Goal: Task Accomplishment & Management: Manage account settings

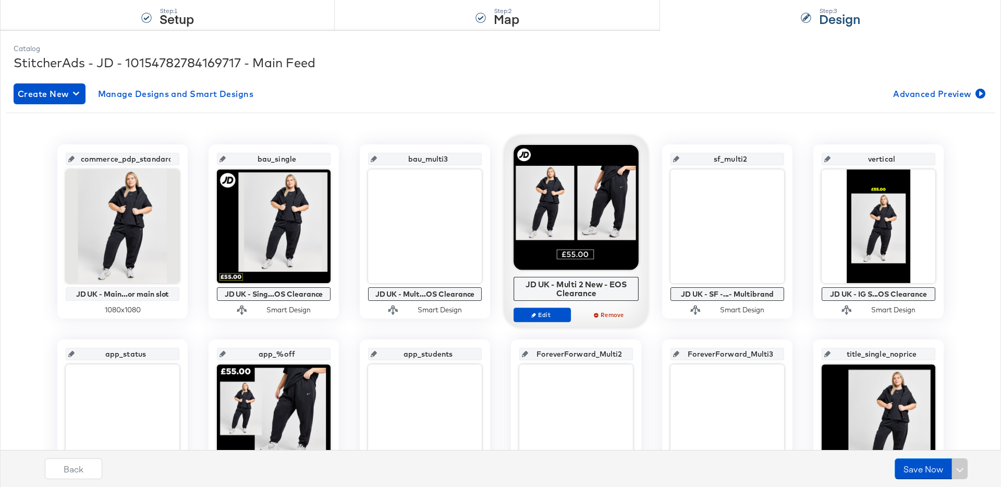
scroll to position [113, 0]
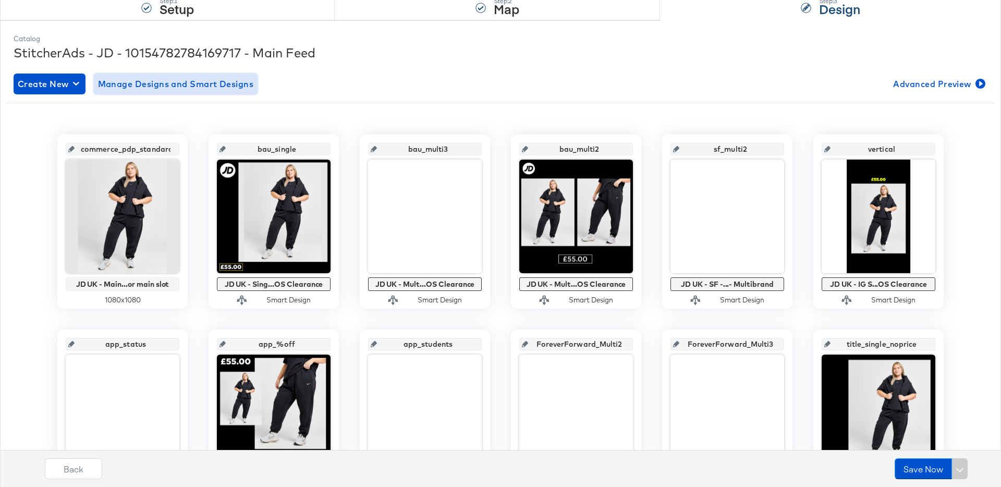
click at [202, 85] on span "Manage Designs and Smart Designs" at bounding box center [176, 84] width 156 height 15
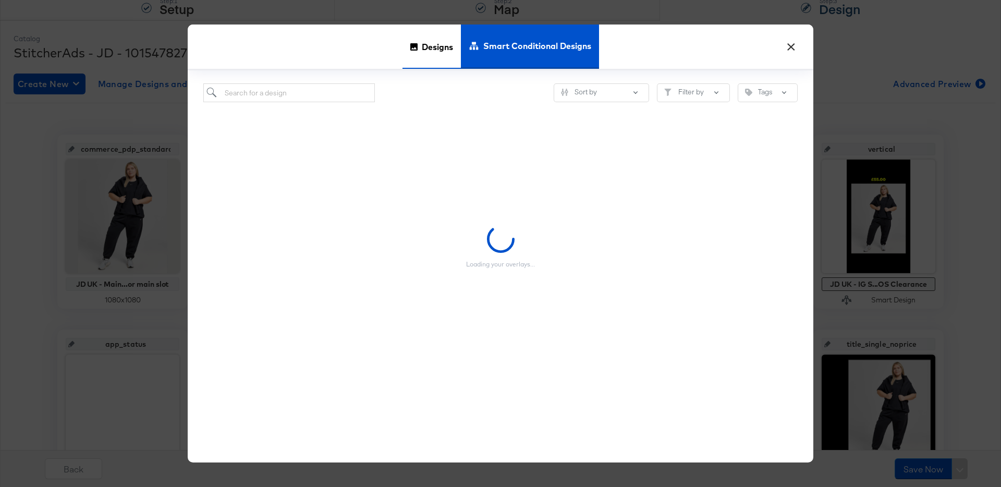
click at [416, 52] on div "Designs" at bounding box center [431, 46] width 58 height 44
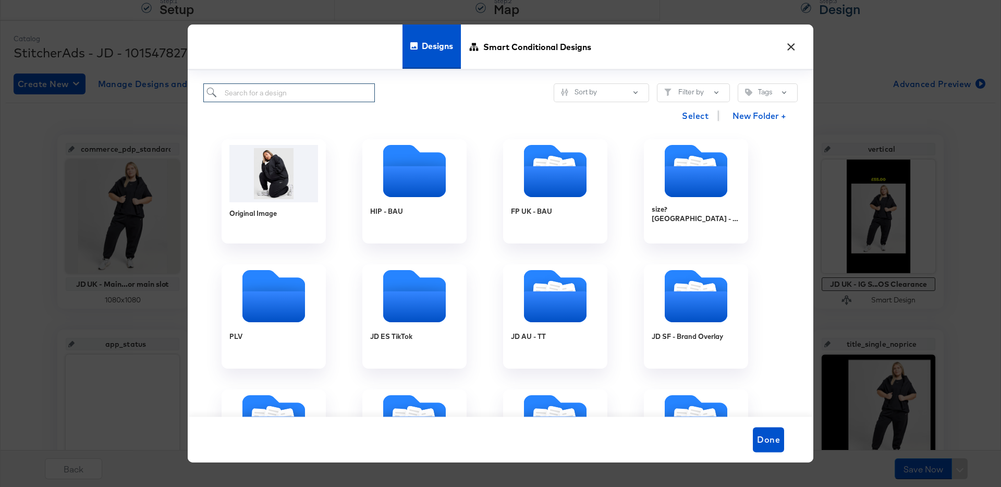
click at [314, 95] on input "search" at bounding box center [288, 92] width 171 height 19
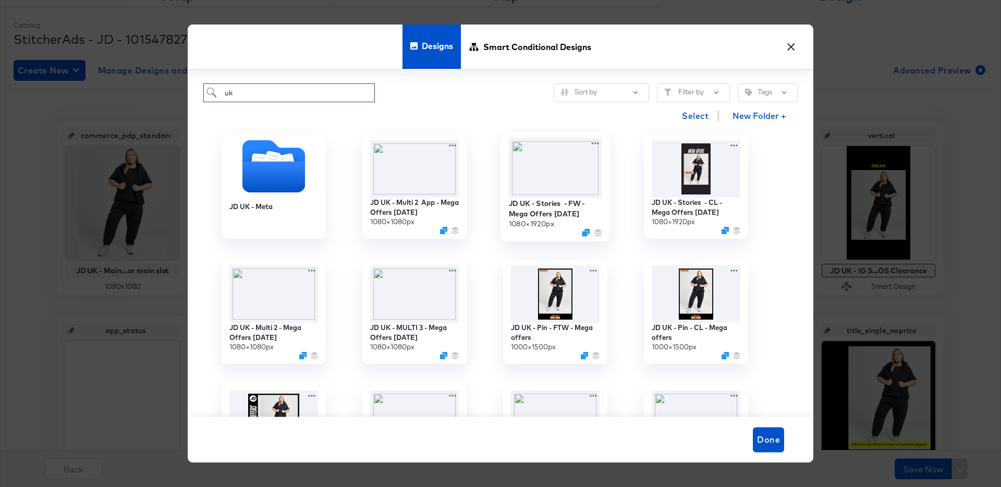
scroll to position [137, 0]
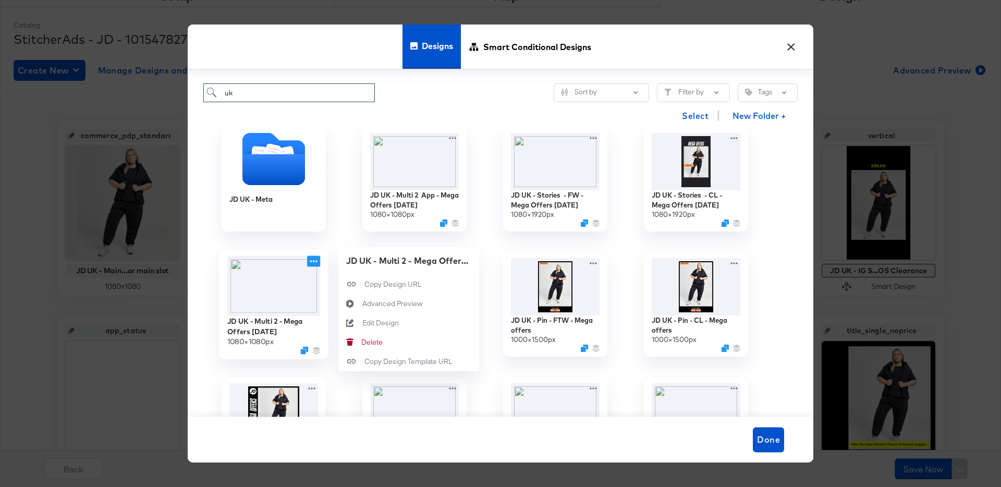
click at [315, 261] on icon at bounding box center [313, 261] width 13 height 11
type input "uk"
click at [362, 323] on div "Edit Design Edit Design" at bounding box center [362, 323] width 0 height 0
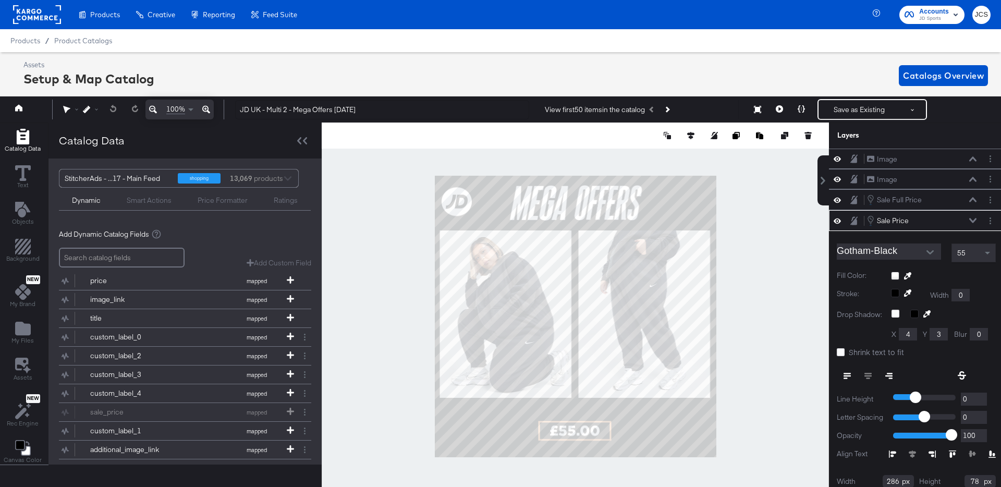
scroll to position [34, 0]
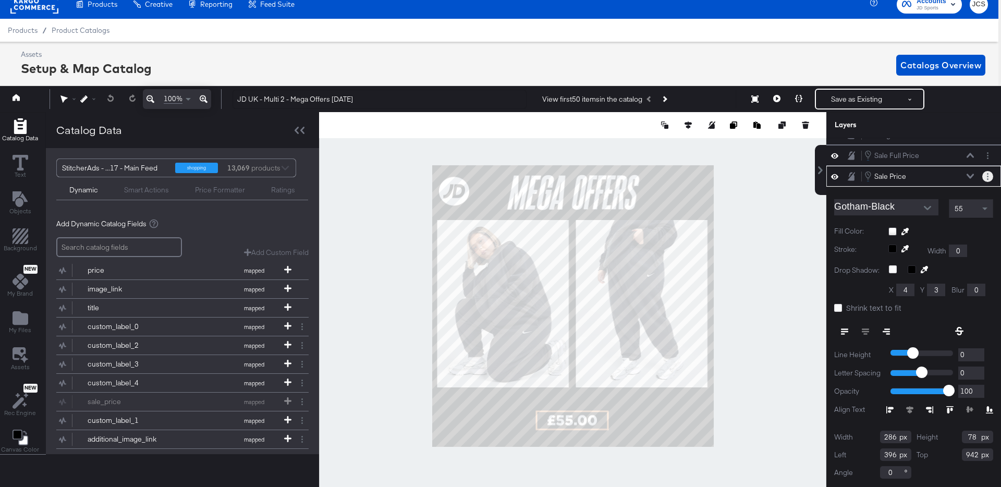
click at [987, 174] on circle "Layer Options" at bounding box center [988, 174] width 2 height 2
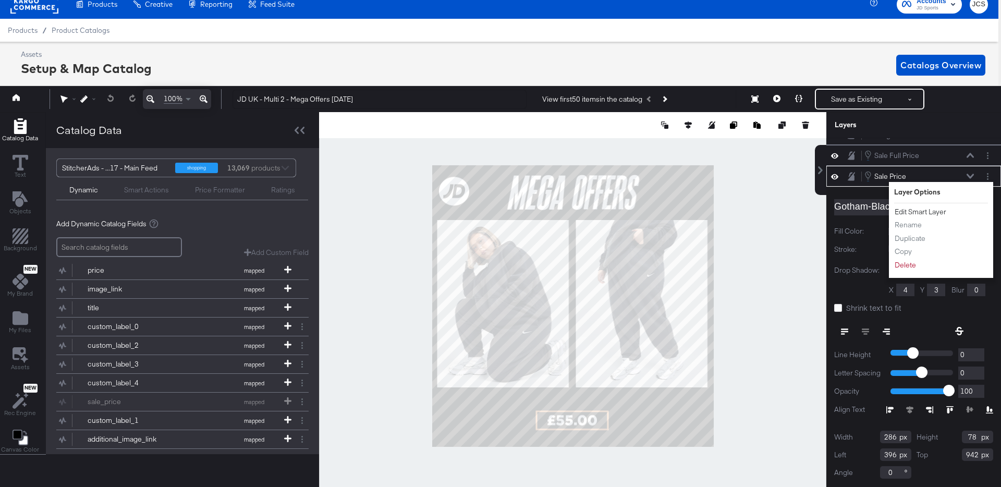
click at [940, 211] on button "Edit Smart Layer" at bounding box center [920, 211] width 53 height 11
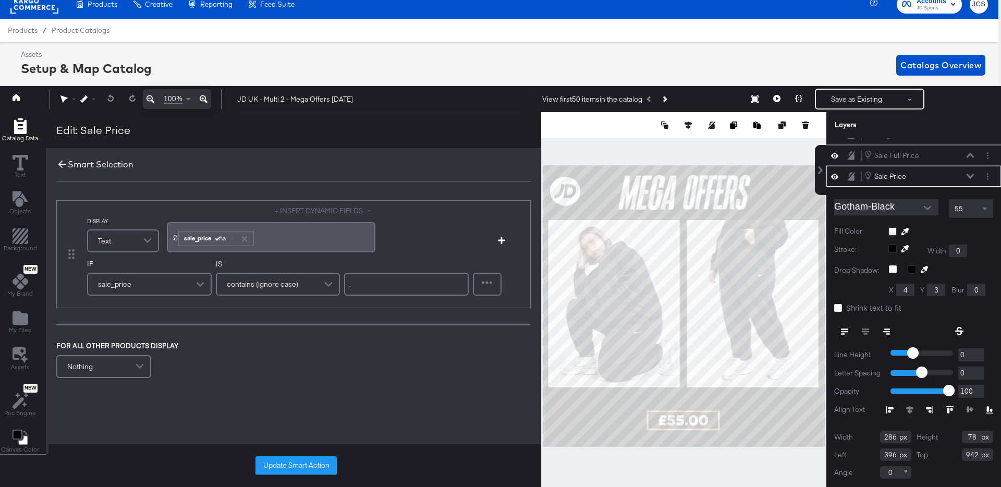
click at [58, 164] on icon at bounding box center [62, 165] width 8 height 8
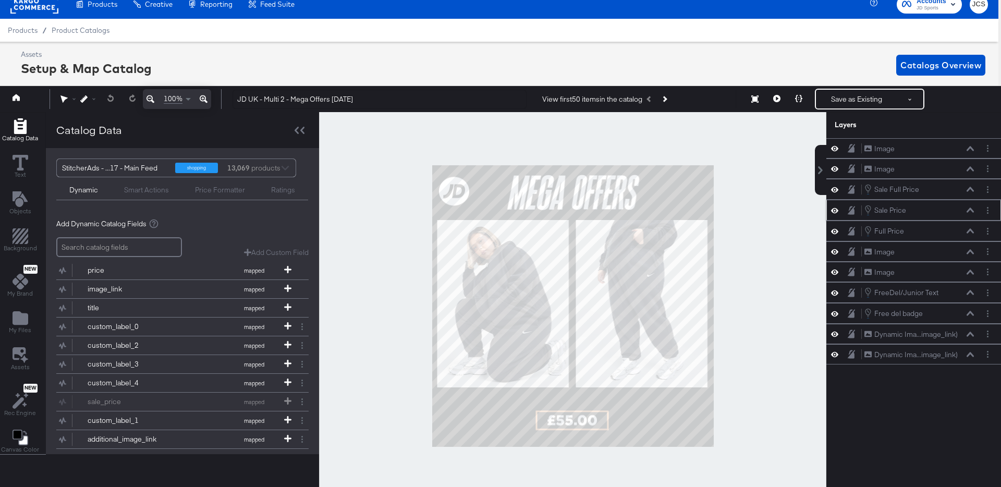
scroll to position [0, 0]
click at [798, 96] on icon at bounding box center [798, 98] width 7 height 7
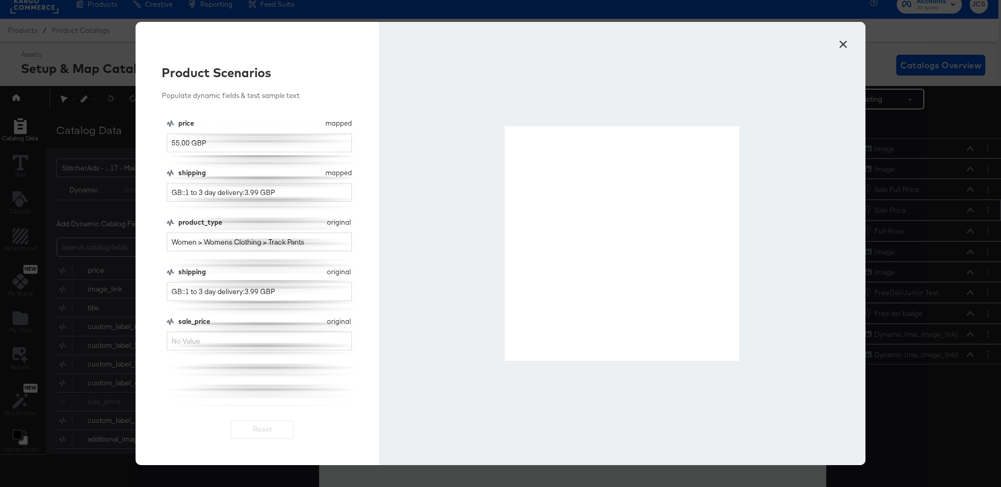
click at [847, 42] on button "×" at bounding box center [842, 41] width 19 height 19
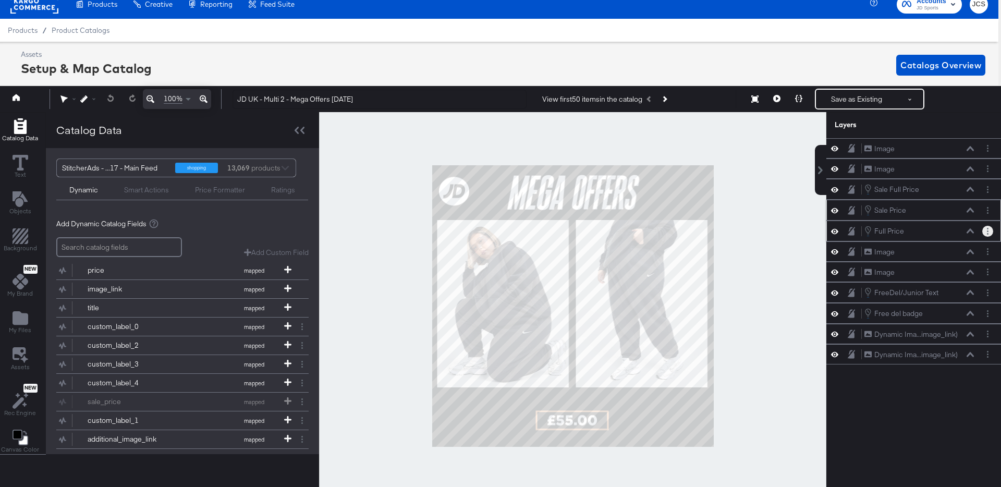
click at [989, 231] on button "Layer Options" at bounding box center [987, 231] width 11 height 11
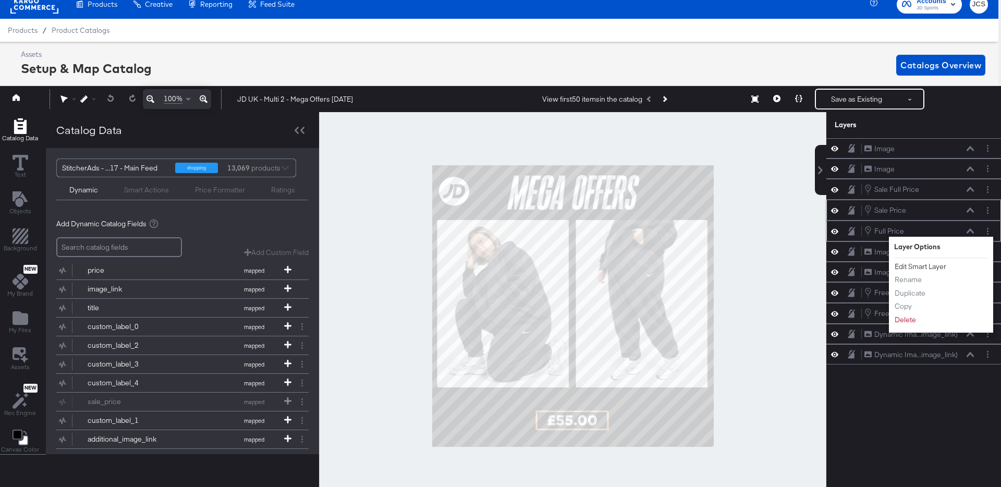
click at [909, 266] on button "Edit Smart Layer" at bounding box center [920, 266] width 53 height 11
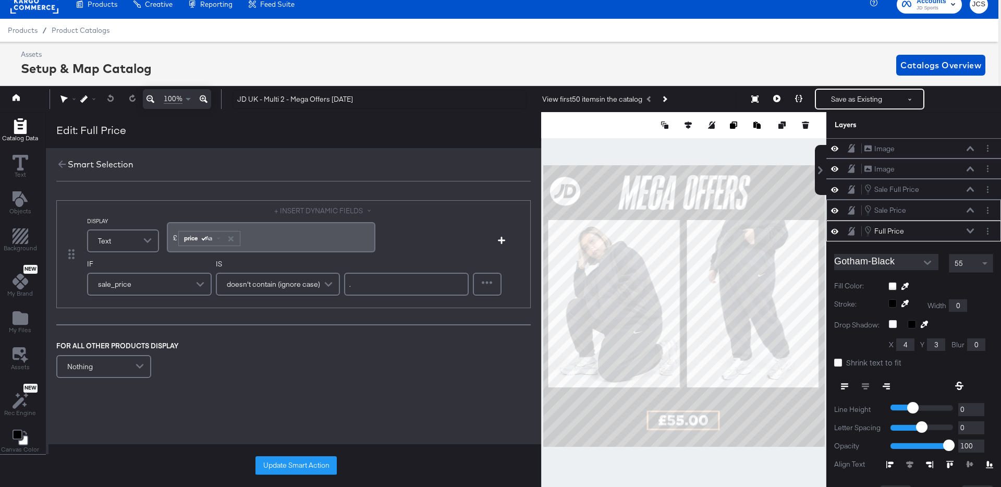
scroll to position [55, 0]
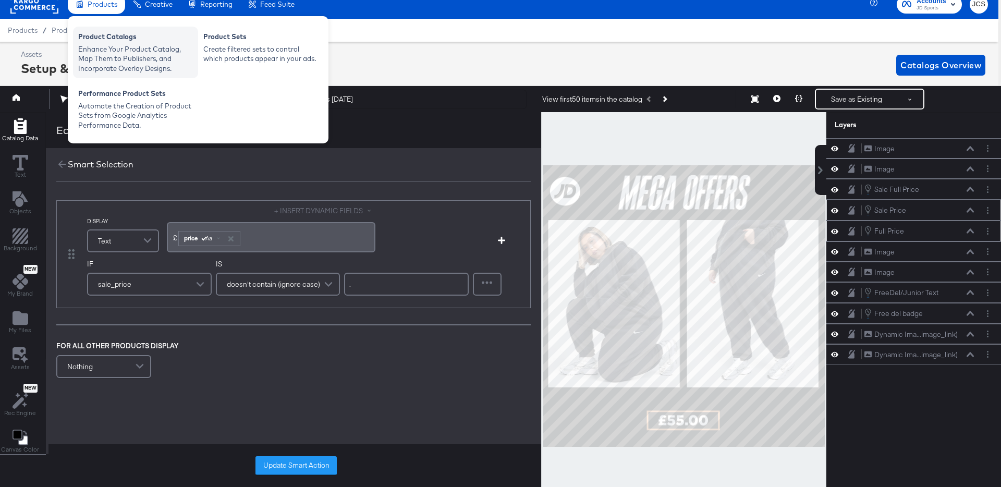
click at [106, 31] on div "Product Catalogs Enhance Your Product Catalog, Map Them to Publishers, and Inco…" at bounding box center [135, 53] width 125 height 52
click at [101, 43] on div "Product Catalogs" at bounding box center [135, 38] width 115 height 13
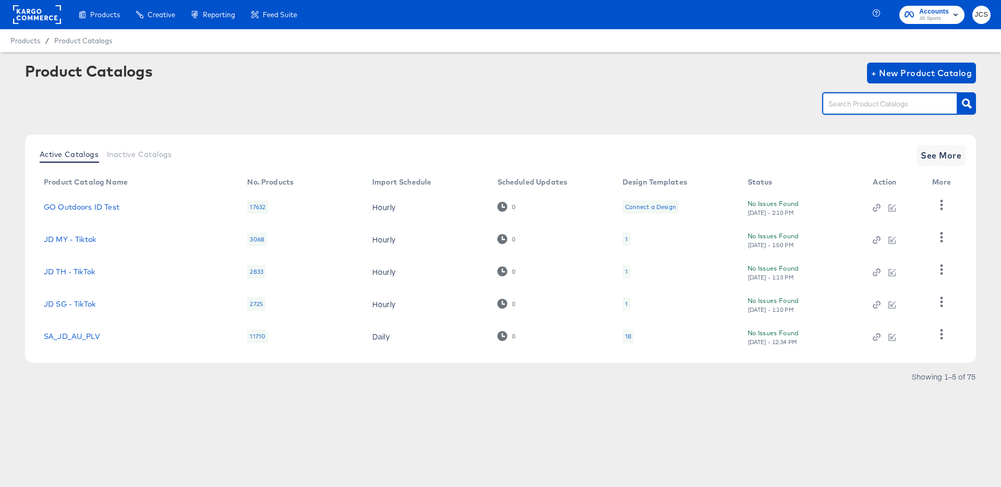
click at [865, 105] on input "text" at bounding box center [881, 104] width 111 height 12
click at [843, 120] on div "Product Catalogs + New Product Catalog" at bounding box center [500, 95] width 951 height 64
click at [112, 400] on article "Product Catalogs + New Product Catalog Active Catalogs Inactive Catalogs See Mo…" at bounding box center [500, 236] width 1001 height 369
click at [896, 106] on input "text" at bounding box center [881, 104] width 111 height 12
type input "main"
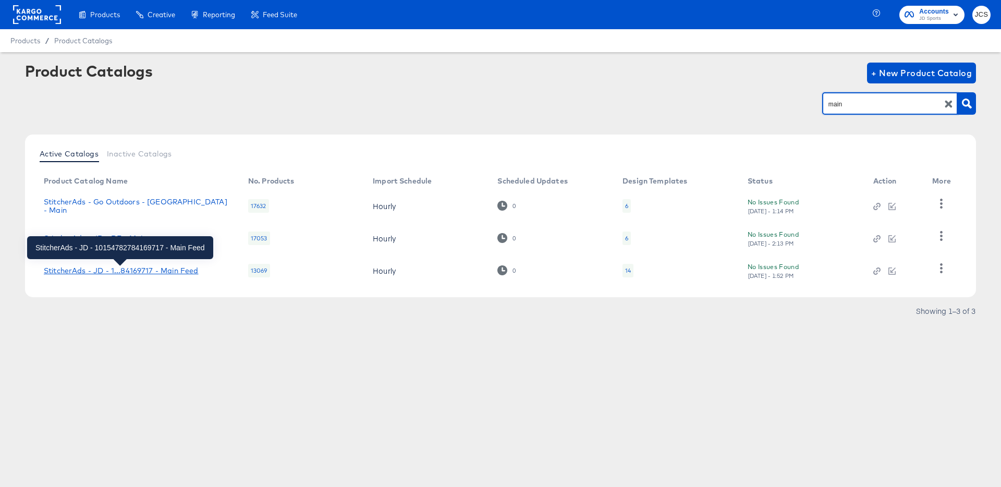
click at [175, 272] on div "StitcherAds - JD - 1...84169717 - Main Feed" at bounding box center [121, 270] width 154 height 8
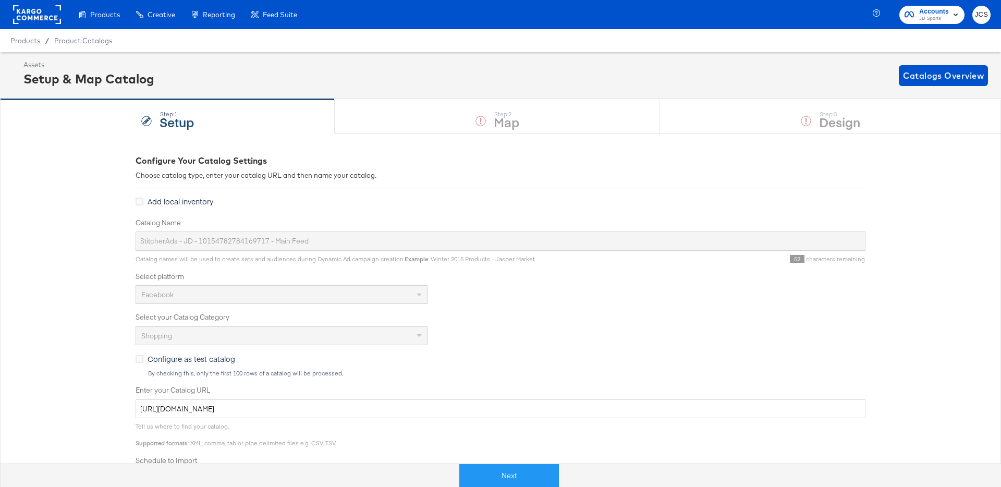
click at [542, 477] on button "Next" at bounding box center [509, 475] width 100 height 23
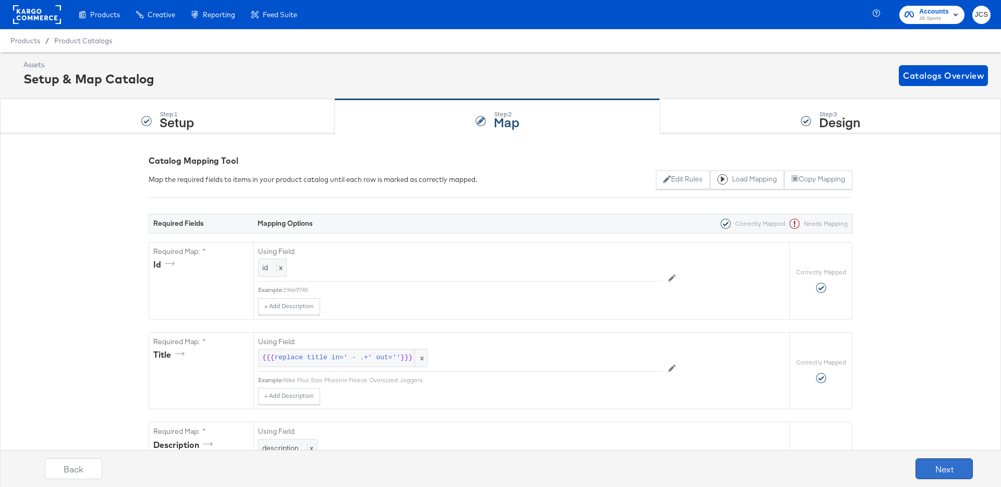
click at [934, 467] on button "Next" at bounding box center [943, 468] width 57 height 21
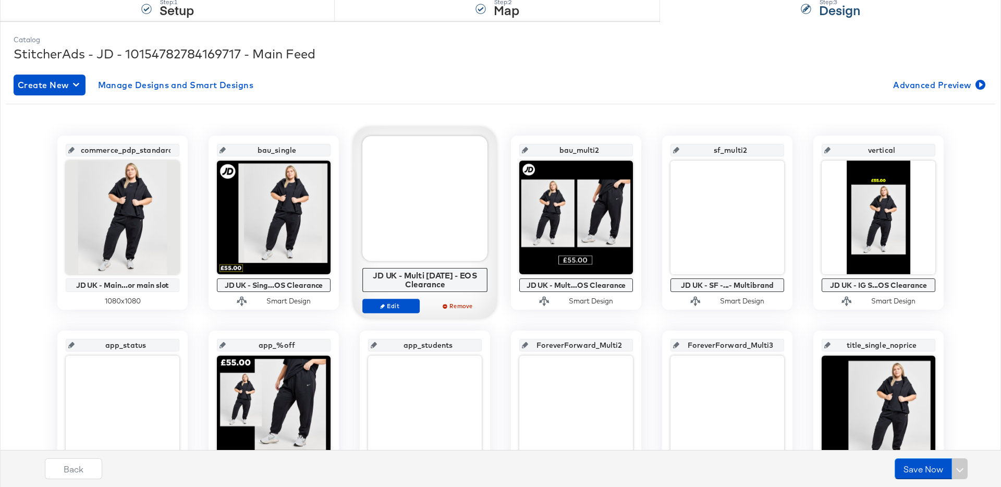
scroll to position [143, 0]
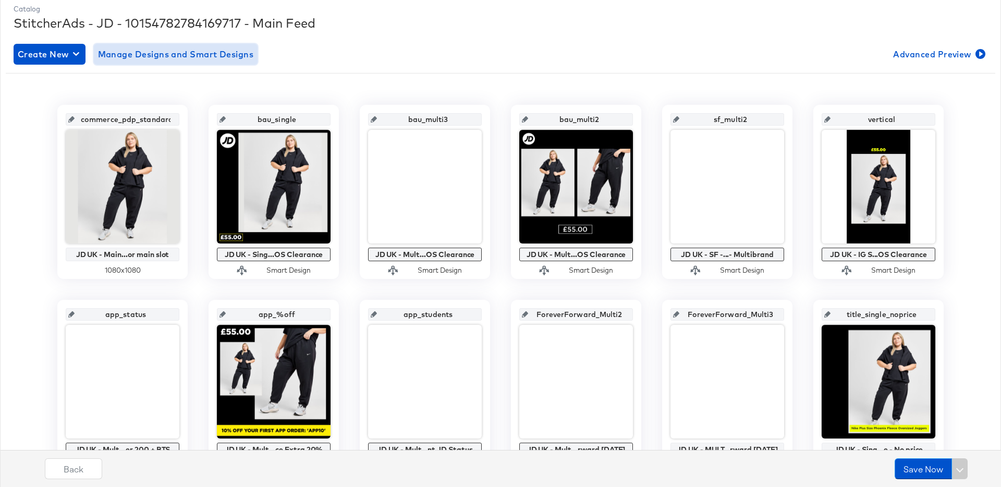
click at [193, 58] on span "Manage Designs and Smart Designs" at bounding box center [176, 54] width 156 height 15
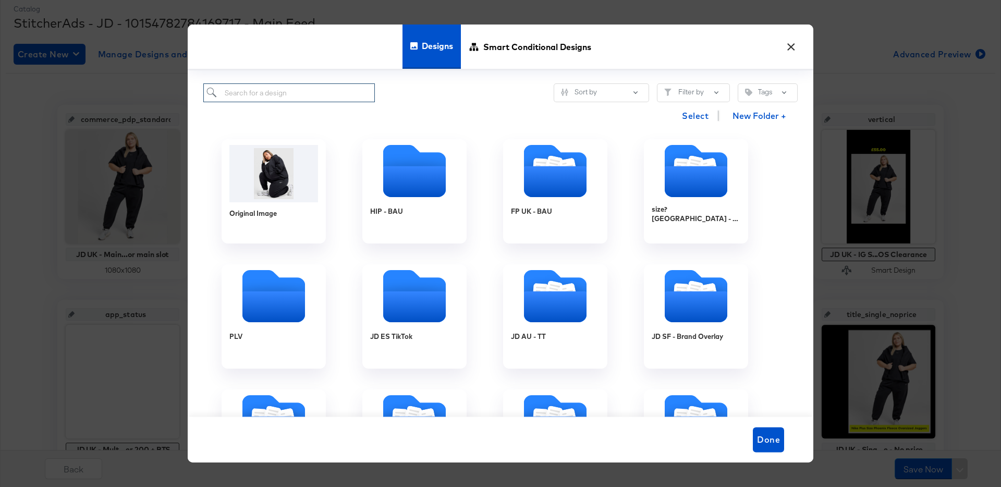
click at [277, 92] on input "search" at bounding box center [288, 92] width 171 height 19
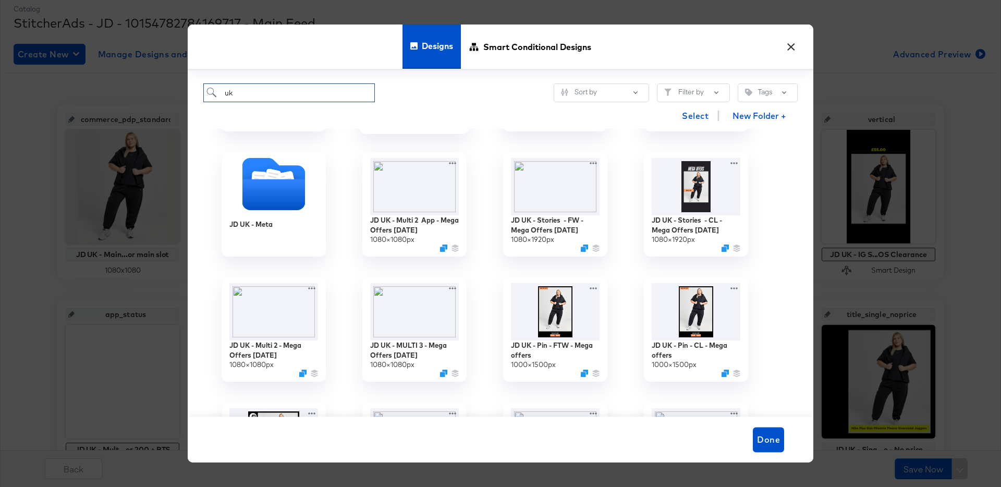
scroll to position [131, 0]
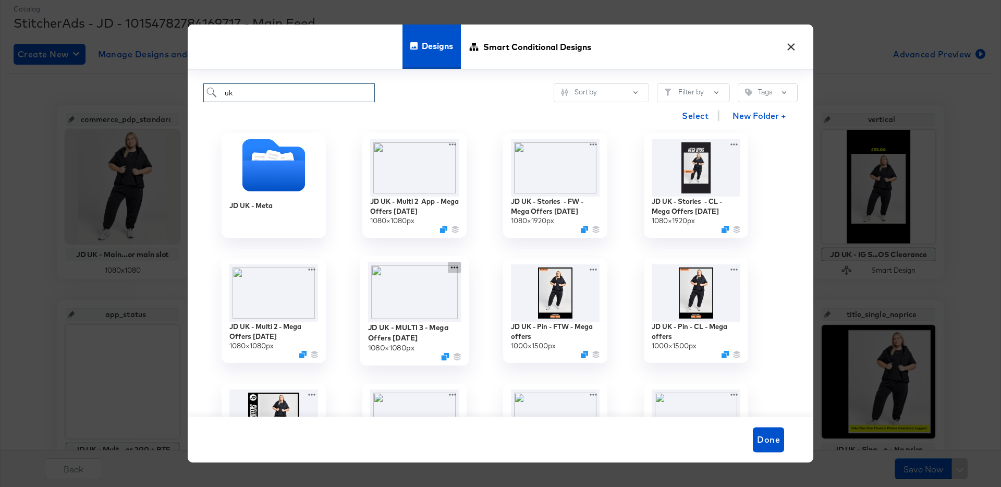
click at [458, 265] on icon at bounding box center [454, 267] width 13 height 11
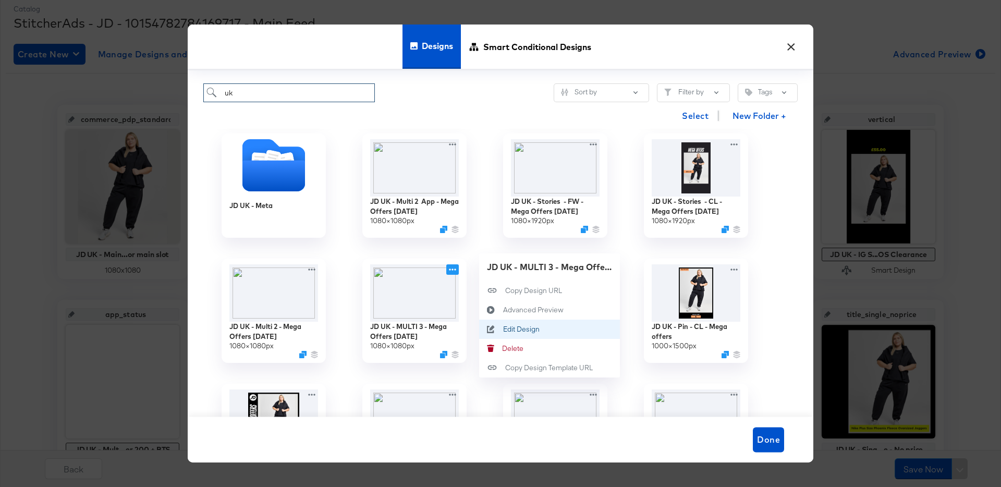
type input "uk"
click at [503, 329] on div "Edit Design Edit Design" at bounding box center [503, 329] width 0 height 0
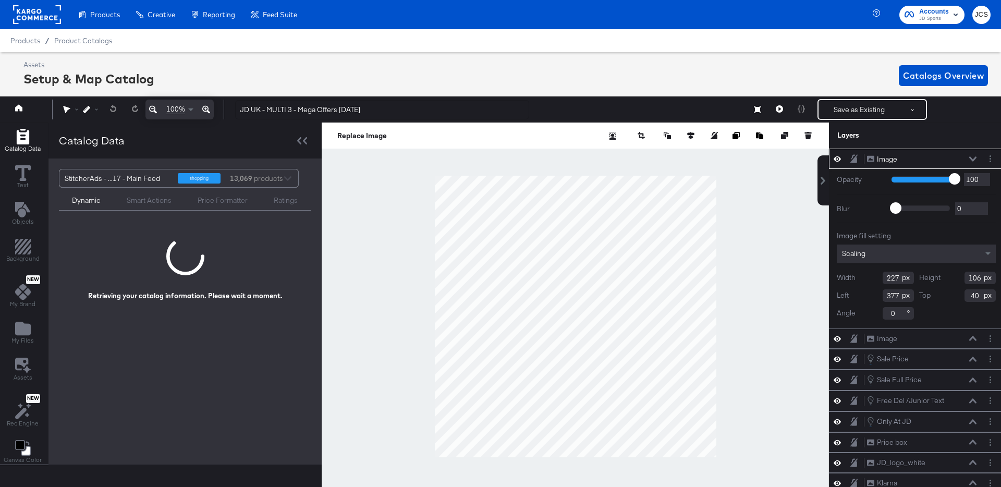
scroll to position [0, 3]
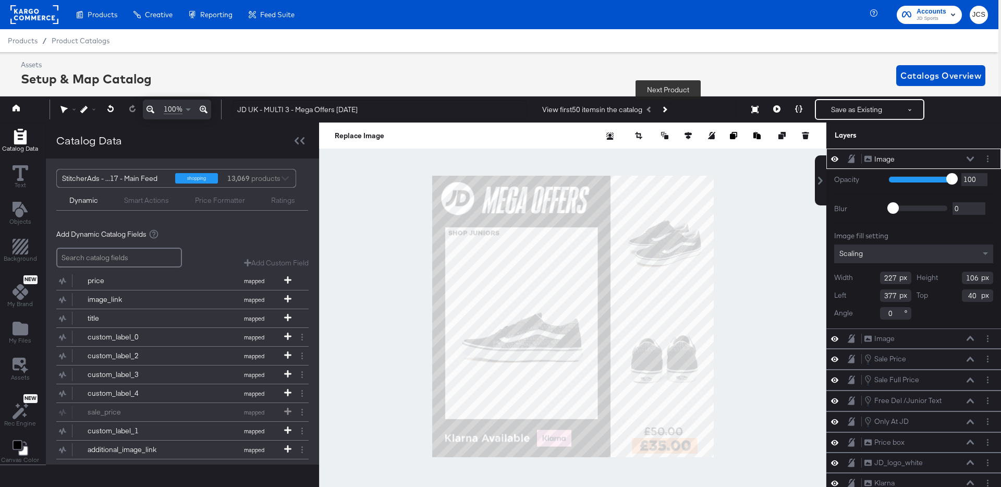
click at [666, 105] on button "Next Product" at bounding box center [664, 109] width 15 height 19
click at [968, 155] on div "Image Image" at bounding box center [919, 159] width 110 height 11
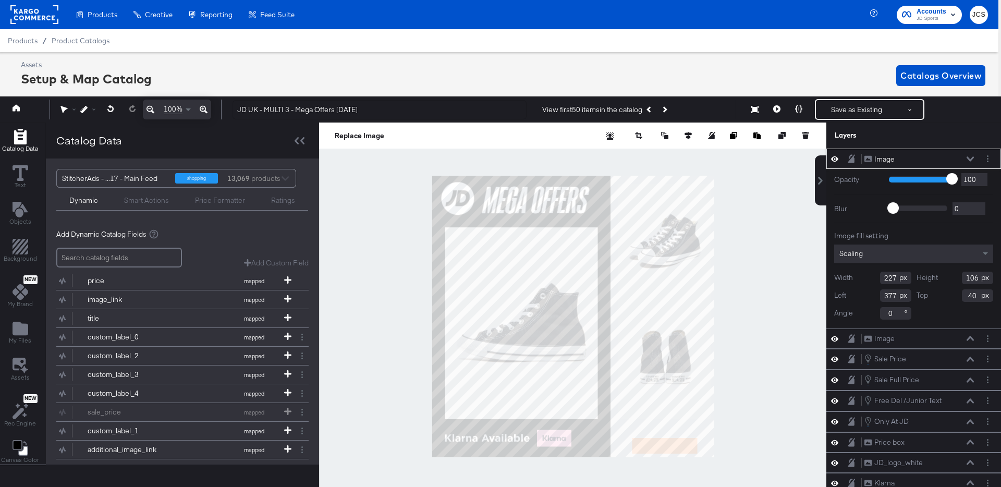
click at [970, 158] on icon at bounding box center [969, 158] width 7 height 5
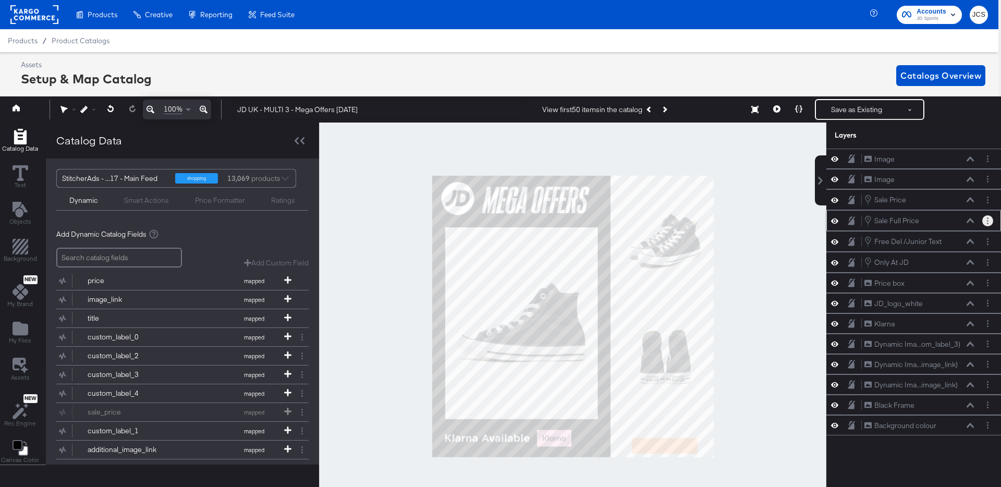
click at [988, 220] on circle "Layer Options" at bounding box center [988, 221] width 2 height 2
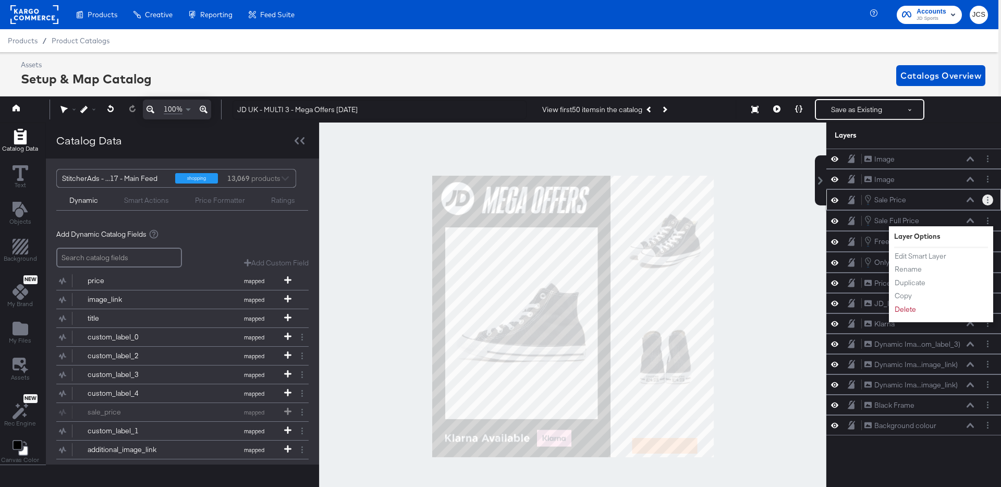
click at [983, 198] on button "Layer Options" at bounding box center [987, 199] width 11 height 11
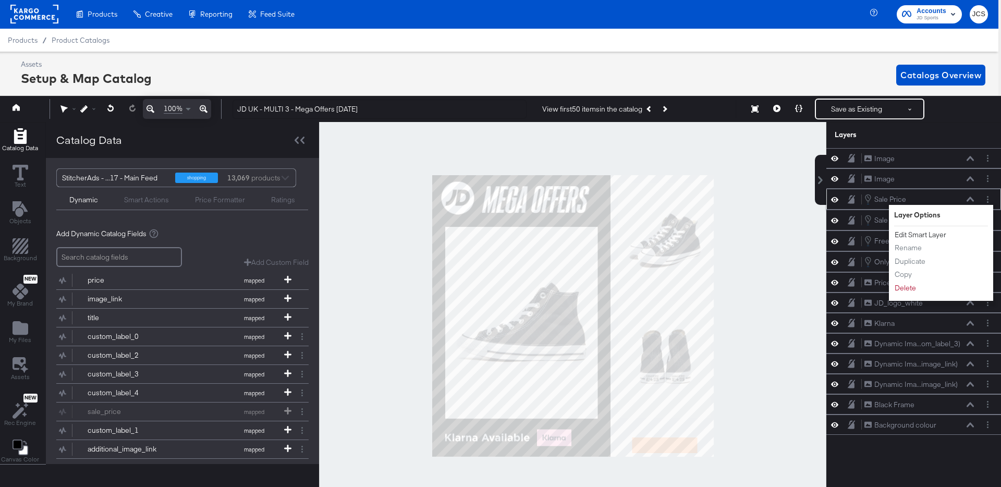
click at [925, 235] on button "Edit Smart Layer" at bounding box center [920, 234] width 53 height 11
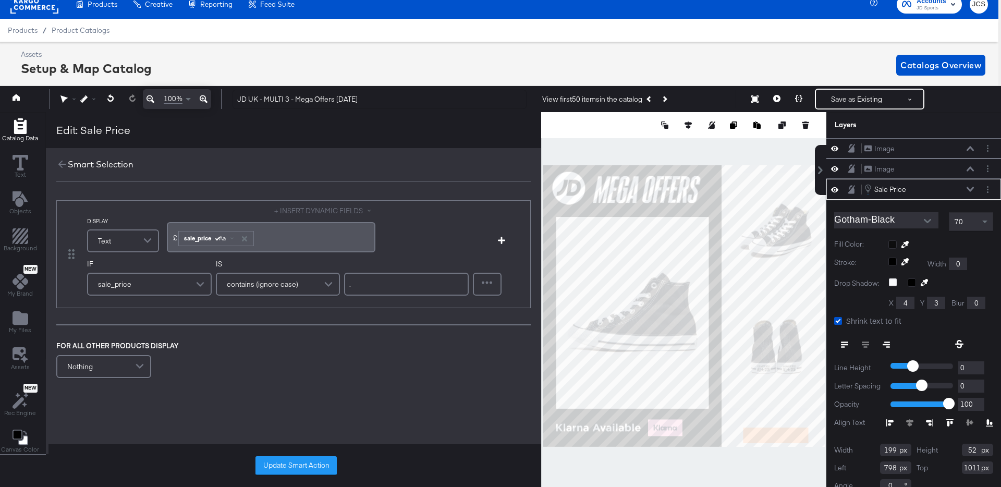
scroll to position [13, 0]
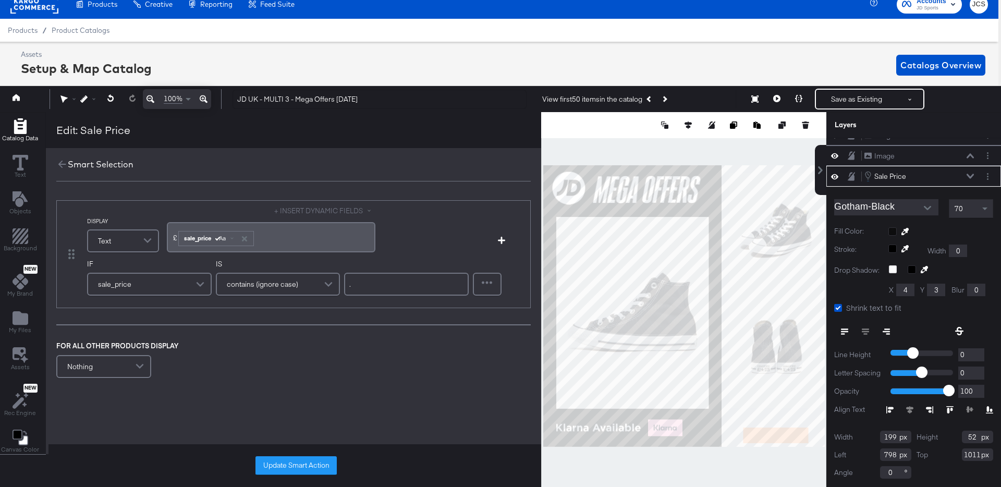
click at [104, 375] on div "Nothing" at bounding box center [103, 366] width 93 height 21
click at [372, 344] on button "+ INSERT DYNAMIC FIELDS" at bounding box center [340, 346] width 101 height 10
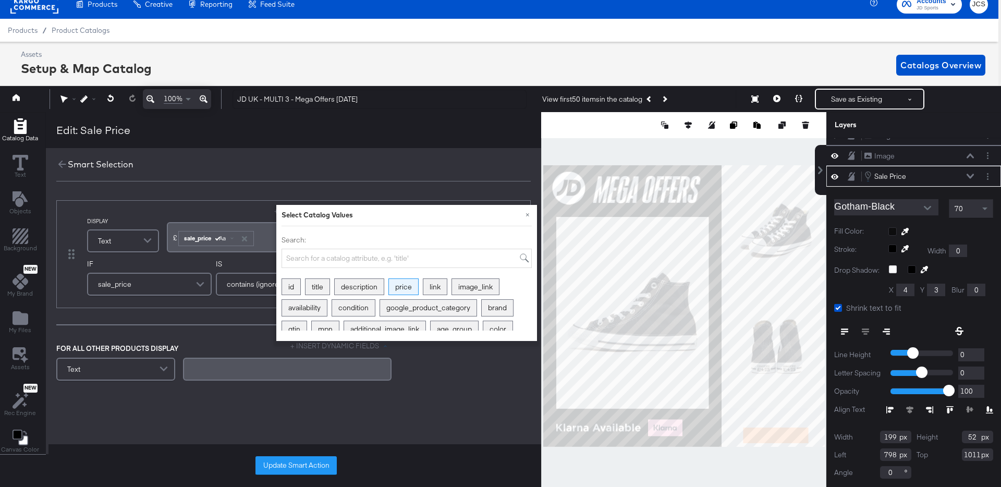
click at [406, 287] on div "price" at bounding box center [403, 287] width 29 height 16
click at [223, 374] on div "Aa" at bounding box center [222, 373] width 24 height 8
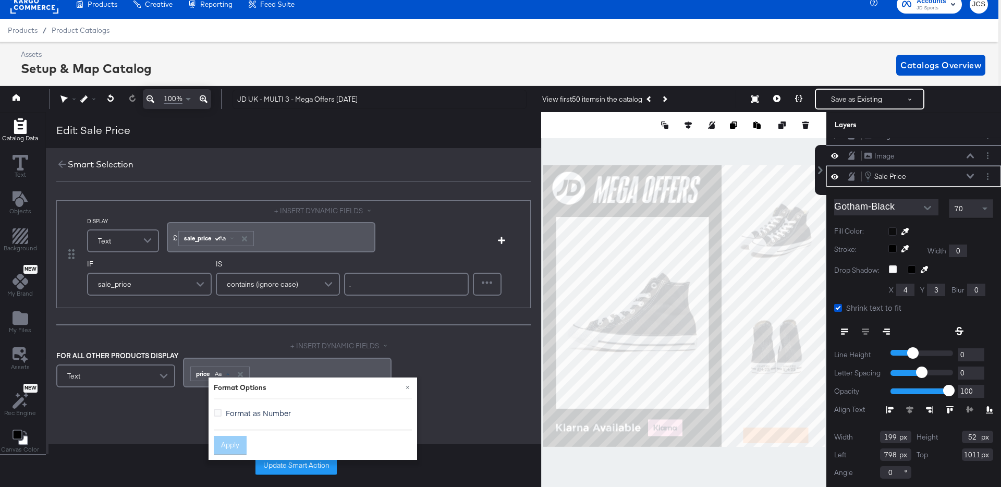
click at [226, 411] on span "Format as Number" at bounding box center [258, 413] width 65 height 10
click at [0, 0] on input "Format as Number" at bounding box center [0, 0] width 0 height 0
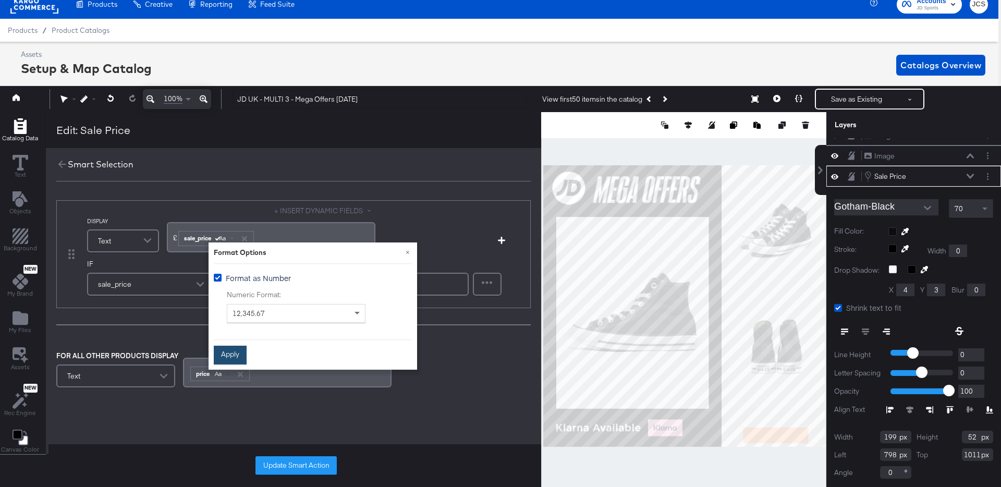
click at [228, 350] on button "Apply" at bounding box center [230, 355] width 33 height 19
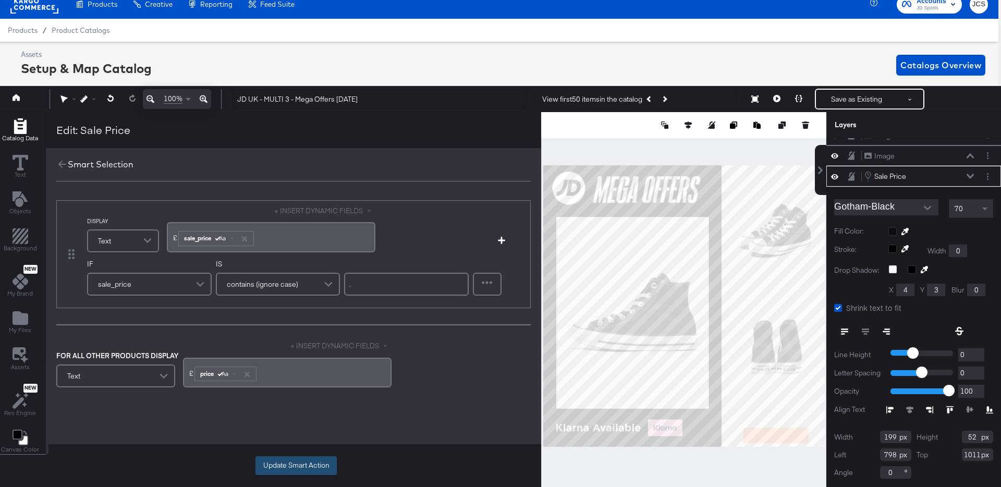
click at [288, 462] on button "Update Smart Action" at bounding box center [295, 465] width 81 height 19
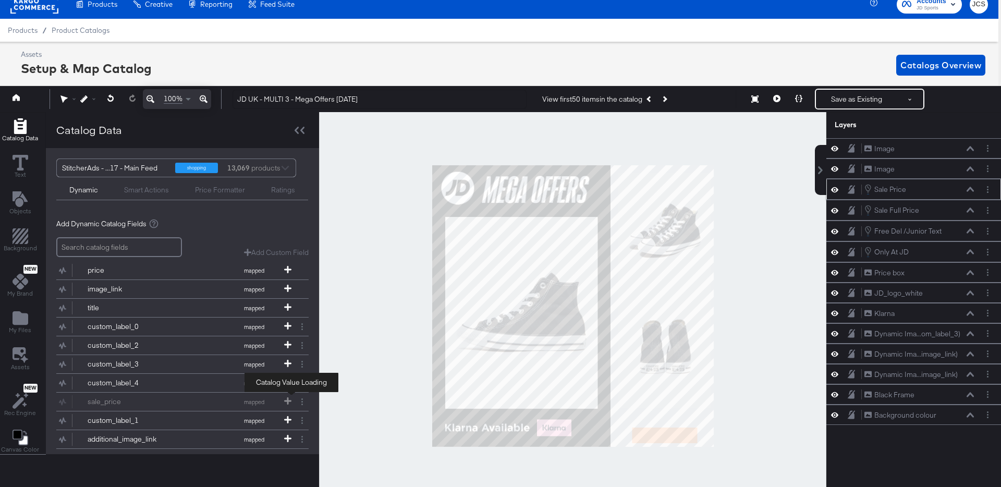
scroll to position [0, 0]
click at [859, 102] on button "Save as Existing" at bounding box center [856, 99] width 81 height 19
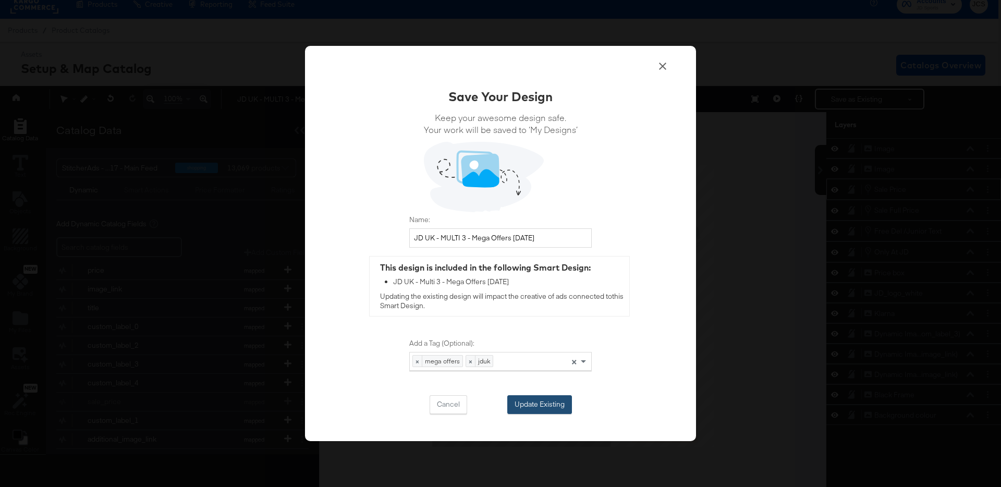
click at [520, 404] on button "Update Existing" at bounding box center [539, 404] width 65 height 19
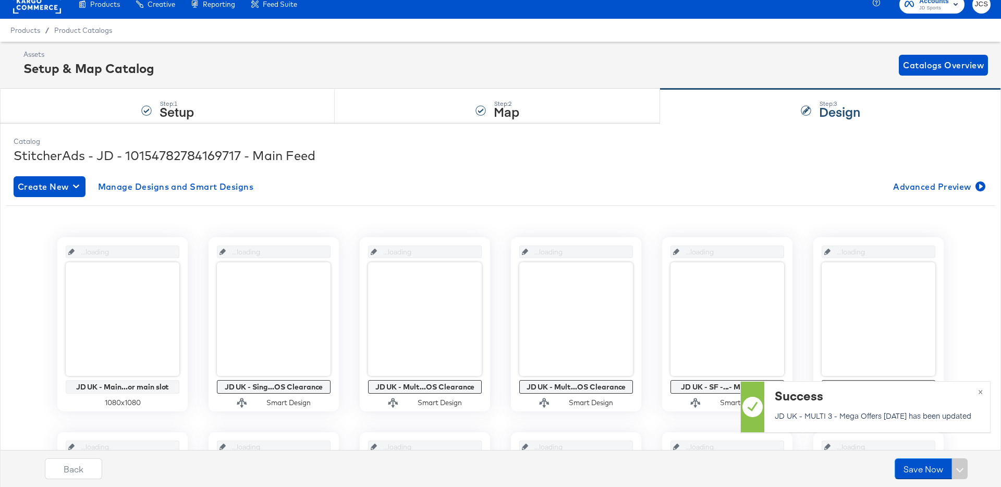
scroll to position [10, 0]
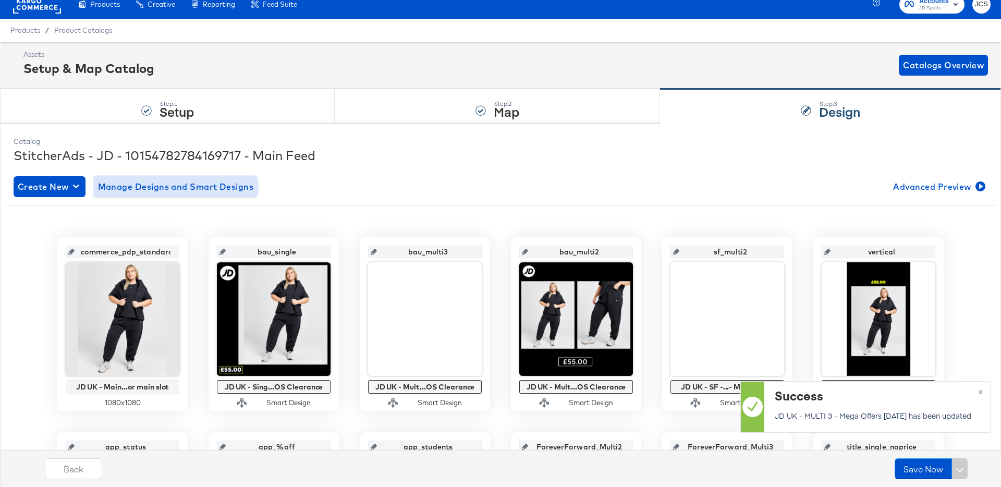
click at [200, 185] on span "Manage Designs and Smart Designs" at bounding box center [176, 186] width 156 height 15
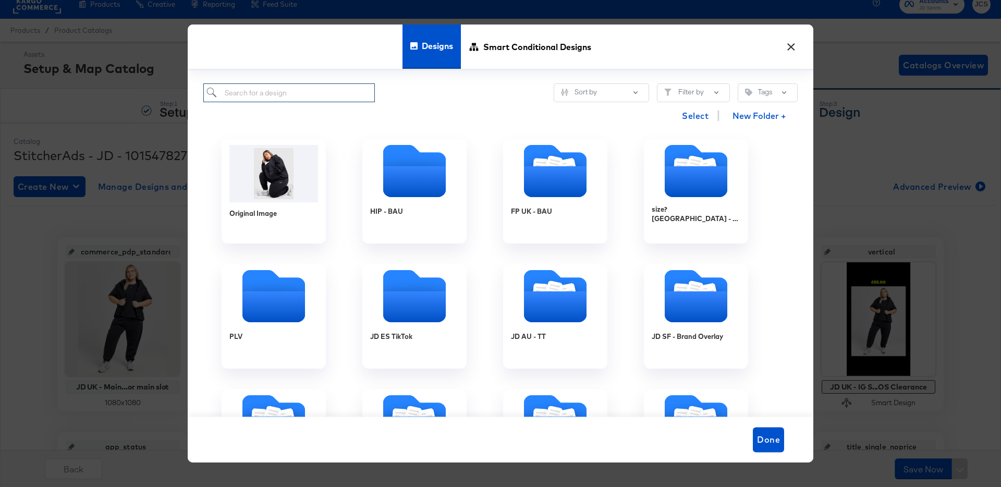
click at [331, 90] on input "search" at bounding box center [288, 92] width 171 height 19
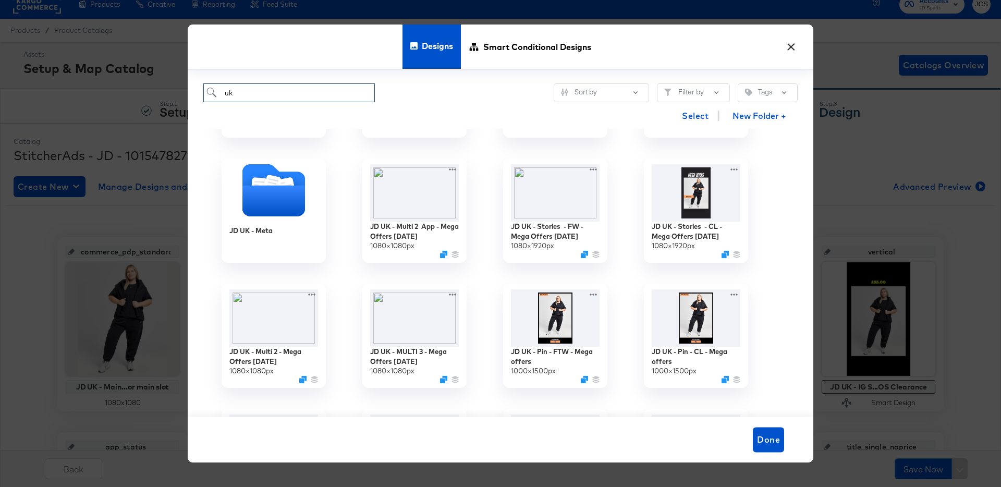
scroll to position [107, 0]
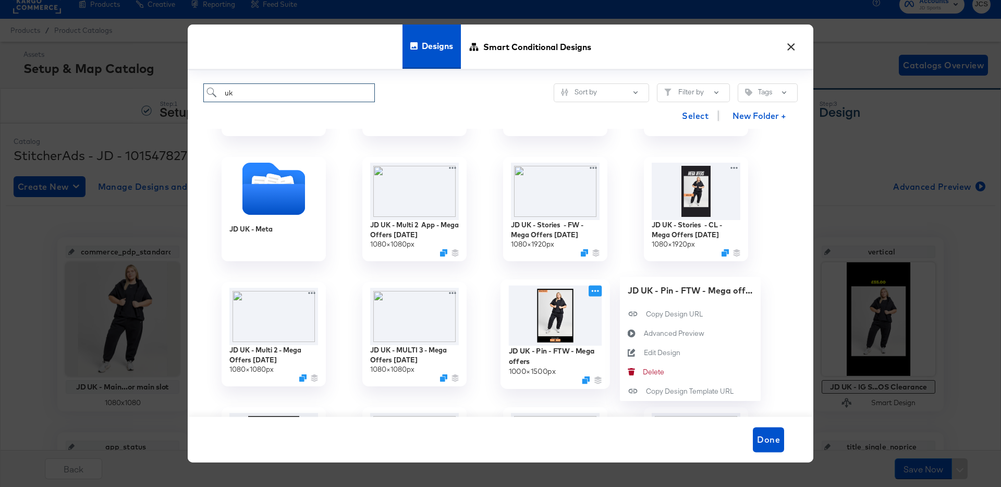
click at [594, 290] on icon at bounding box center [594, 291] width 13 height 11
type input "uk"
click at [644, 352] on div "Edit Design Edit Design" at bounding box center [644, 352] width 0 height 0
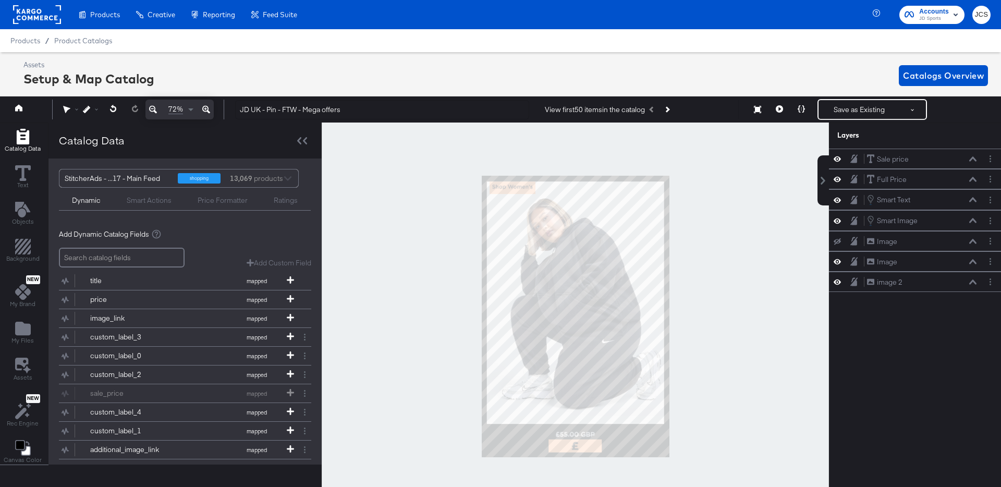
click at [431, 216] on div at bounding box center [575, 316] width 507 height 388
click at [990, 181] on icon "Layer Options" at bounding box center [990, 179] width 2 height 7
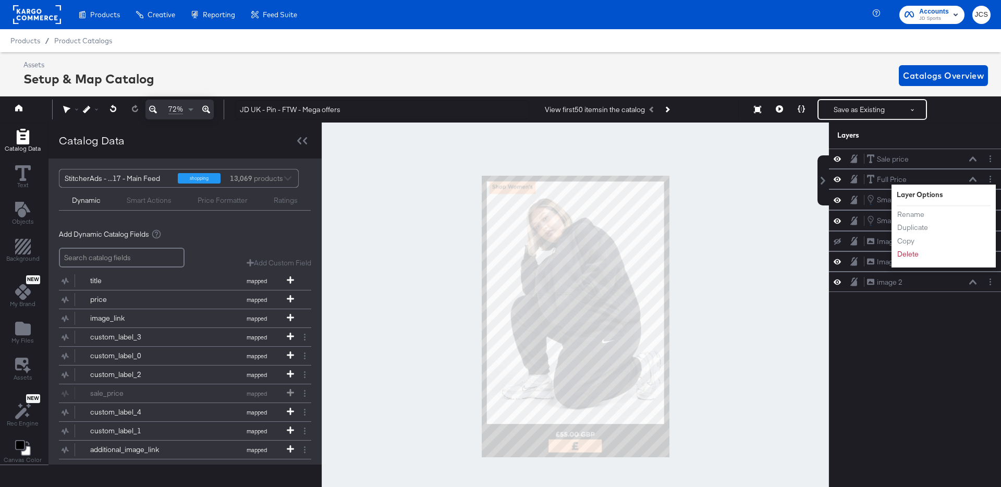
click at [893, 323] on div "Sale price Sale price Full Price Full Price Layer Options Rename Duplicate Copy…" at bounding box center [916, 323] width 175 height 349
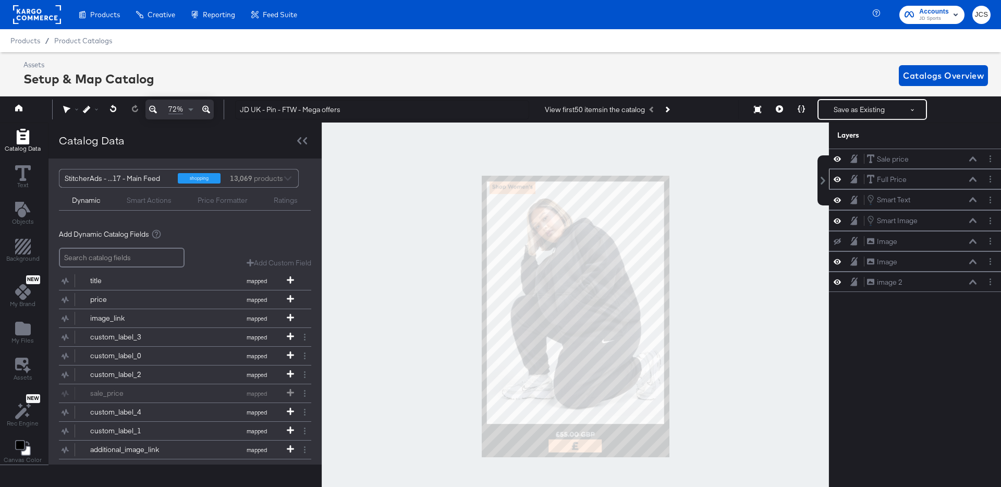
click at [973, 178] on icon at bounding box center [972, 179] width 7 height 5
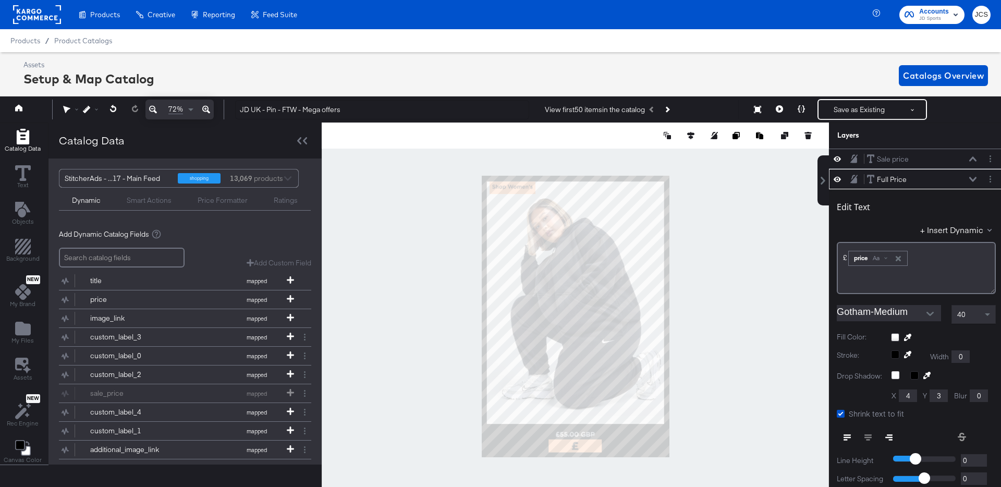
scroll to position [10, 3]
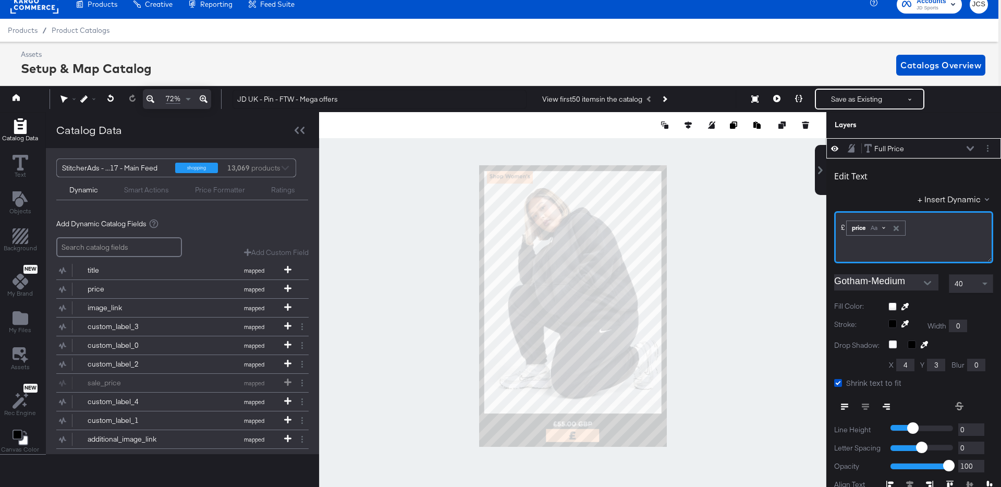
click at [884, 228] on span at bounding box center [883, 227] width 3 height 3
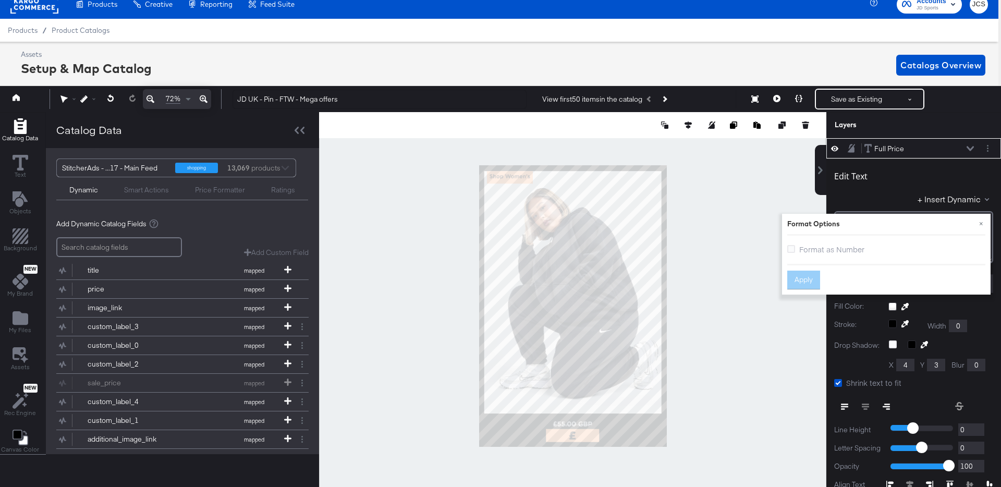
click at [856, 248] on span "Format as Number" at bounding box center [831, 249] width 65 height 10
click at [0, 0] on input "Format as Number" at bounding box center [0, 0] width 0 height 0
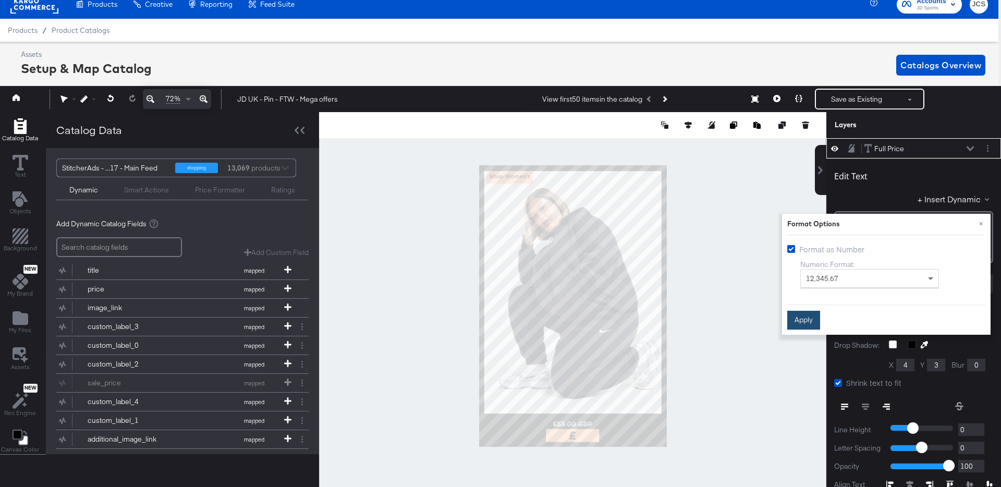
click at [796, 317] on button "Apply" at bounding box center [803, 320] width 33 height 19
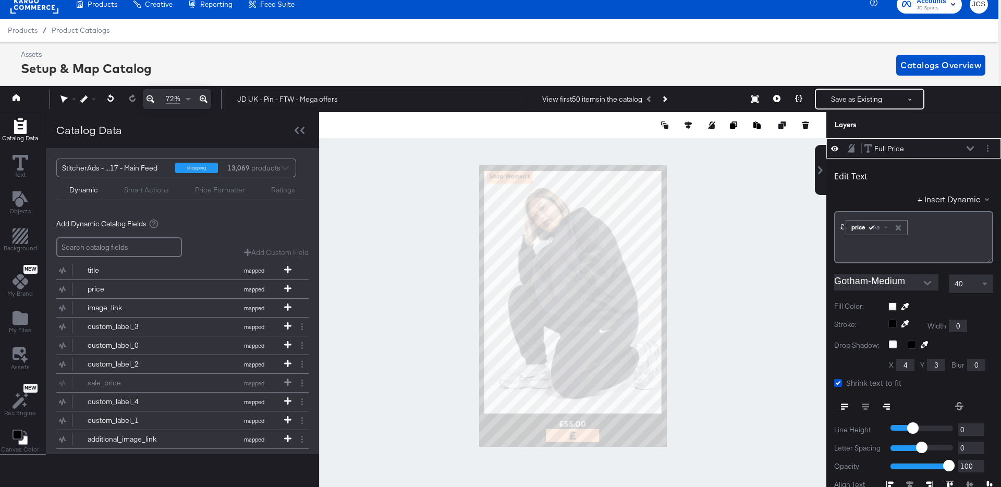
click at [964, 147] on div "Full Price Full Price" at bounding box center [919, 148] width 110 height 11
click at [971, 149] on icon at bounding box center [969, 148] width 7 height 5
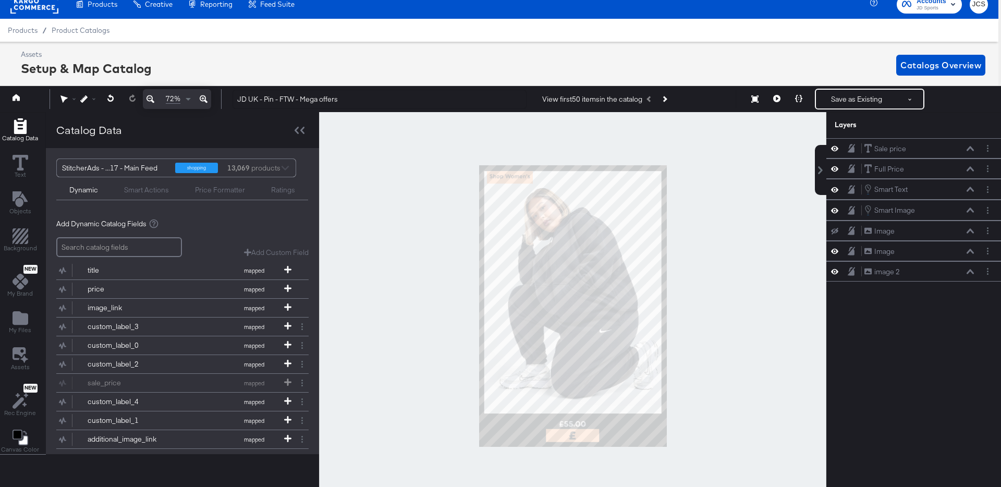
click at [139, 192] on div "Smart Actions" at bounding box center [146, 190] width 45 height 10
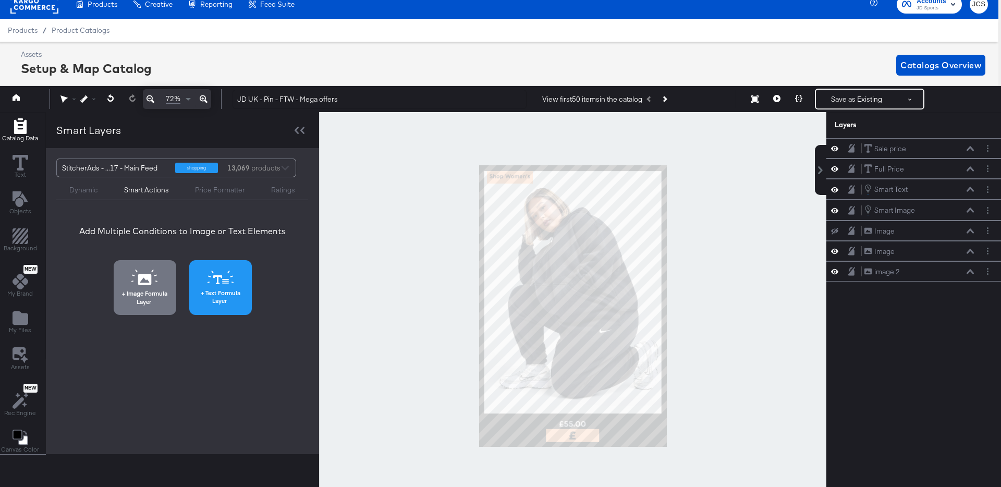
click at [239, 294] on span "Text Formula Layer" at bounding box center [220, 297] width 56 height 16
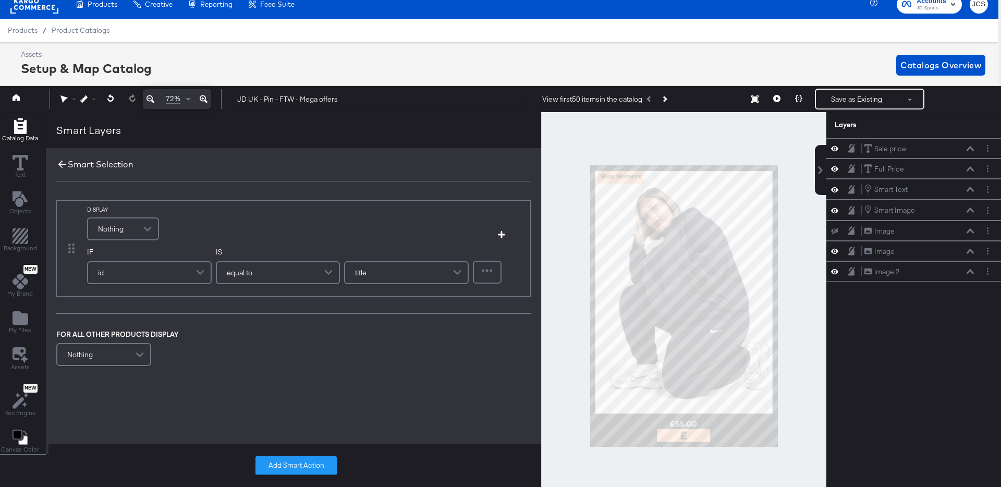
click at [62, 165] on icon at bounding box center [61, 163] width 11 height 11
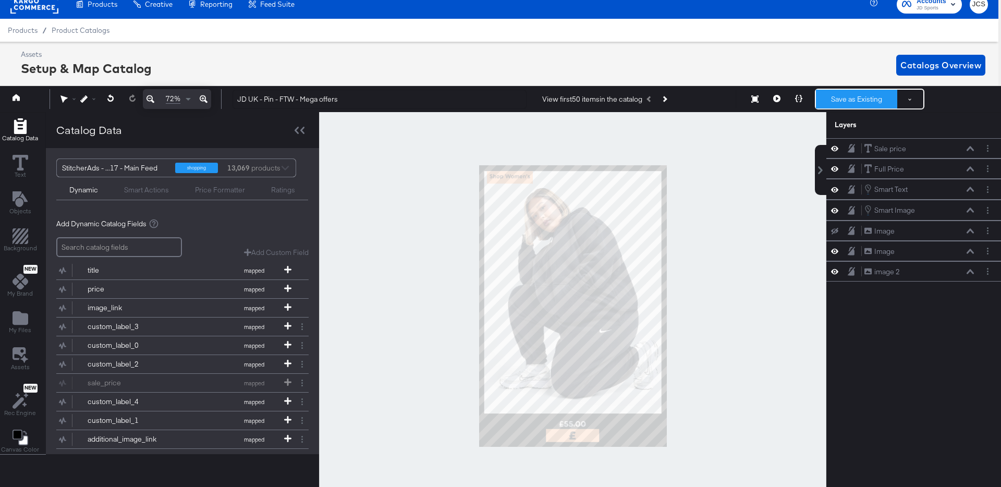
click at [853, 100] on button "Save as Existing" at bounding box center [856, 99] width 81 height 19
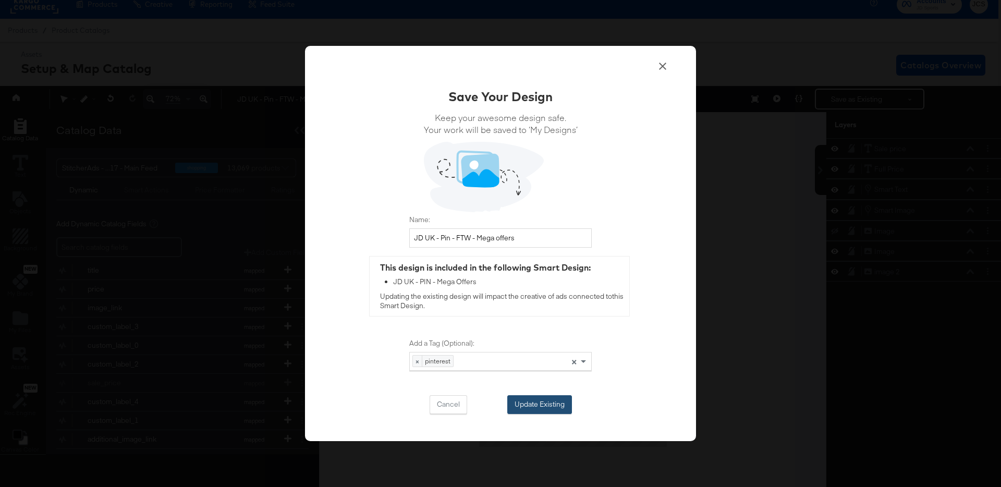
click at [530, 412] on button "Update Existing" at bounding box center [539, 404] width 65 height 19
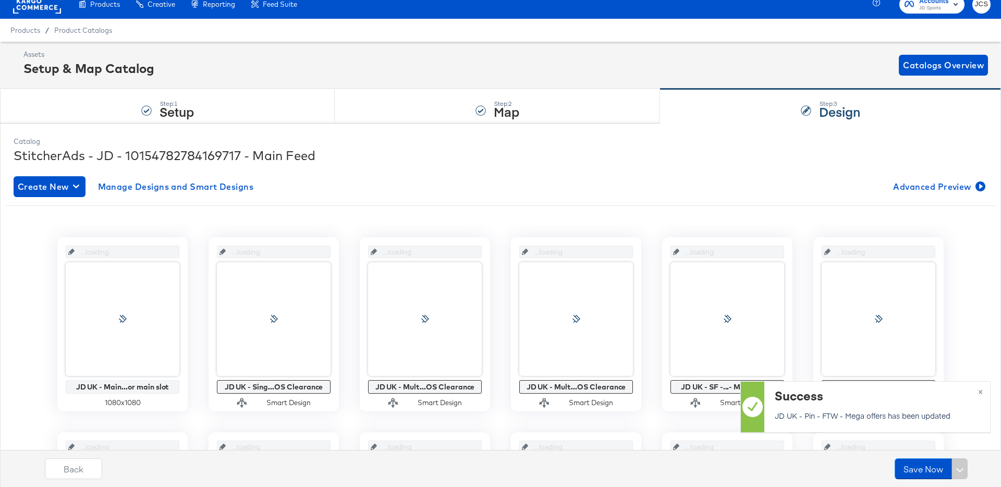
scroll to position [10, 0]
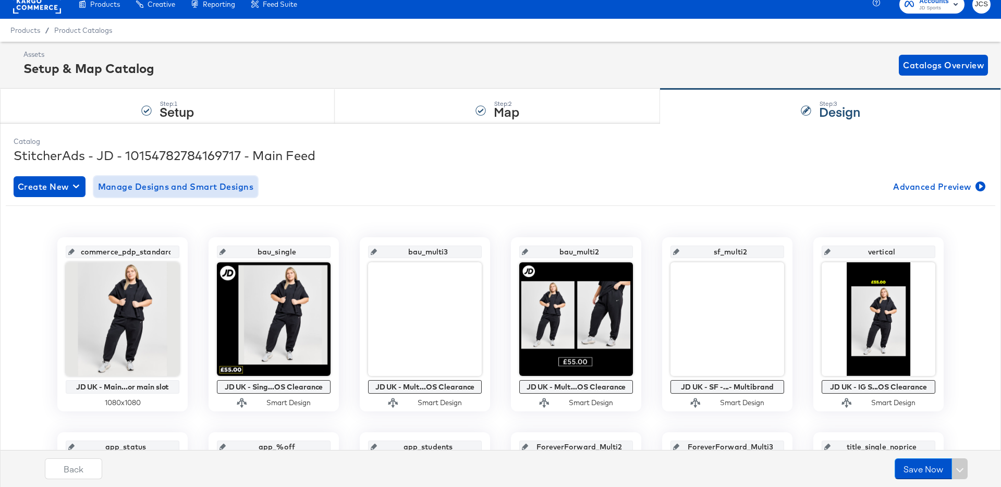
click at [179, 191] on span "Manage Designs and Smart Designs" at bounding box center [176, 186] width 156 height 15
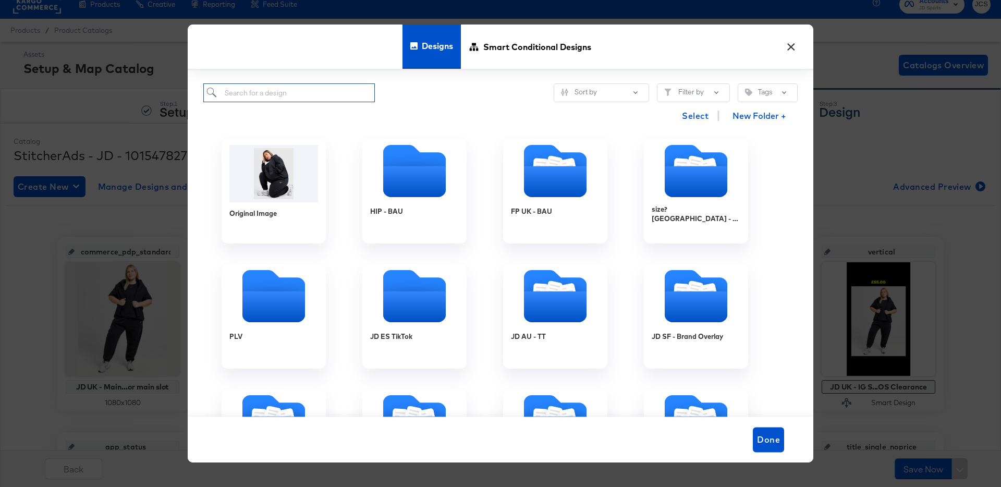
click at [287, 98] on input "search" at bounding box center [288, 92] width 171 height 19
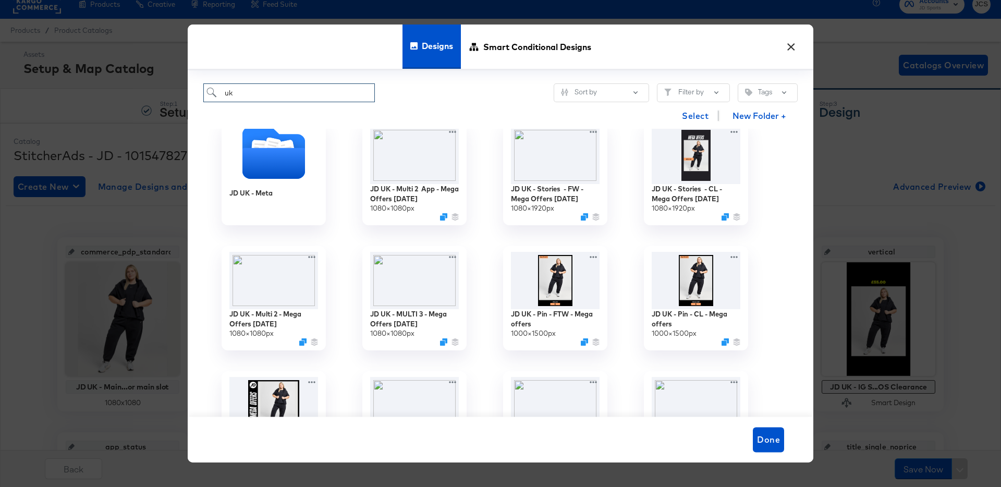
scroll to position [151, 0]
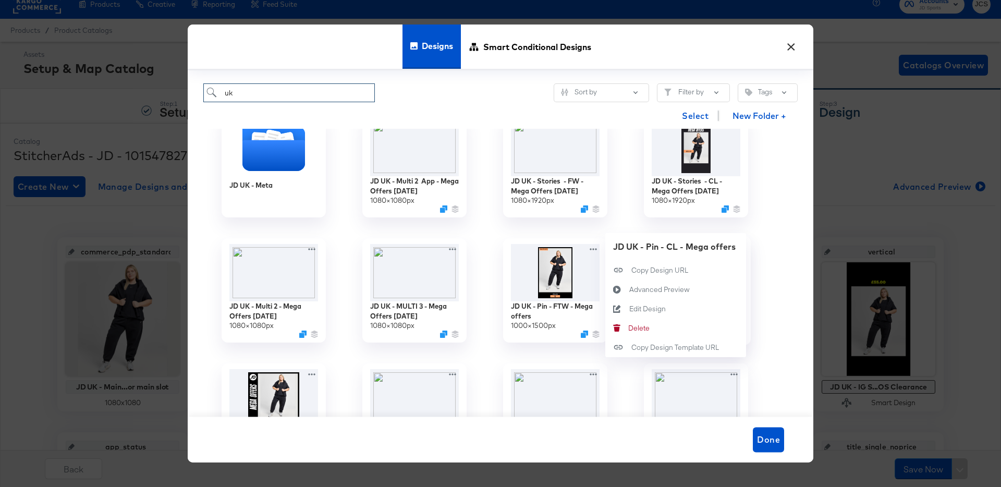
click at [735, 243] on div "JD UK - Pin - CL - Mega offers 1000 × 1500 px JD UK - Pin - CL - Mega offers Co…" at bounding box center [695, 290] width 141 height 125
type input "uk"
click at [629, 309] on div "Edit Design Edit Design" at bounding box center [629, 309] width 0 height 0
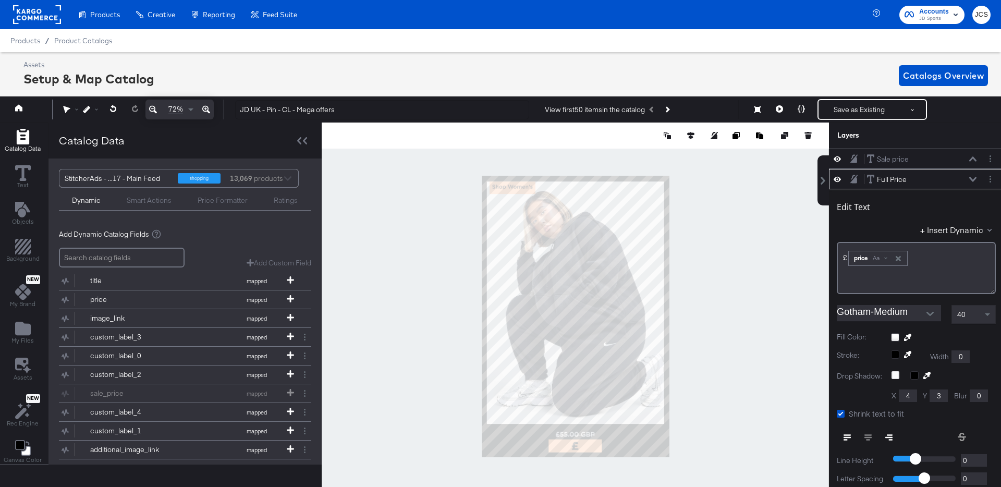
scroll to position [20, 0]
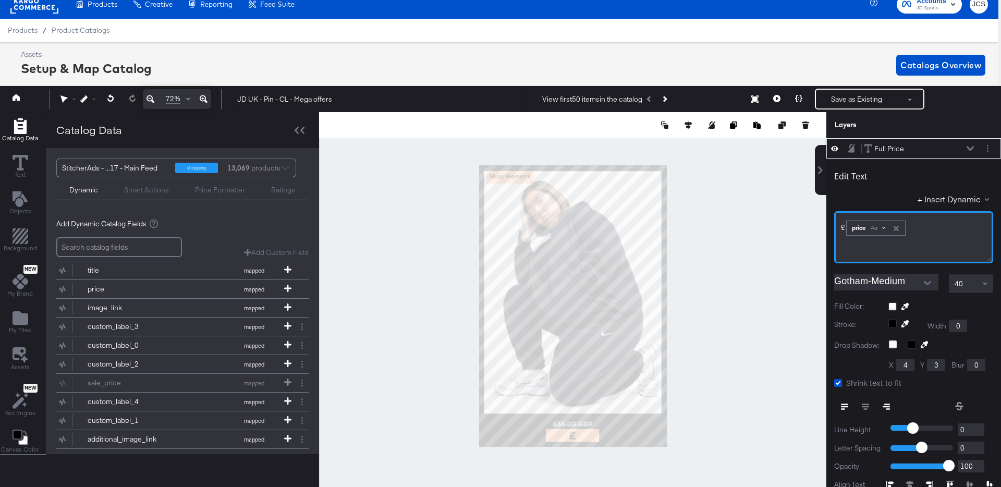
click at [884, 226] on span at bounding box center [883, 227] width 3 height 3
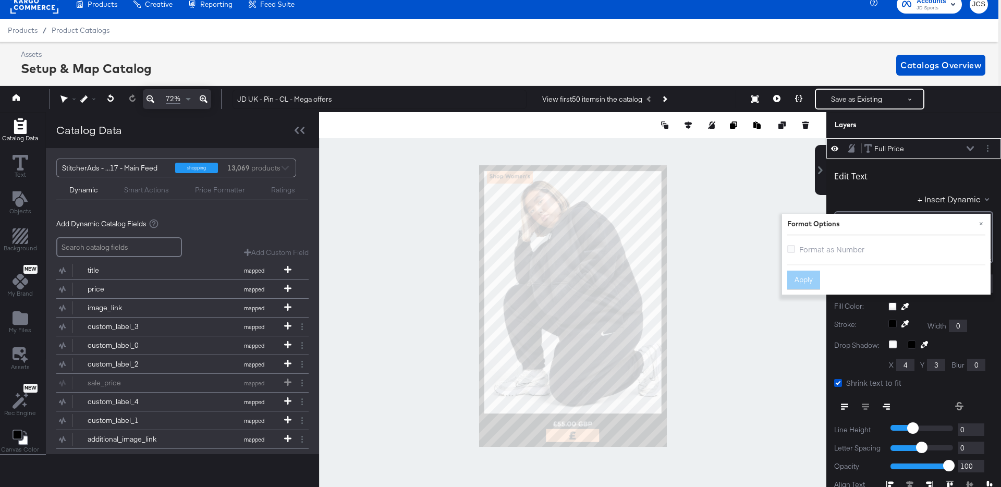
click at [821, 251] on span "Format as Number" at bounding box center [831, 249] width 65 height 10
click at [0, 0] on input "Format as Number" at bounding box center [0, 0] width 0 height 0
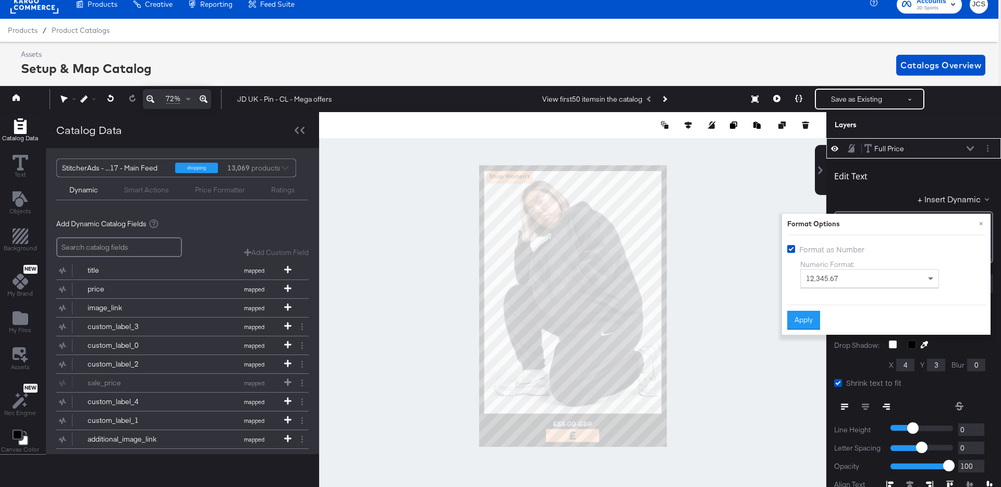
click at [800, 310] on div "Apply" at bounding box center [886, 317] width 198 height 26
click at [800, 318] on button "Apply" at bounding box center [803, 320] width 33 height 19
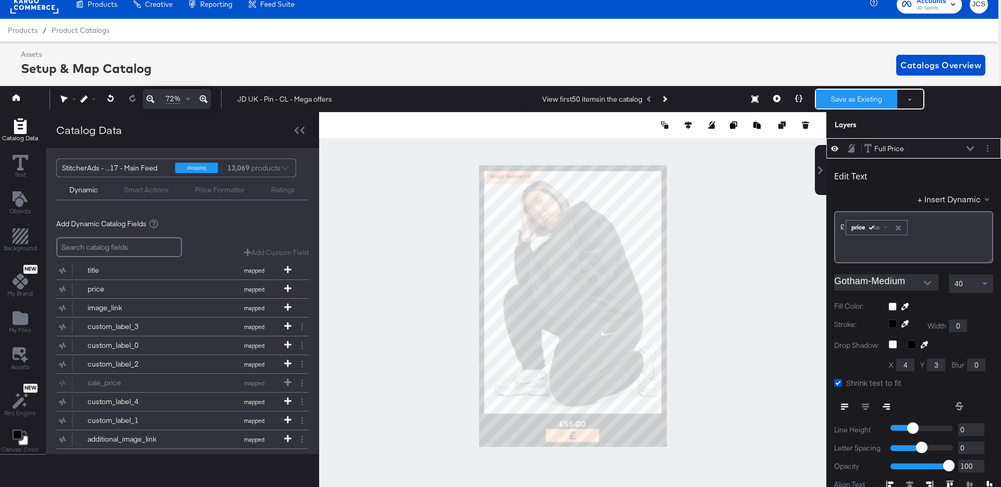
click at [833, 104] on button "Save as Existing" at bounding box center [856, 99] width 81 height 19
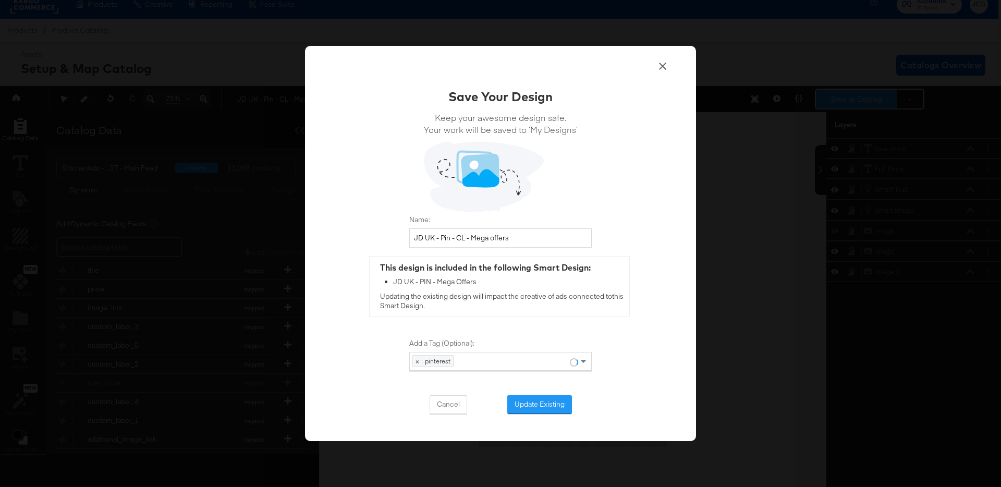
scroll to position [0, 0]
click at [531, 409] on button "Update Existing" at bounding box center [539, 404] width 65 height 19
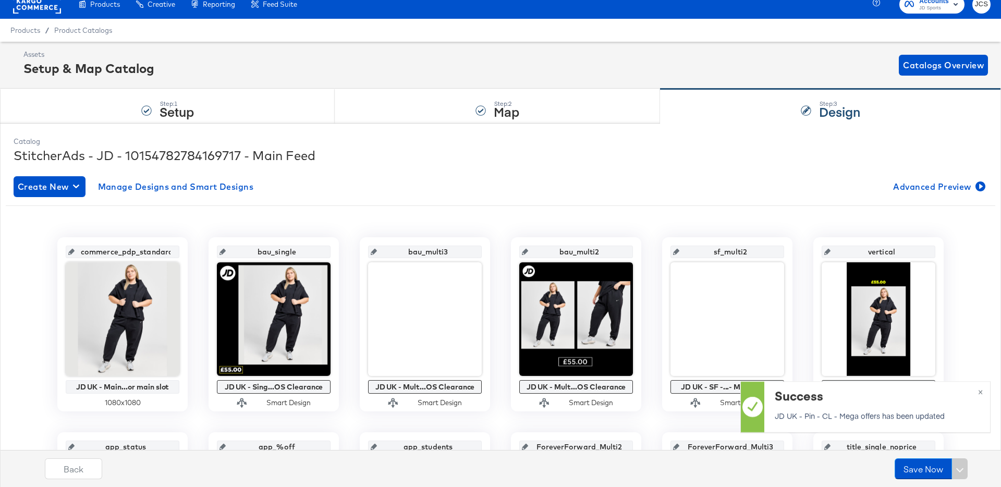
scroll to position [10, 0]
click at [206, 190] on span "Manage Designs and Smart Designs" at bounding box center [176, 186] width 156 height 15
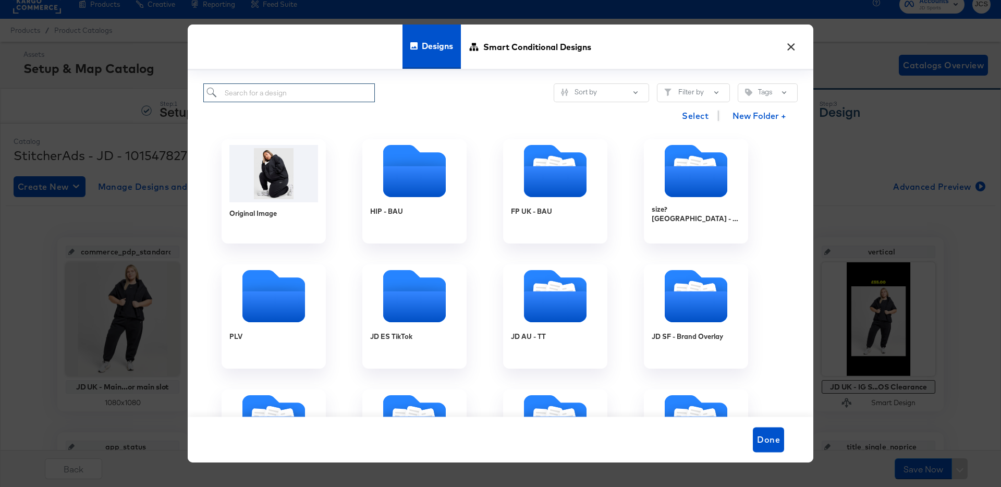
click at [311, 91] on input "search" at bounding box center [288, 92] width 171 height 19
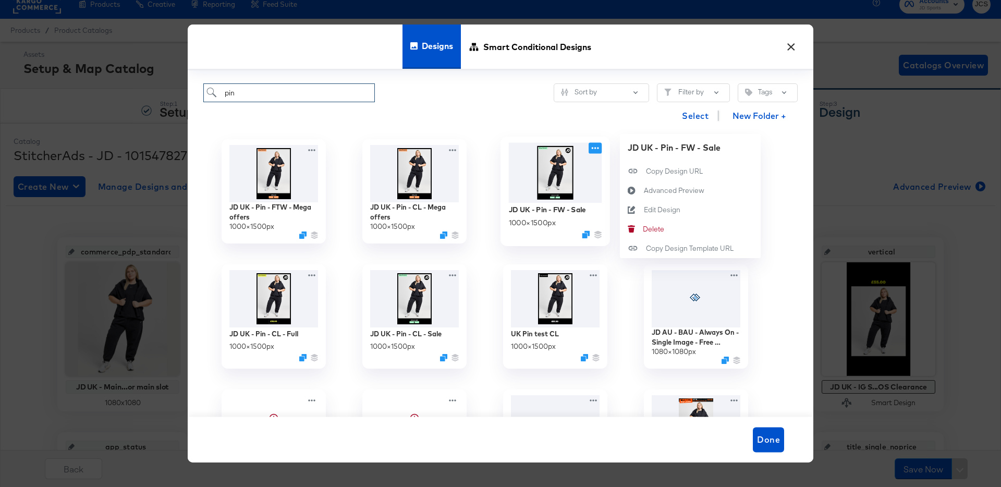
click at [600, 149] on icon at bounding box center [594, 148] width 13 height 11
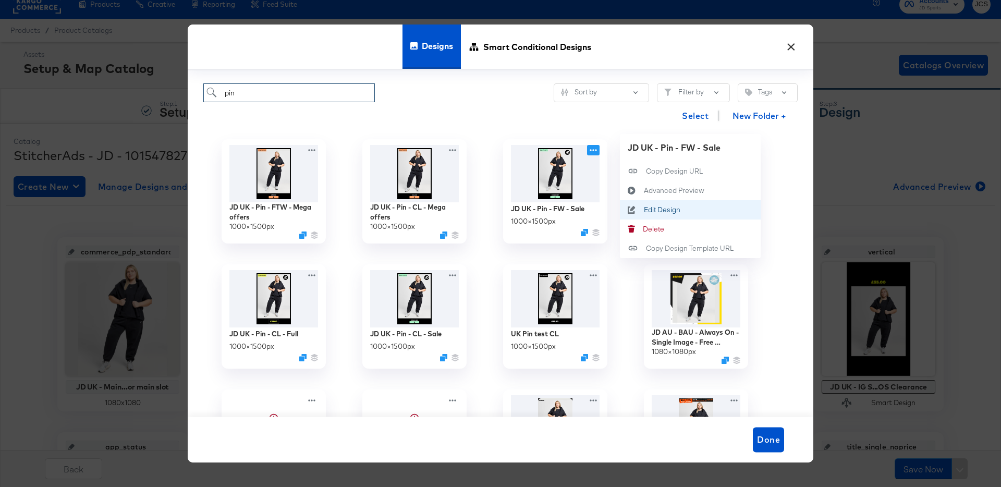
type input "pin"
click at [644, 210] on div "Edit Design Edit Design" at bounding box center [644, 210] width 0 height 0
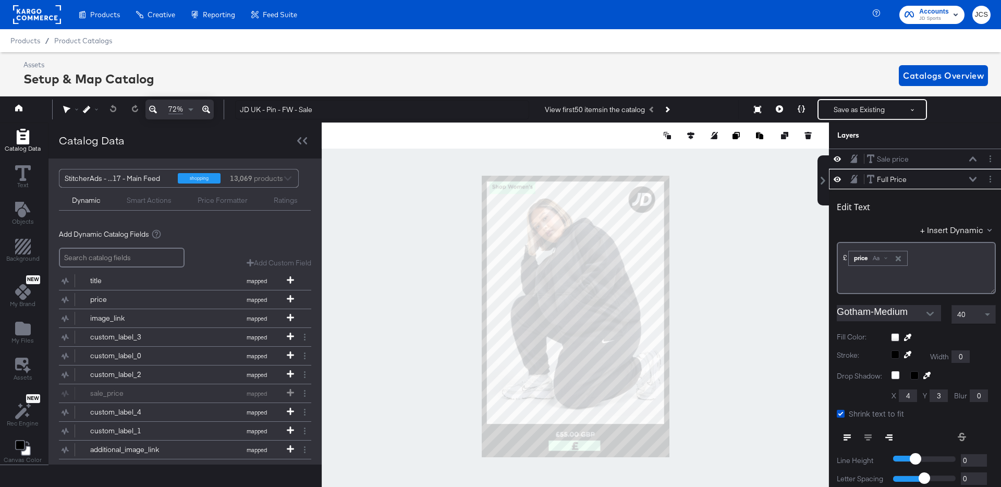
scroll to position [10, 3]
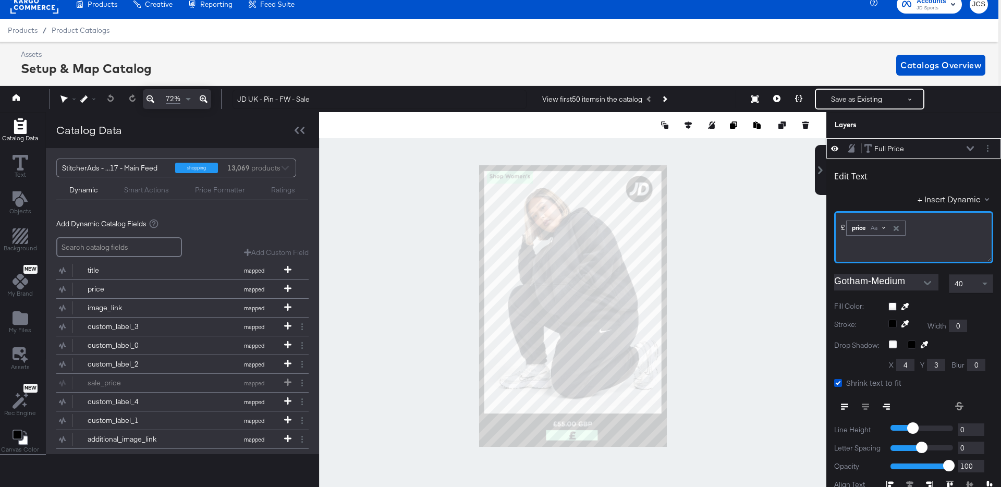
click at [881, 224] on div "Aa" at bounding box center [877, 228] width 24 height 8
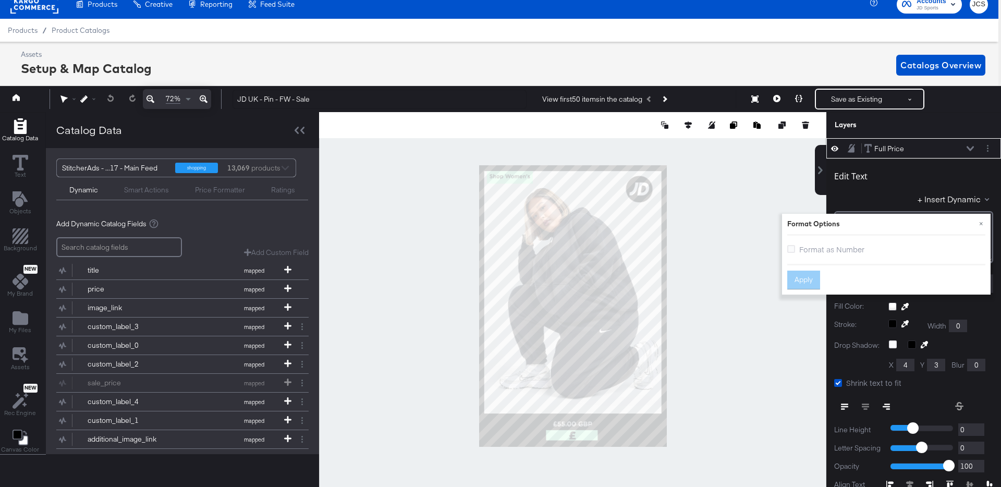
click at [851, 244] on span "Format as Number" at bounding box center [831, 249] width 65 height 10
click at [0, 0] on input "Format as Number" at bounding box center [0, 0] width 0 height 0
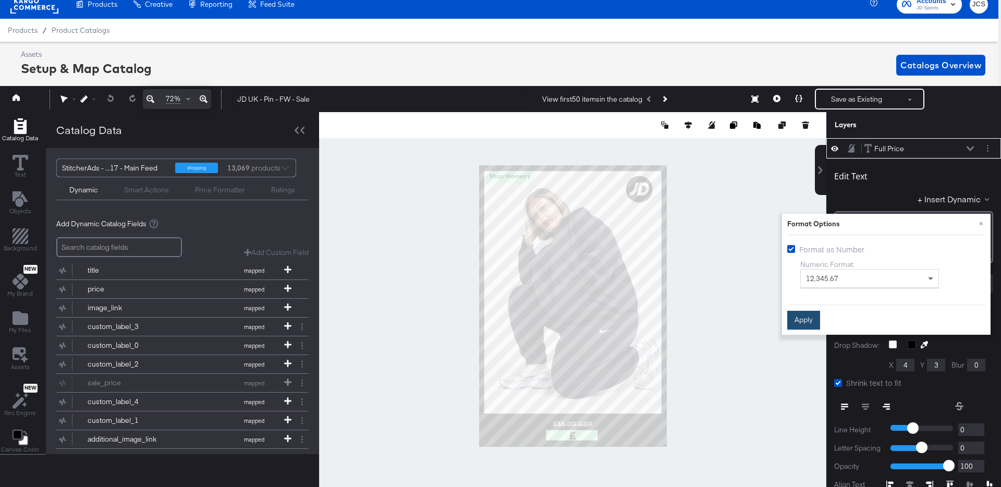
click at [810, 316] on button "Apply" at bounding box center [803, 320] width 33 height 19
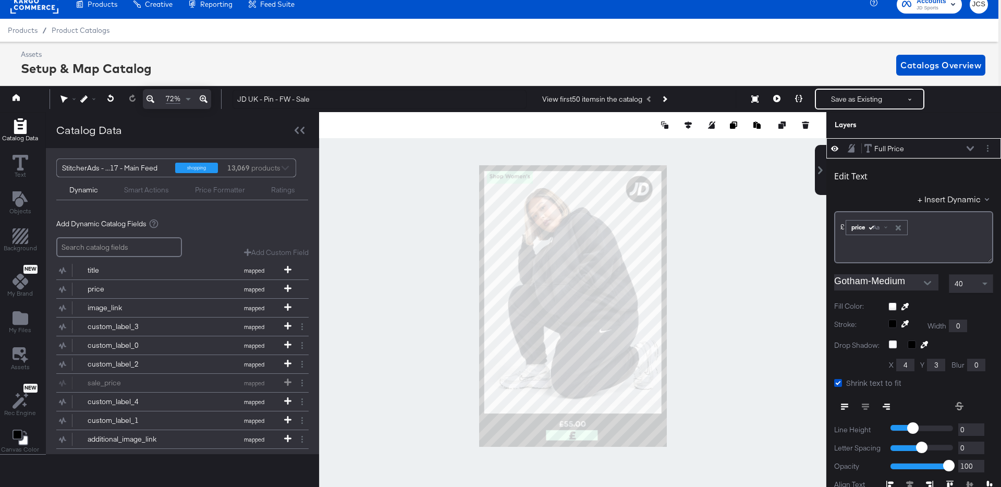
click at [975, 147] on div "Full Price Full Price" at bounding box center [922, 148] width 116 height 11
click at [967, 144] on div "Full Price Full Price" at bounding box center [919, 148] width 110 height 11
click at [968, 148] on icon at bounding box center [969, 148] width 7 height 5
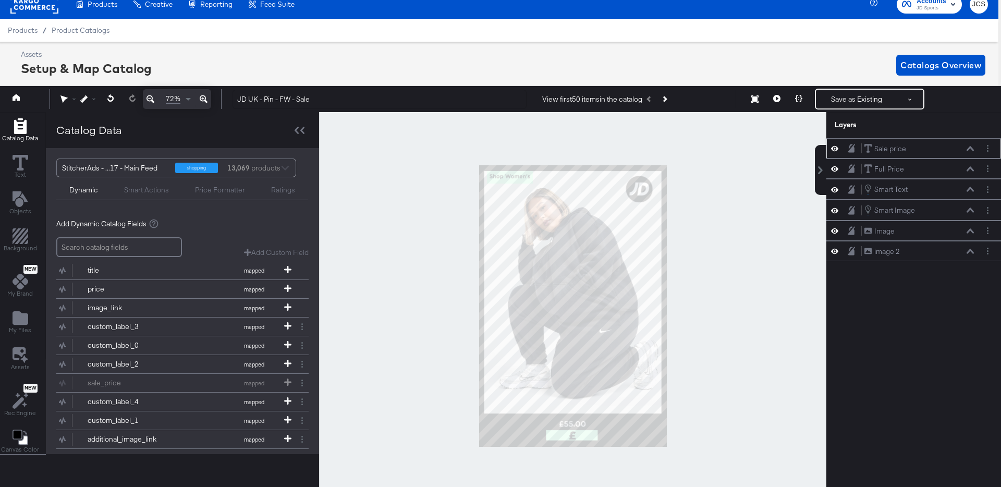
scroll to position [0, 0]
click at [973, 168] on icon at bounding box center [969, 168] width 7 height 5
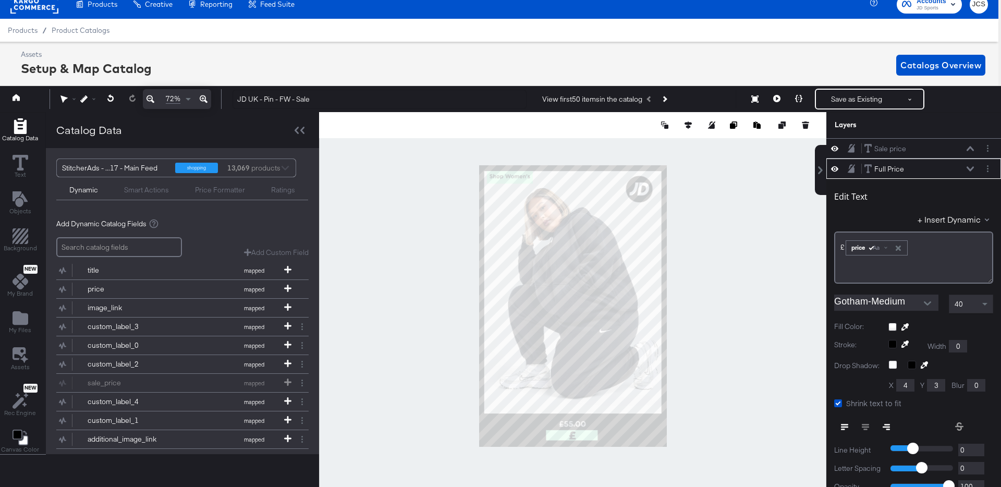
scroll to position [20, 0]
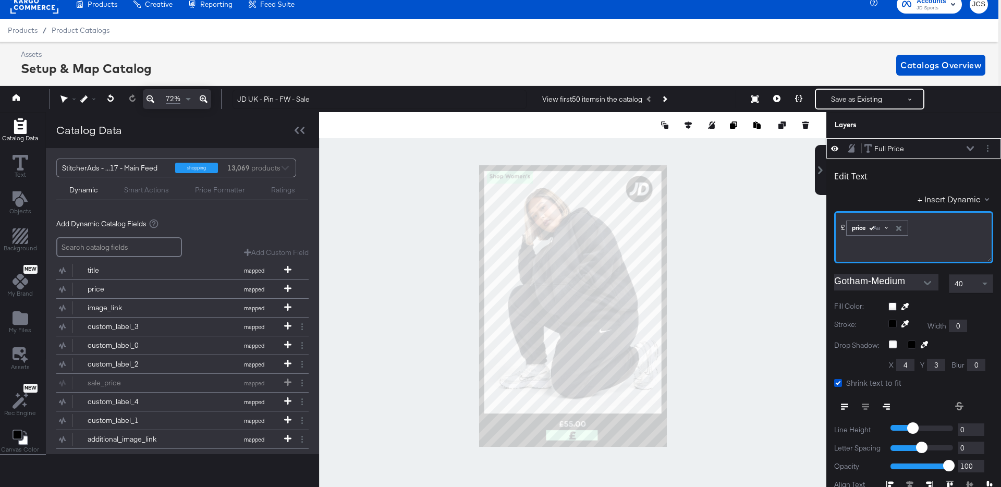
click at [882, 228] on div "Aa" at bounding box center [878, 228] width 27 height 8
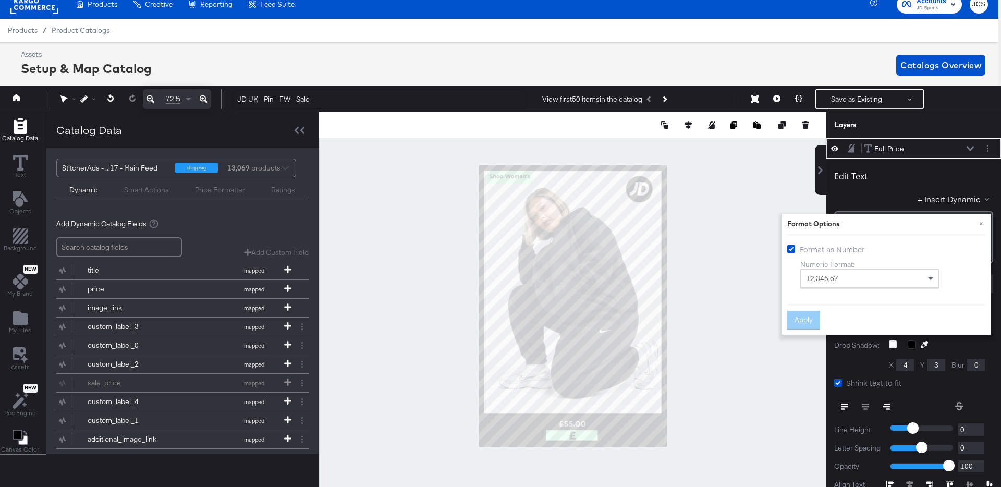
click at [970, 149] on icon at bounding box center [969, 148] width 7 height 5
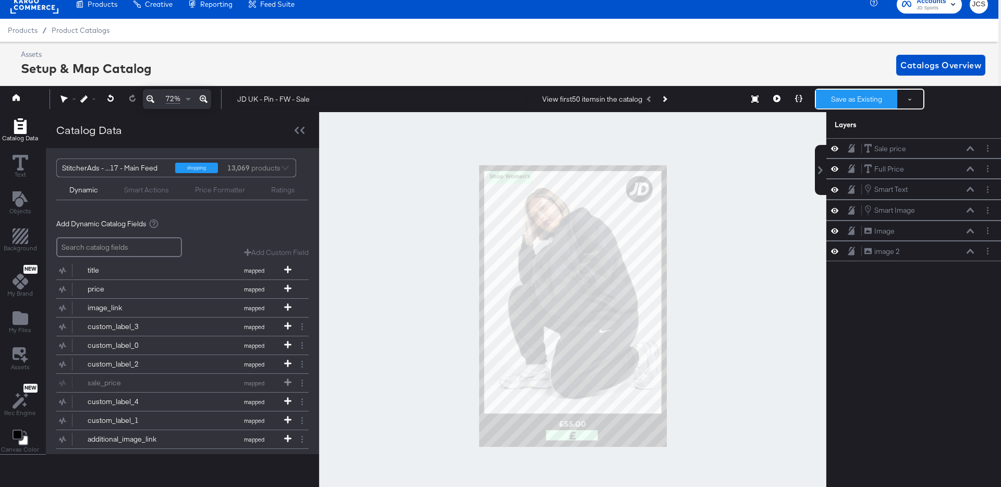
click at [845, 103] on button "Save as Existing" at bounding box center [856, 99] width 81 height 19
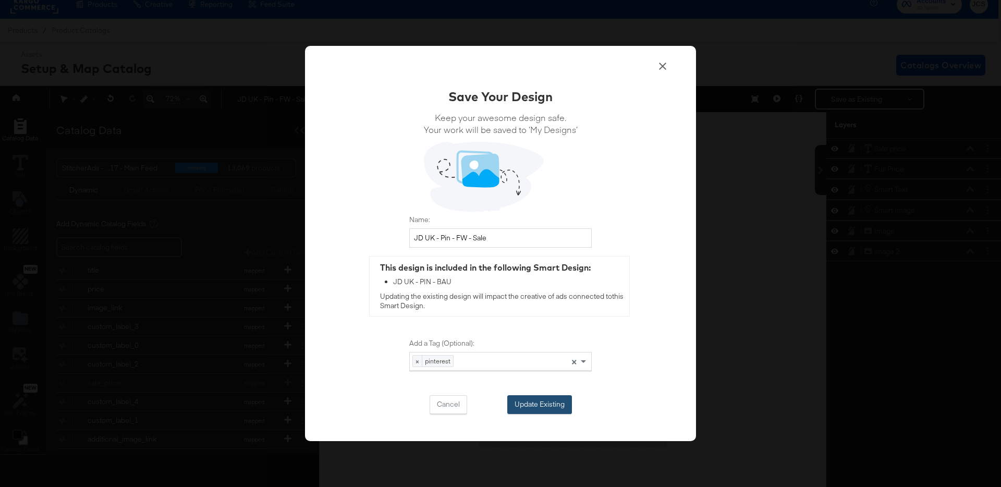
click at [542, 407] on button "Update Existing" at bounding box center [539, 404] width 65 height 19
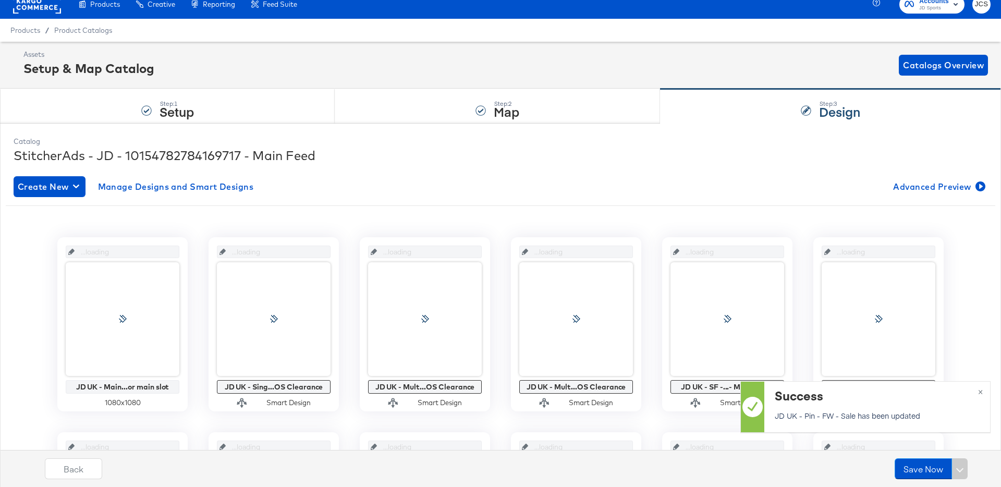
scroll to position [10, 0]
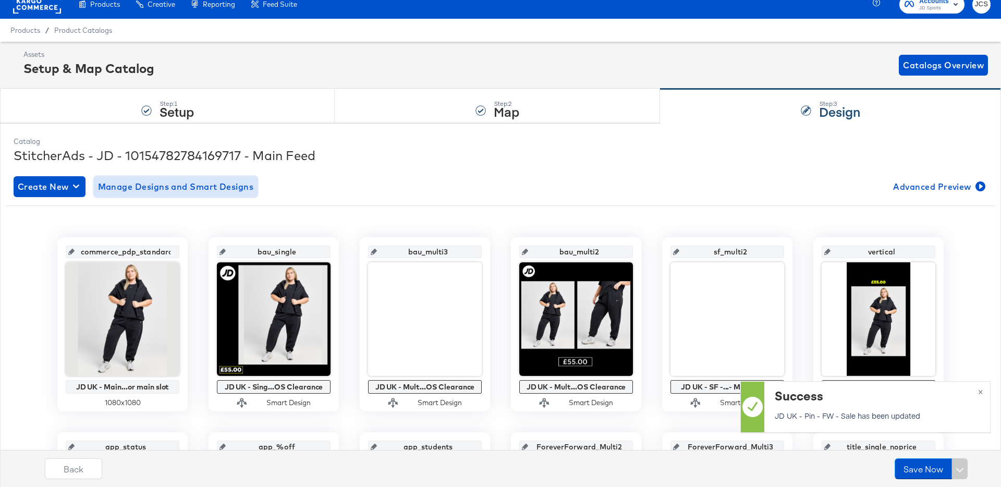
click at [205, 193] on button "Manage Designs and Smart Designs" at bounding box center [176, 186] width 164 height 21
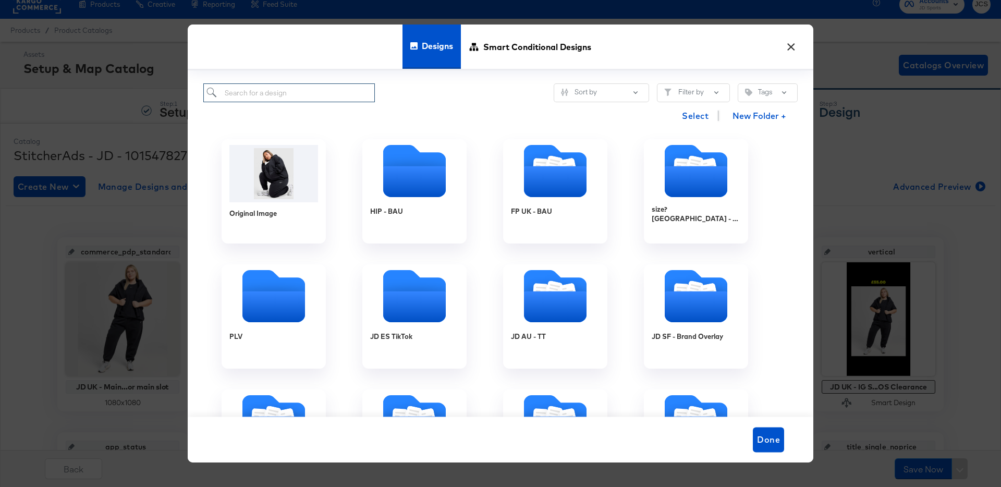
click at [254, 100] on input "search" at bounding box center [288, 92] width 171 height 19
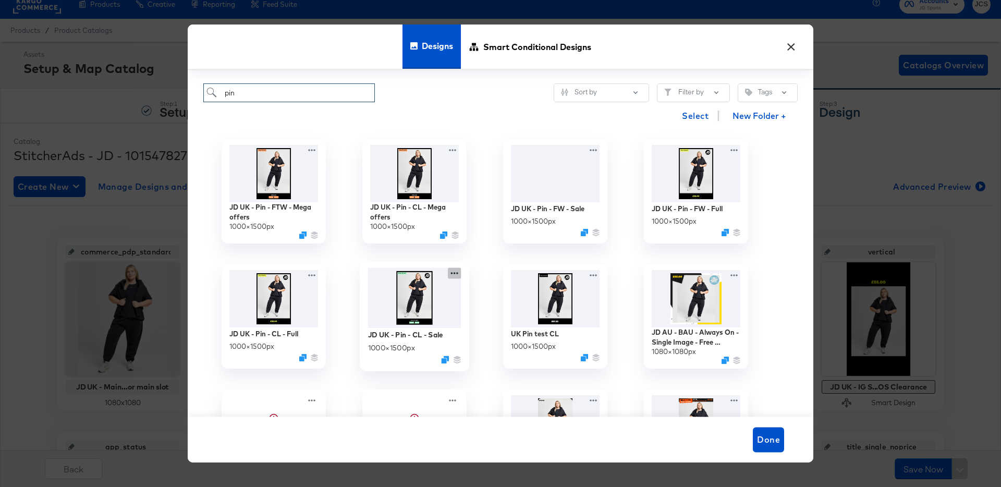
click at [455, 274] on icon at bounding box center [454, 273] width 13 height 11
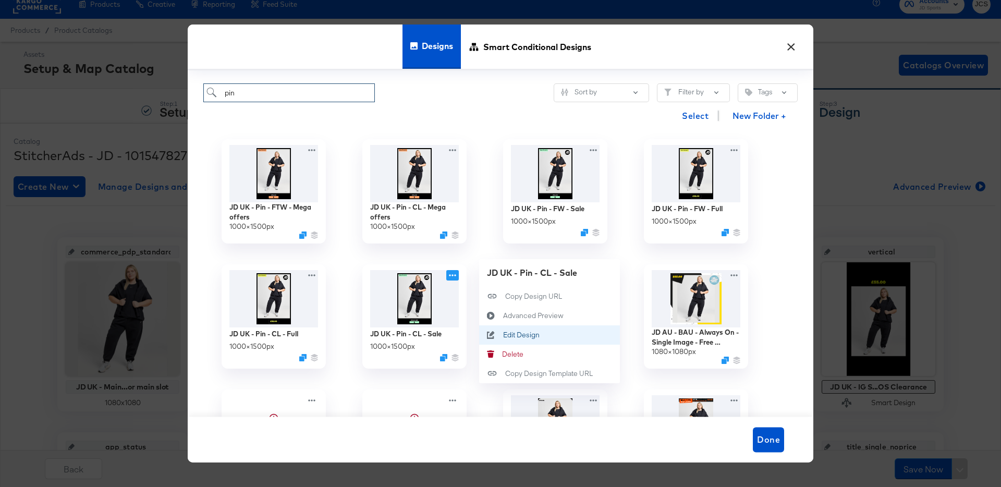
type input "pin"
click at [503, 335] on div "Edit Design Edit Design" at bounding box center [503, 335] width 0 height 0
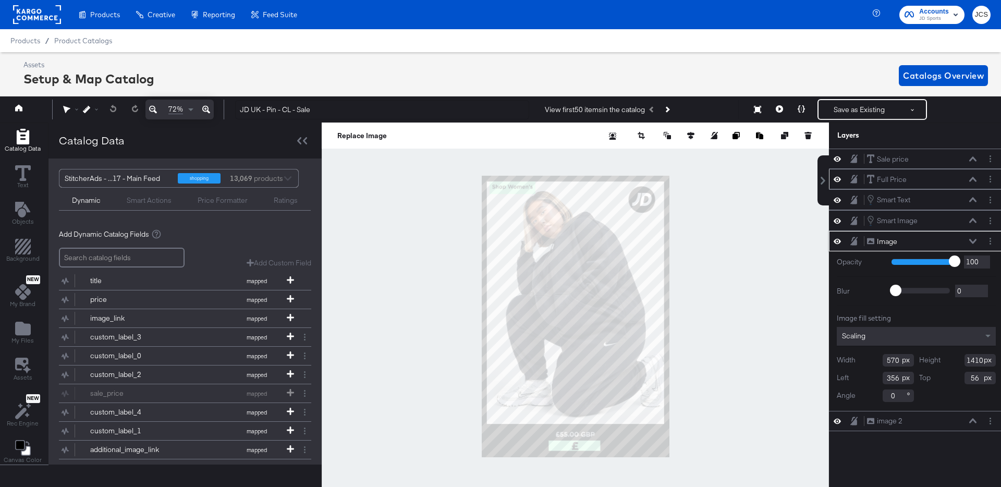
click at [972, 176] on button at bounding box center [972, 179] width 8 height 6
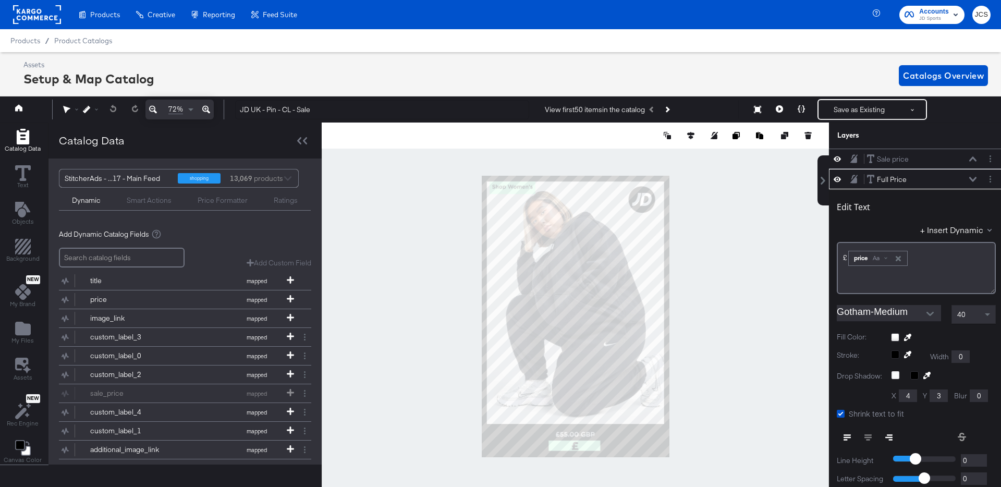
scroll to position [20, 0]
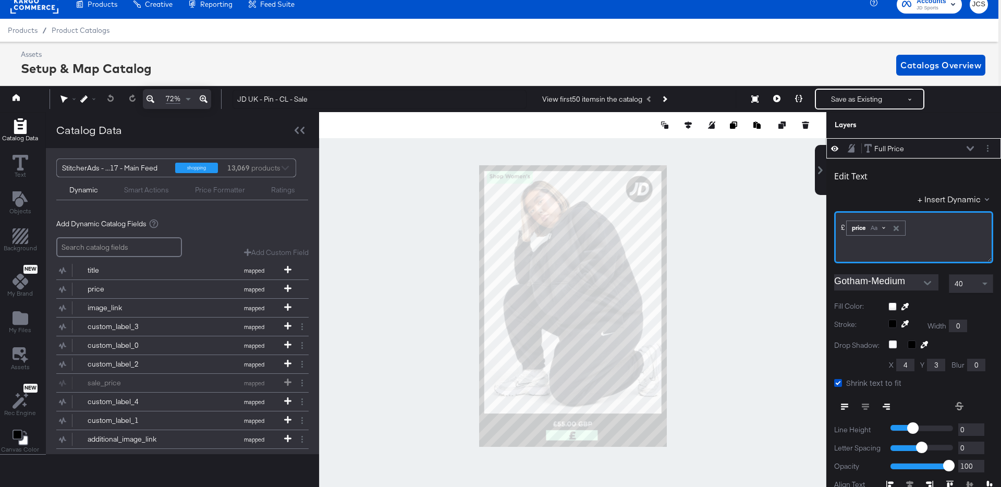
click at [883, 228] on div "Aa" at bounding box center [877, 228] width 24 height 8
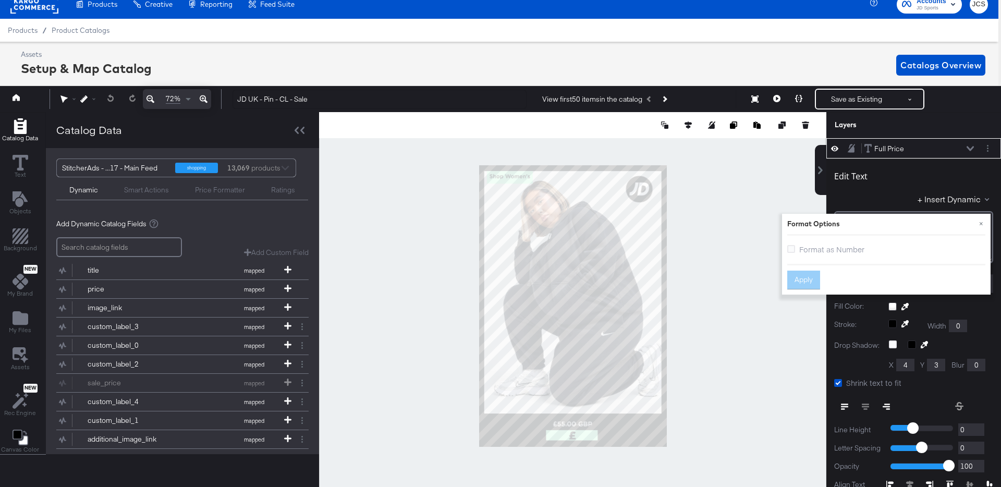
click at [845, 252] on span "Format as Number" at bounding box center [831, 249] width 65 height 10
click at [0, 0] on input "Format as Number" at bounding box center [0, 0] width 0 height 0
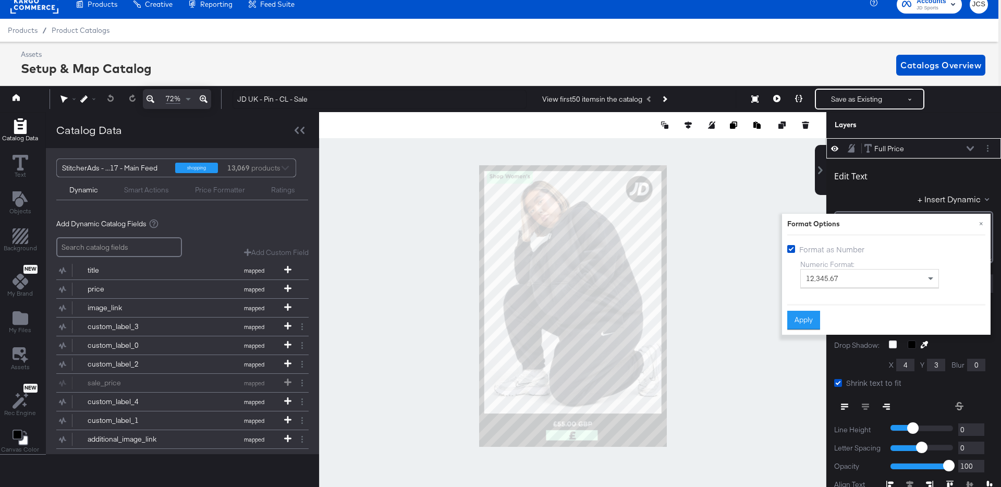
click at [807, 317] on button "Apply" at bounding box center [803, 320] width 33 height 19
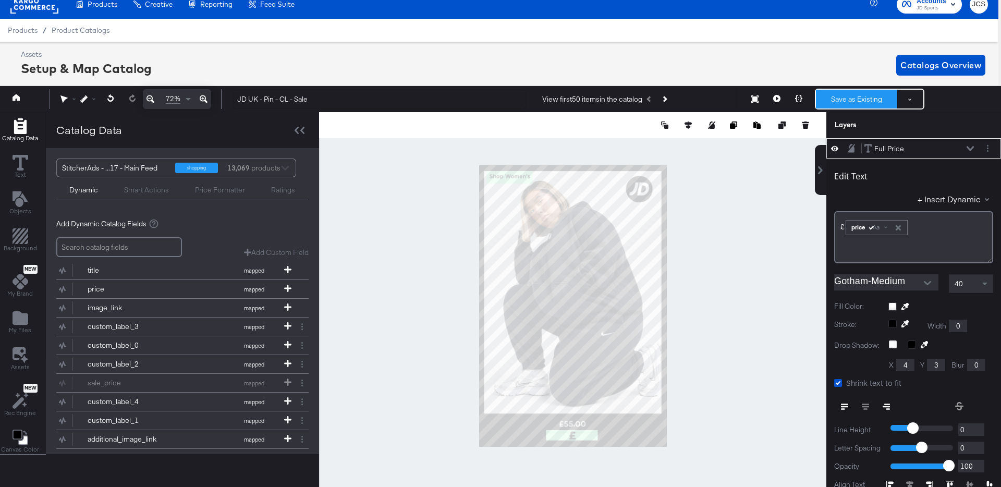
click at [858, 96] on button "Save as Existing" at bounding box center [856, 99] width 81 height 19
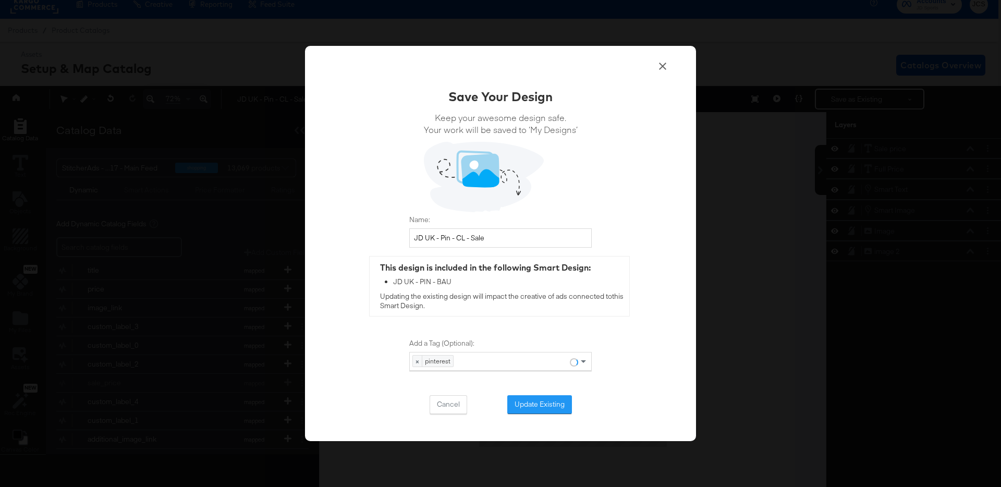
scroll to position [0, 0]
click at [558, 400] on button "Update Existing" at bounding box center [539, 404] width 65 height 19
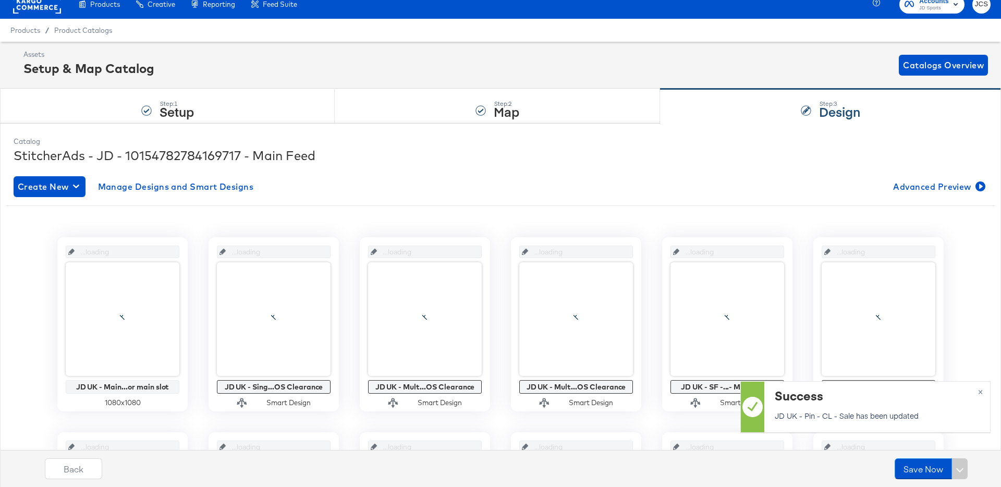
scroll to position [10, 0]
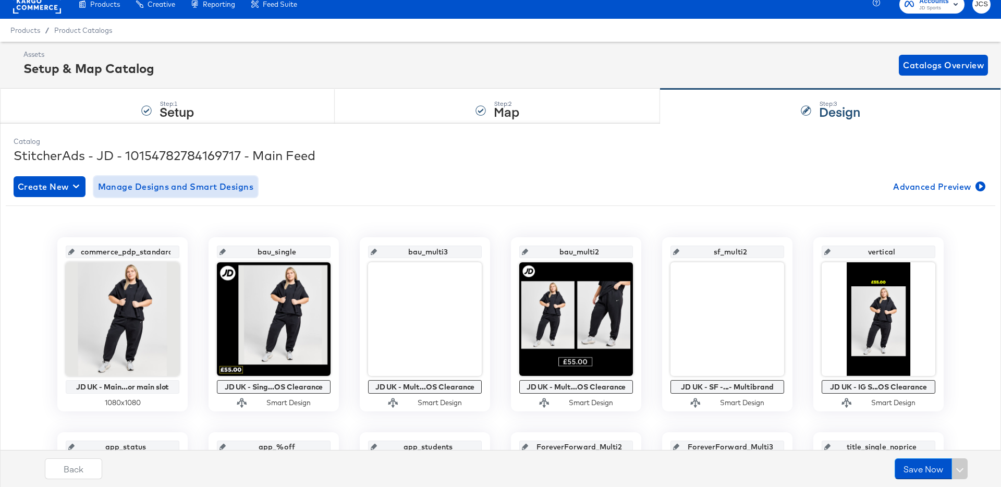
click at [204, 184] on span "Manage Designs and Smart Designs" at bounding box center [176, 186] width 156 height 15
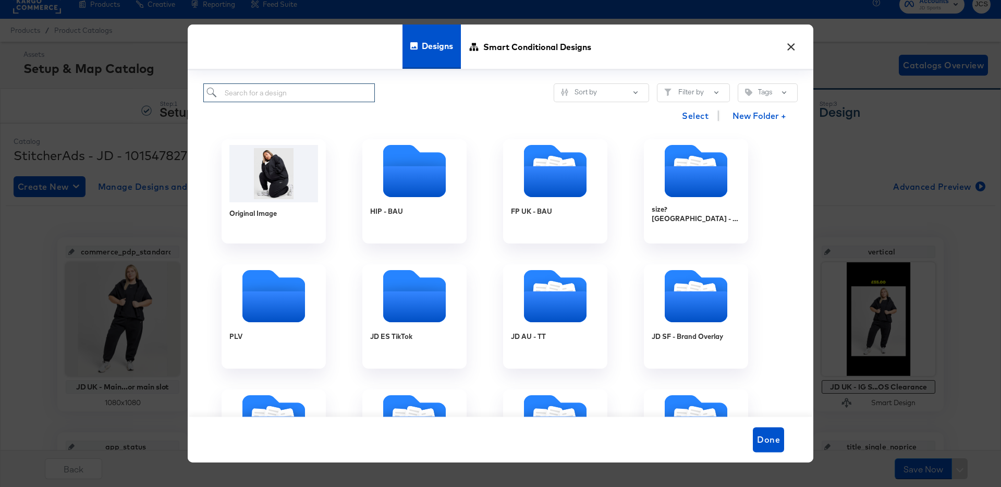
click at [319, 97] on input "search" at bounding box center [288, 92] width 171 height 19
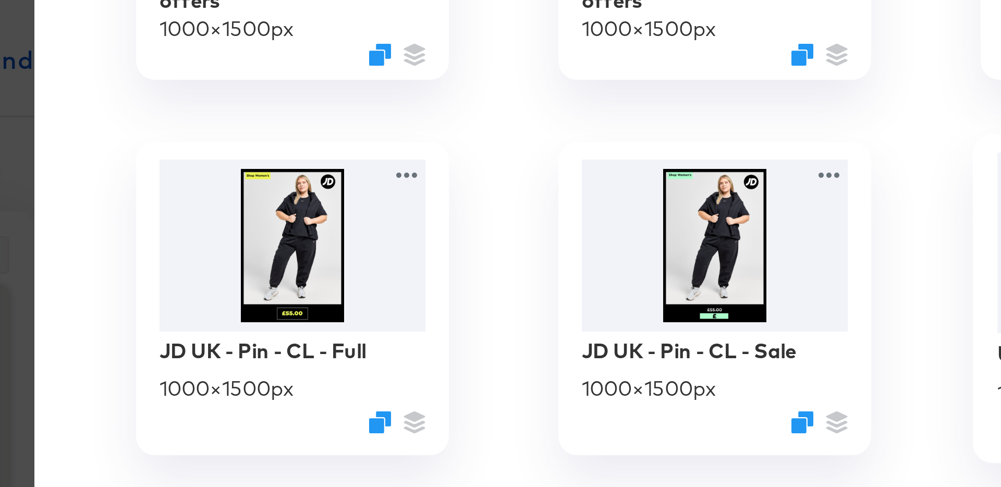
scroll to position [22, 0]
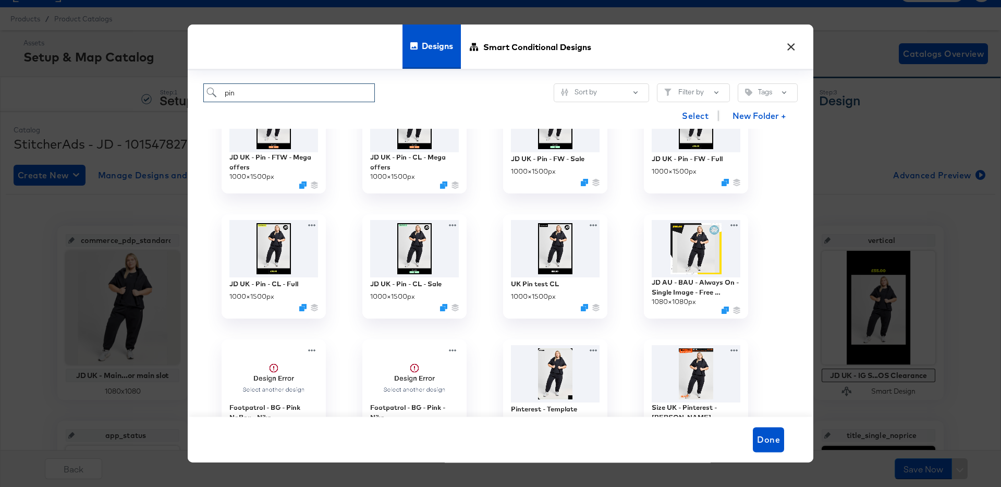
click at [293, 92] on input "pin" at bounding box center [288, 92] width 171 height 19
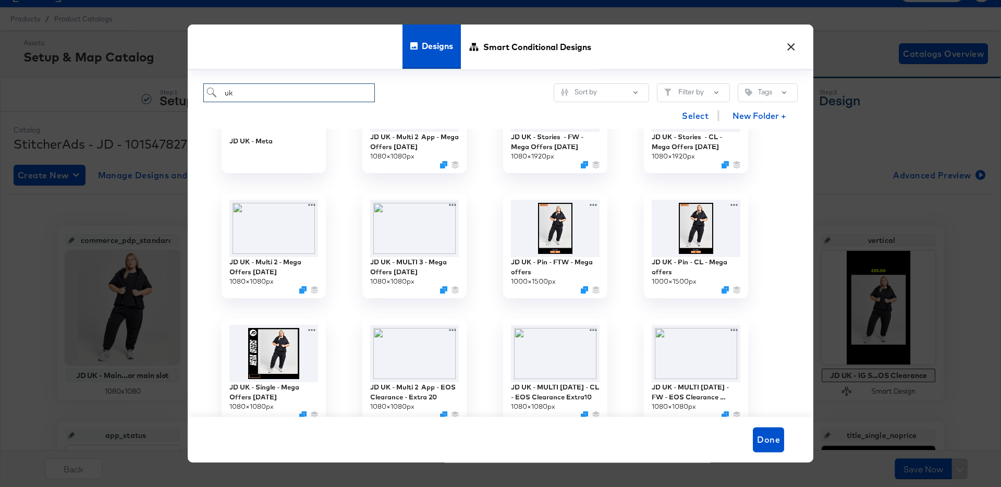
scroll to position [242, 0]
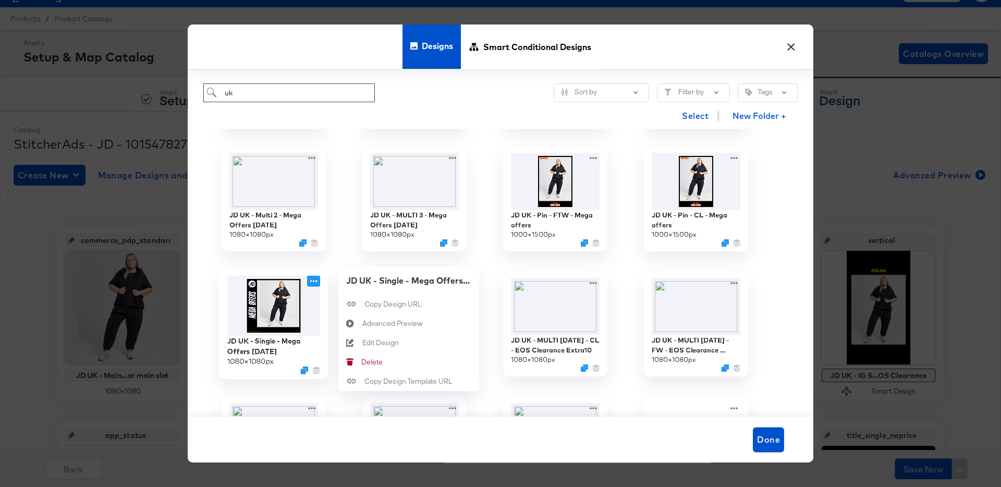
click at [314, 281] on icon at bounding box center [313, 281] width 7 height 2
type input "uk"
click at [362, 342] on div "Edit Design Edit Design" at bounding box center [362, 342] width 0 height 0
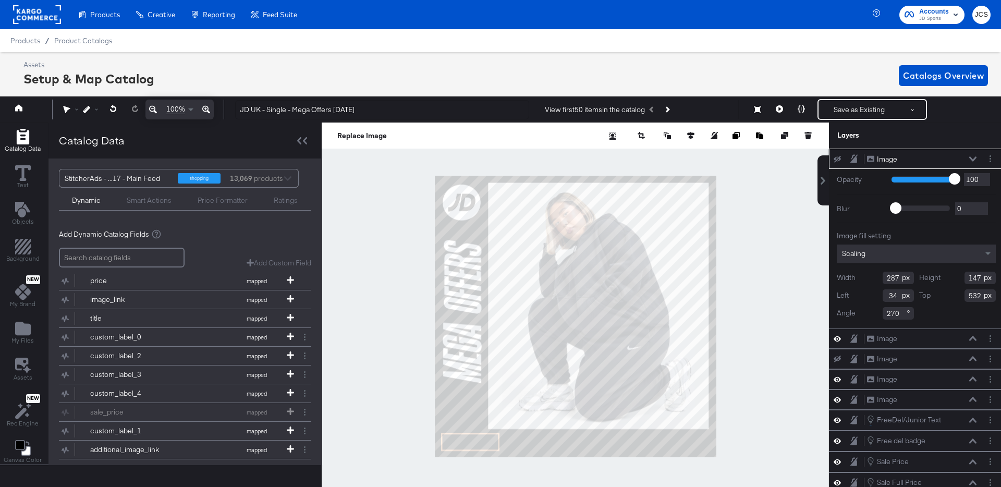
click at [974, 156] on button at bounding box center [972, 159] width 8 height 6
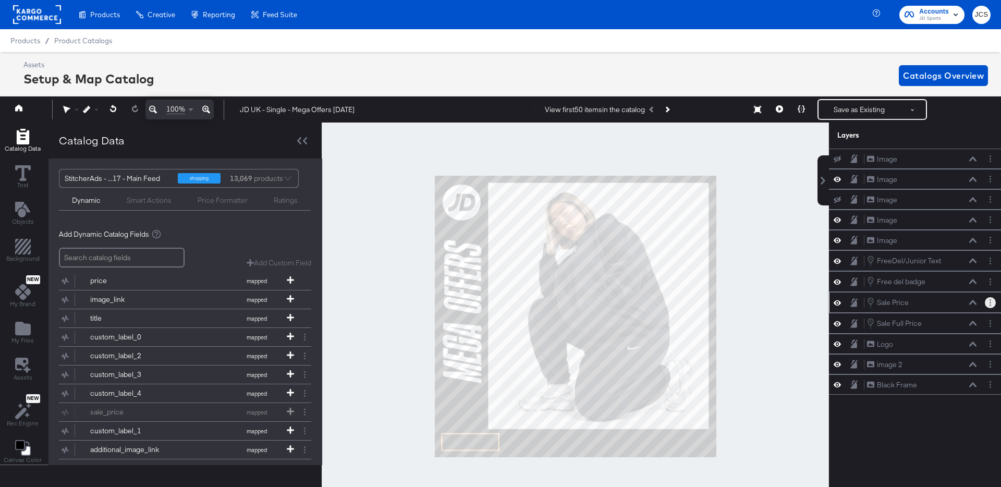
click at [986, 303] on button "Layer Options" at bounding box center [989, 302] width 11 height 11
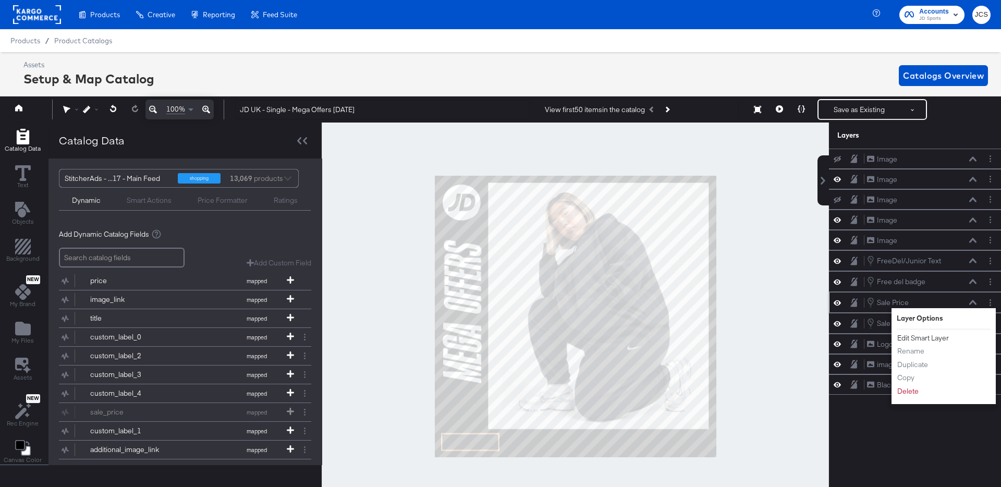
click at [928, 338] on button "Edit Smart Layer" at bounding box center [922, 337] width 53 height 11
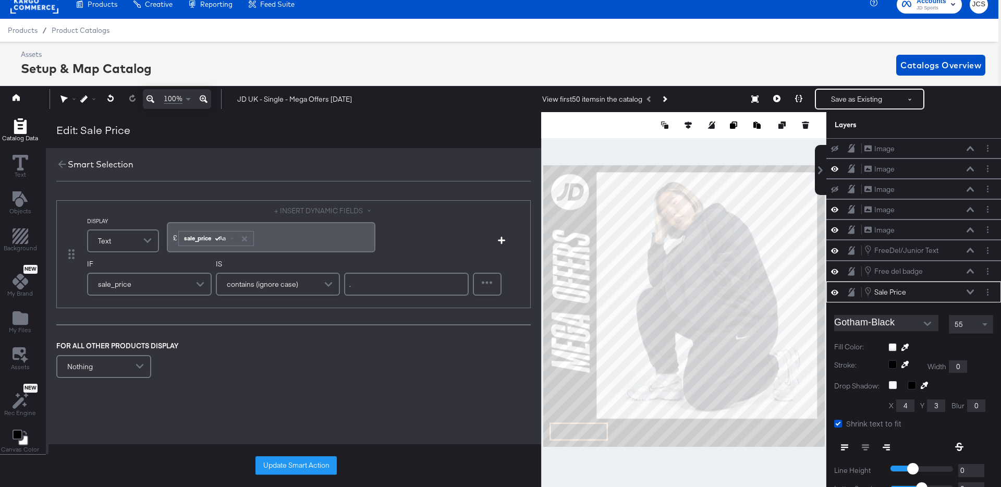
scroll to position [116, 0]
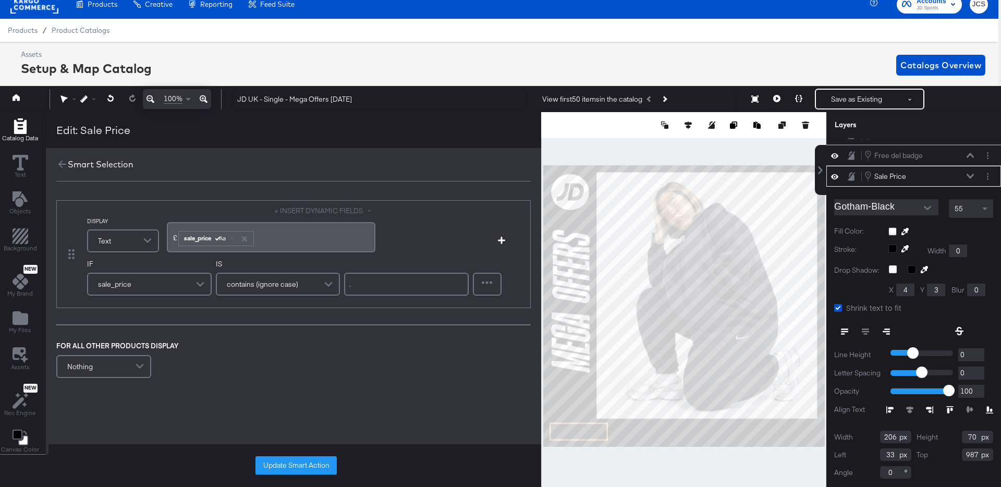
click at [142, 366] on span at bounding box center [141, 366] width 18 height 21
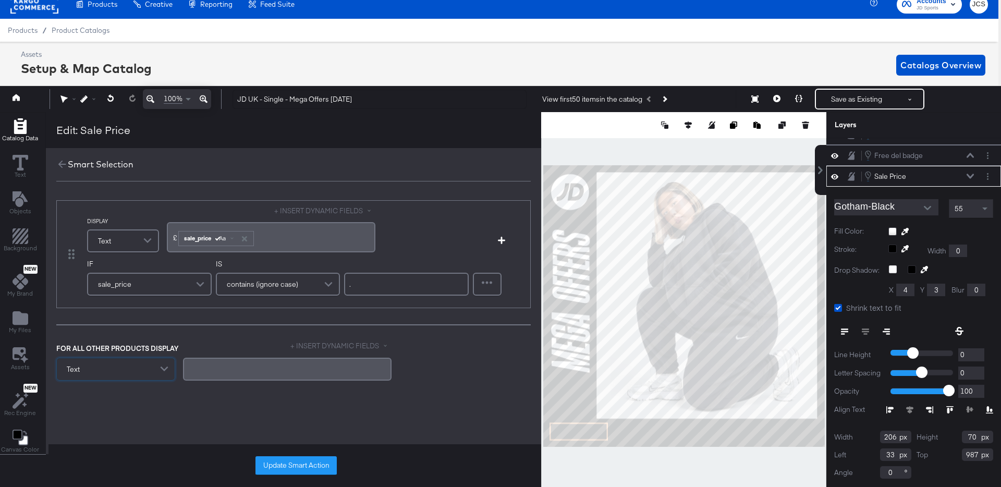
click at [167, 365] on span at bounding box center [165, 369] width 18 height 22
click at [312, 345] on button "+ INSERT DYNAMIC FIELDS" at bounding box center [340, 346] width 101 height 10
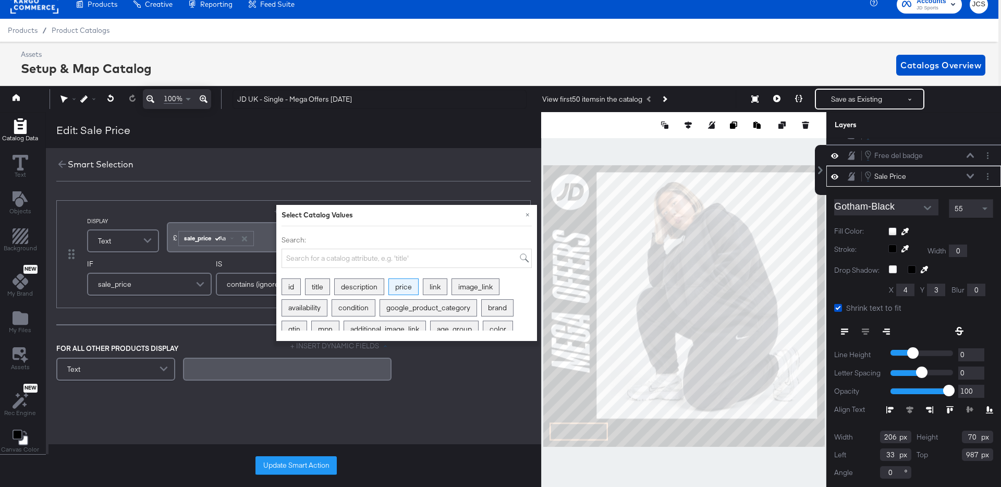
click at [399, 283] on div "price" at bounding box center [403, 287] width 29 height 16
click at [225, 374] on span "Aa" at bounding box center [222, 373] width 7 height 8
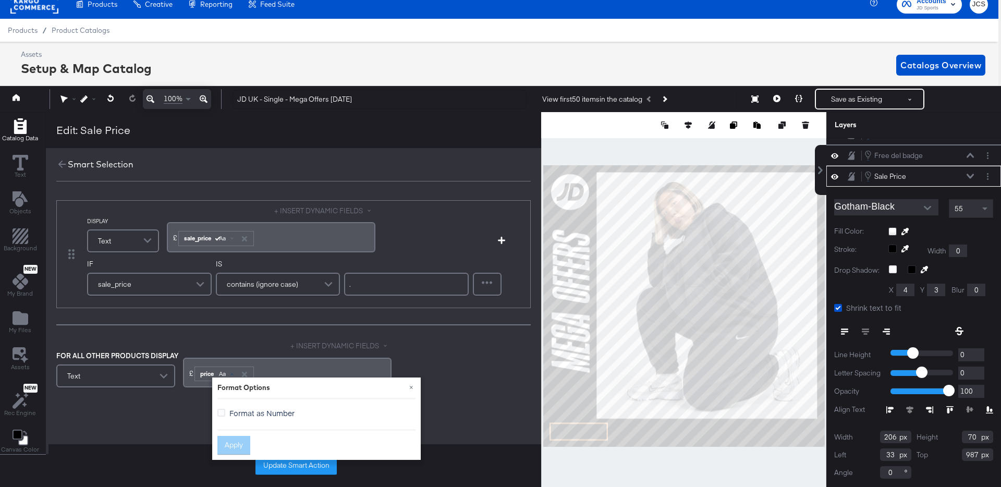
click at [241, 413] on span "Format as Number" at bounding box center [261, 413] width 65 height 10
click at [0, 0] on input "Format as Number" at bounding box center [0, 0] width 0 height 0
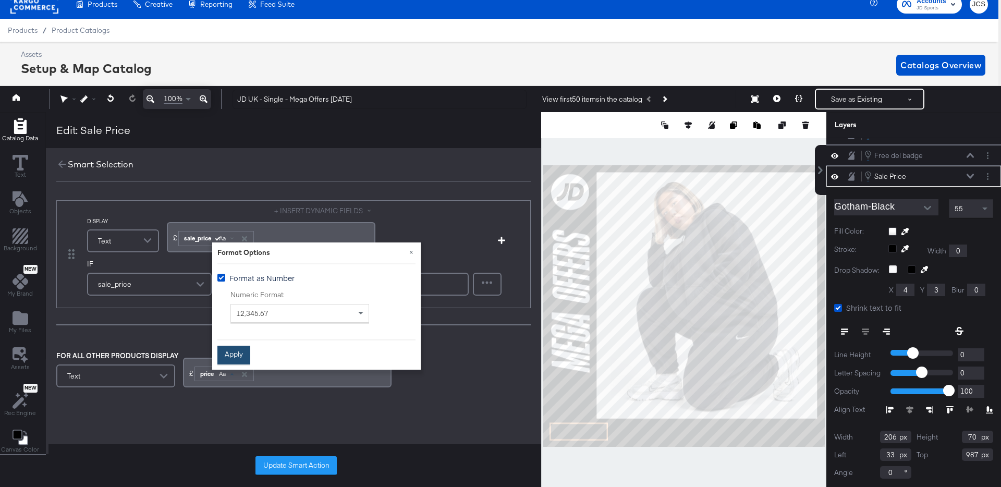
click at [239, 358] on button "Apply" at bounding box center [233, 355] width 33 height 19
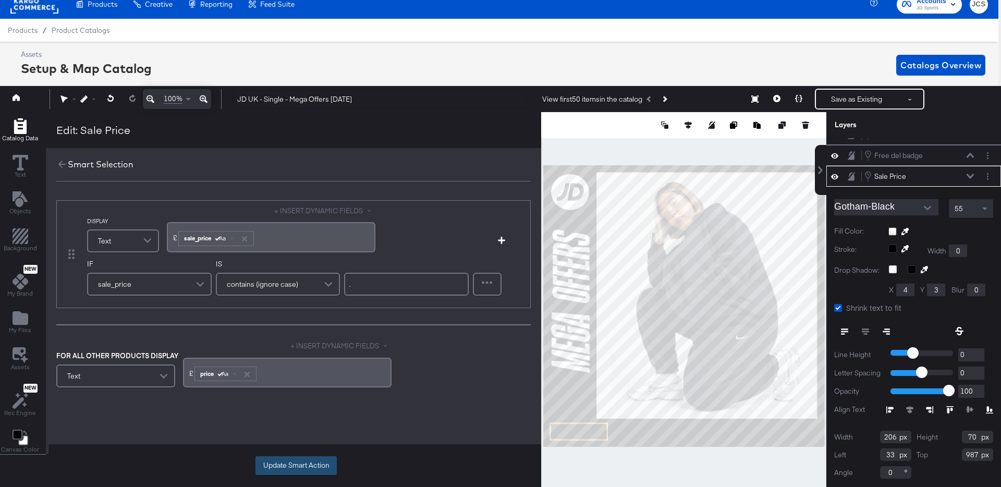
click at [279, 472] on button "Update Smart Action" at bounding box center [295, 465] width 81 height 19
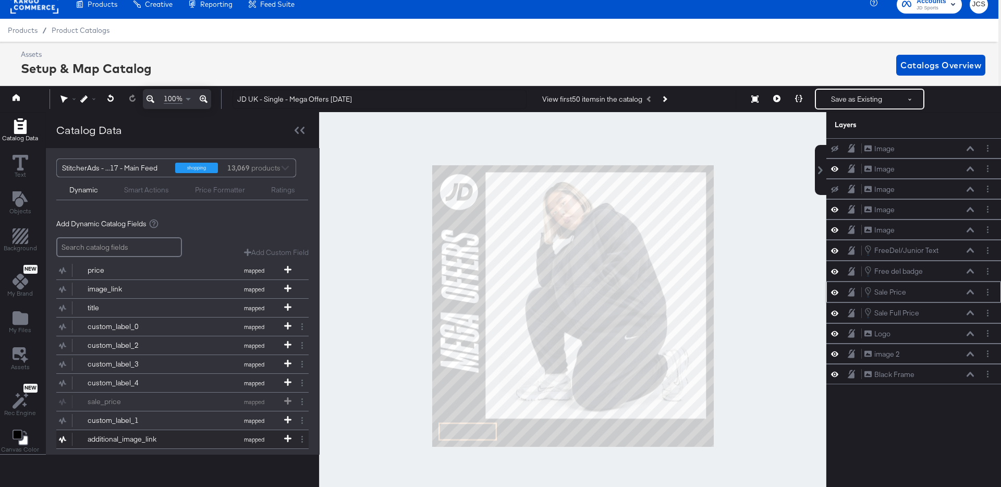
scroll to position [0, 0]
click at [840, 103] on button "Save as Existing" at bounding box center [856, 99] width 81 height 19
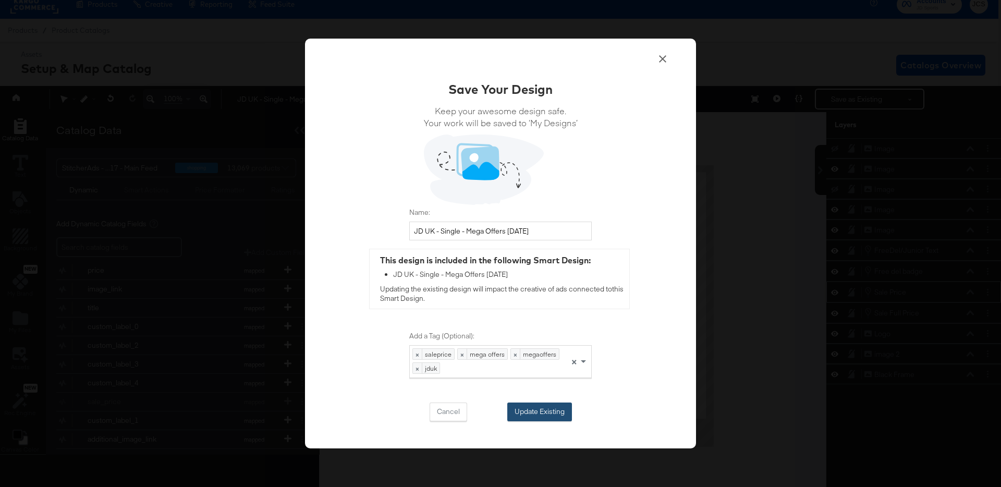
click at [551, 411] on button "Update Existing" at bounding box center [539, 411] width 65 height 19
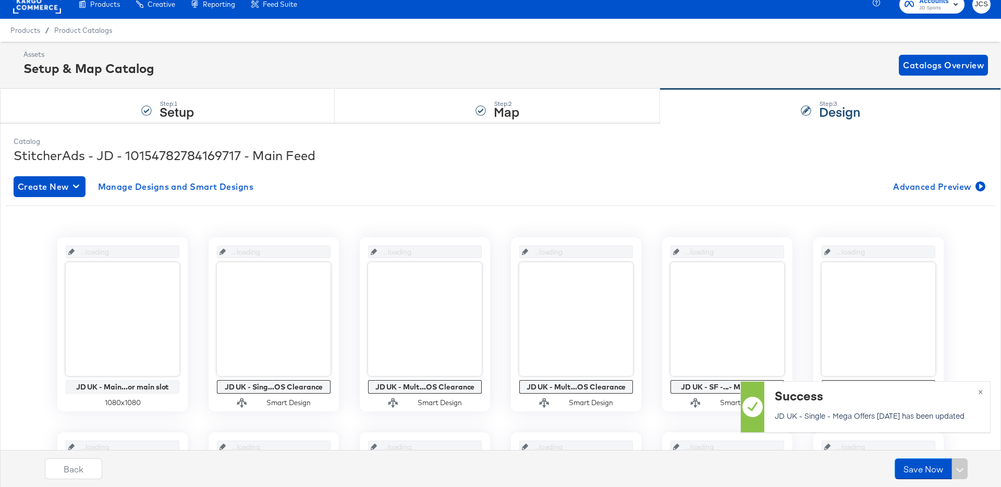
scroll to position [10, 0]
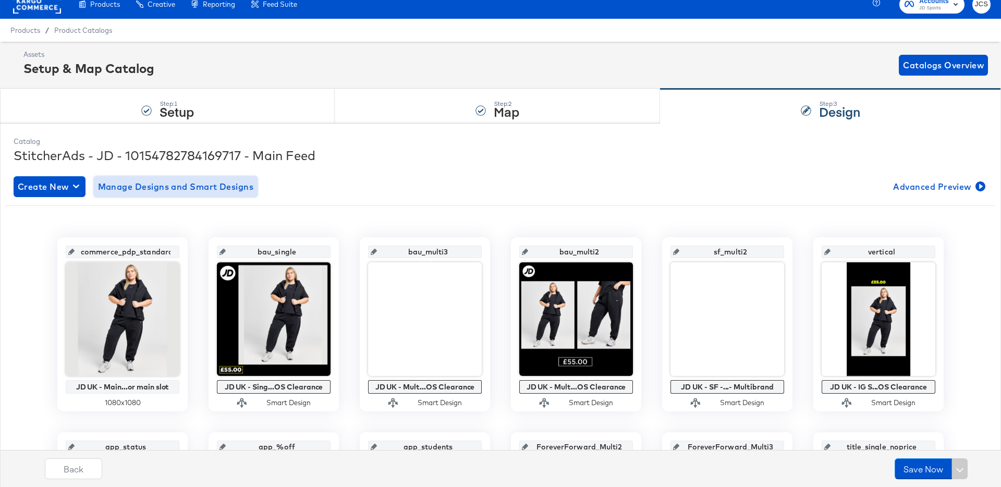
click at [184, 187] on span "Manage Designs and Smart Designs" at bounding box center [176, 186] width 156 height 15
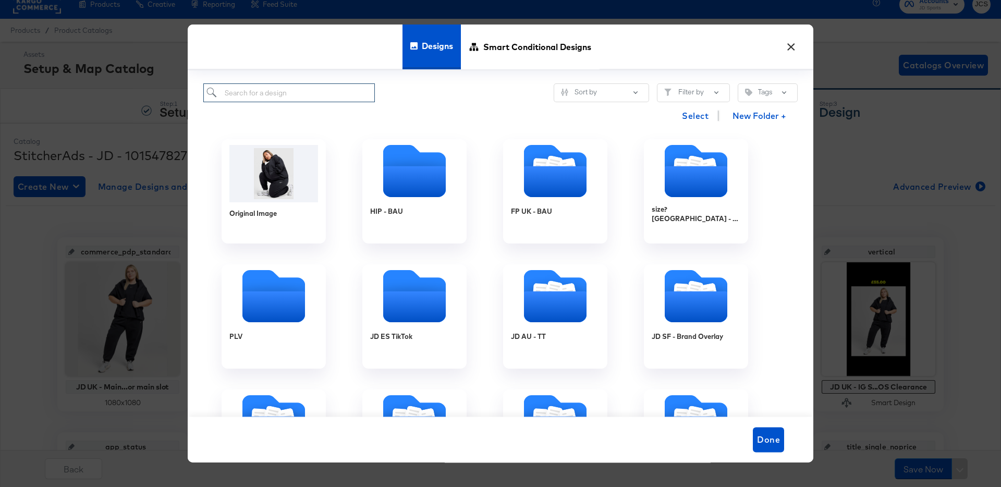
click at [247, 92] on input "search" at bounding box center [288, 92] width 171 height 19
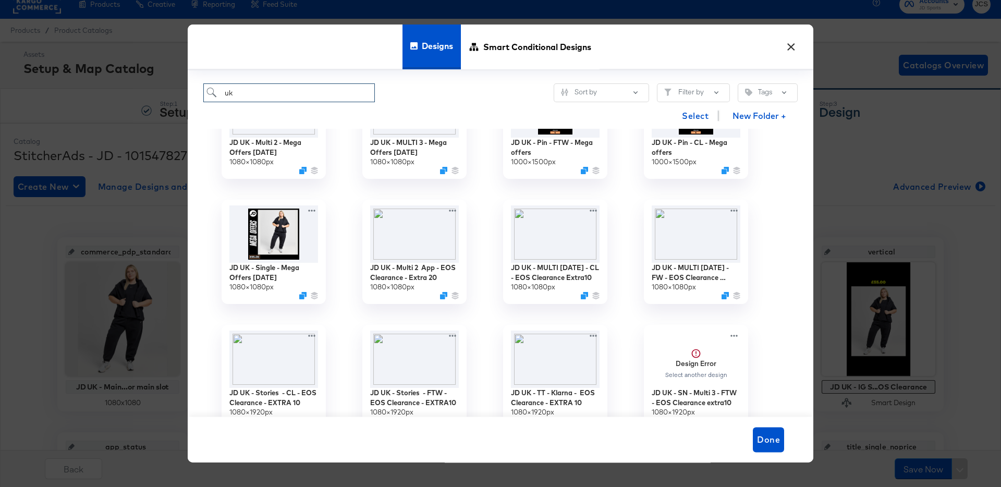
scroll to position [0, 0]
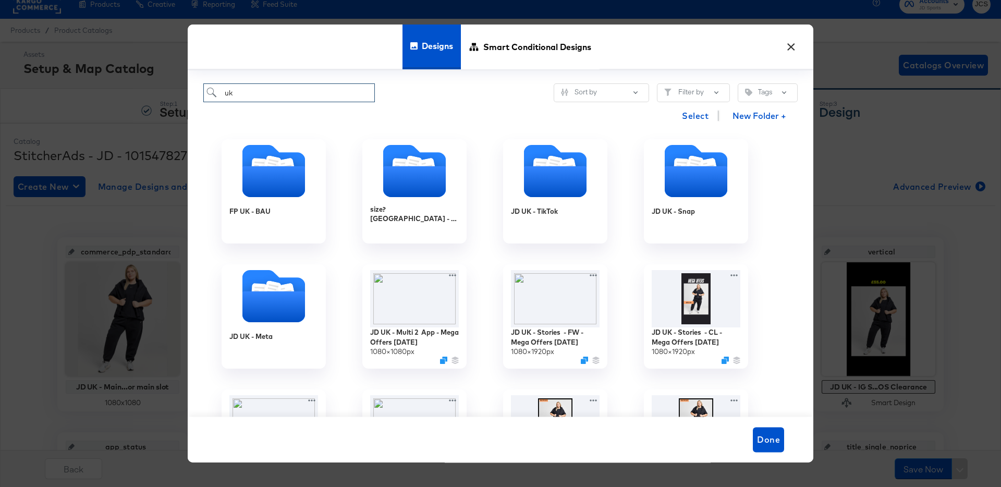
type input "uk"
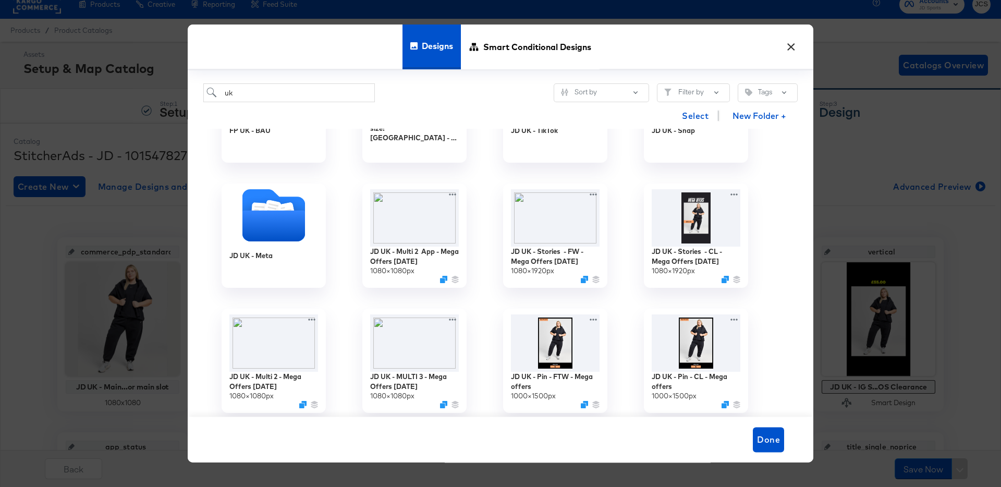
click at [787, 49] on button "×" at bounding box center [790, 44] width 19 height 19
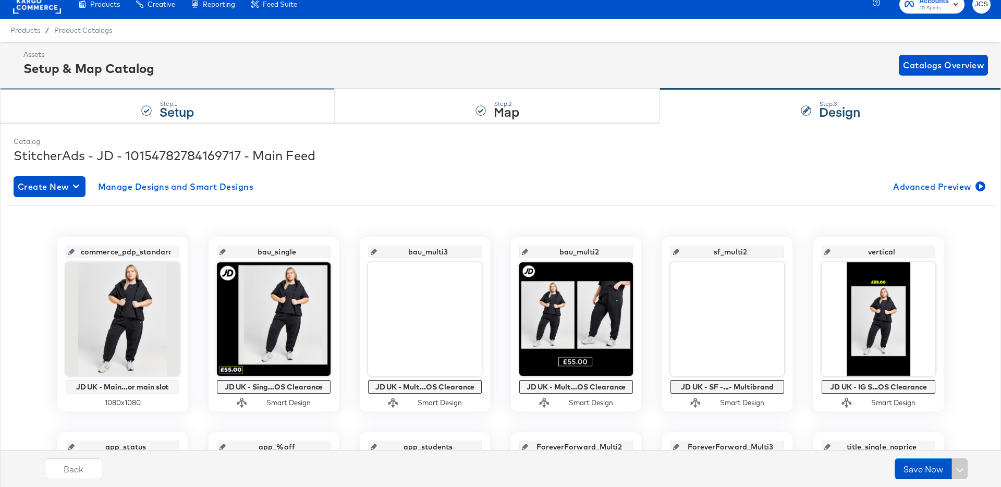
scroll to position [0, 0]
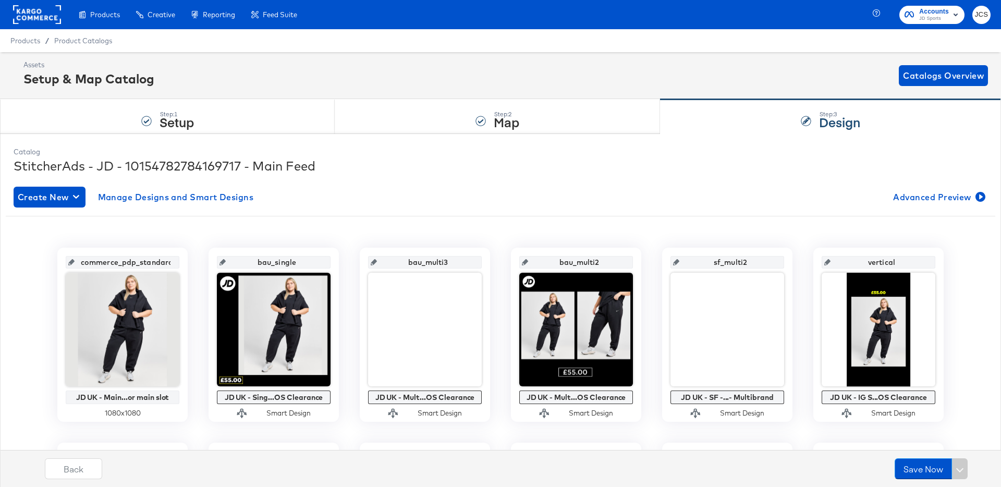
click at [44, 21] on rect at bounding box center [37, 14] width 48 height 19
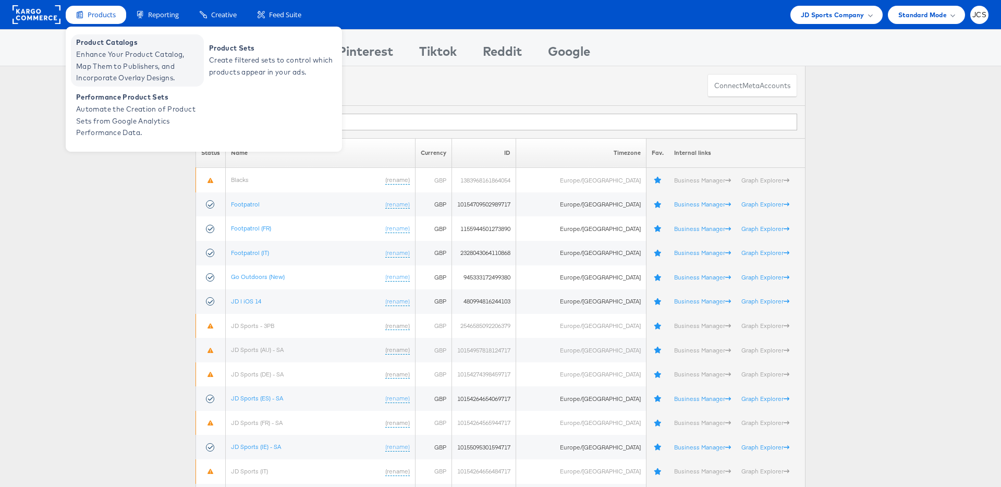
click at [93, 47] on span "Product Catalogs" at bounding box center [138, 42] width 125 height 12
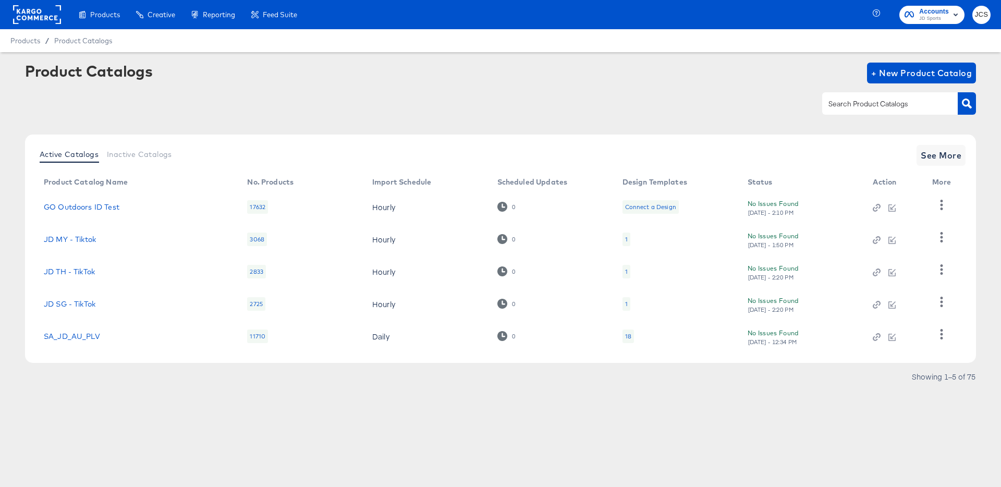
click at [869, 103] on input "text" at bounding box center [881, 104] width 111 height 12
type input "tiktok"
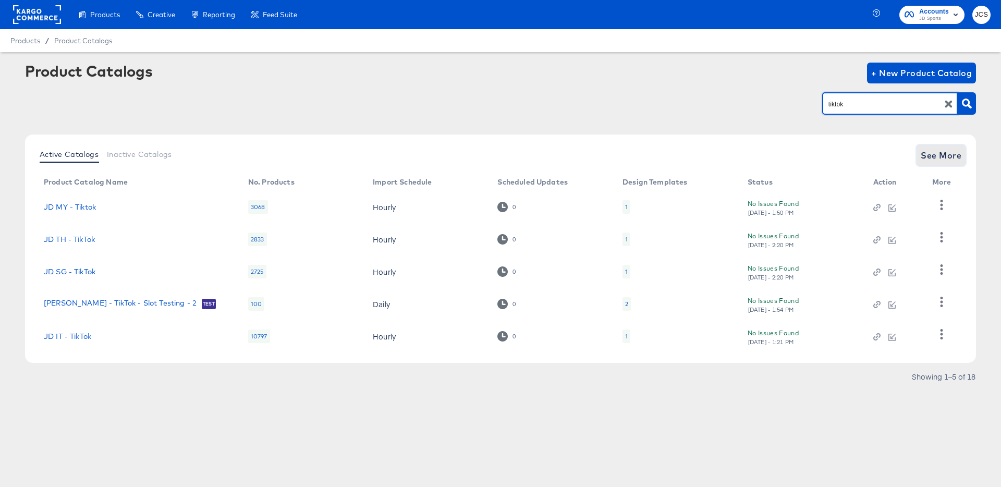
click at [936, 155] on span "See More" at bounding box center [940, 155] width 41 height 15
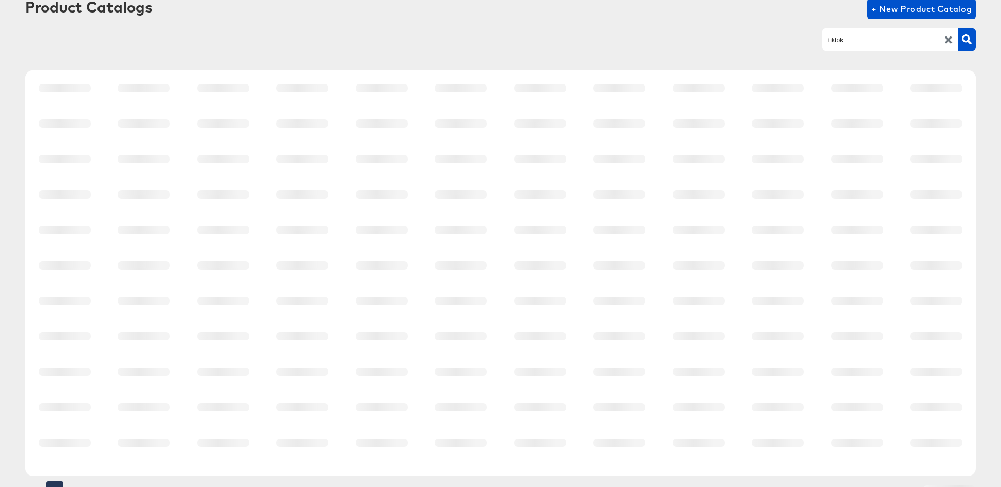
scroll to position [96, 0]
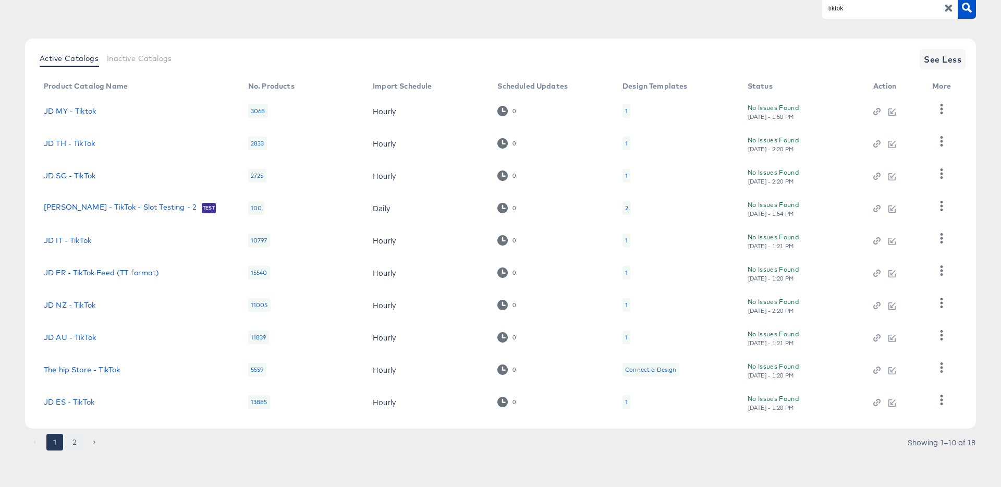
click at [80, 441] on button "2" at bounding box center [74, 442] width 17 height 17
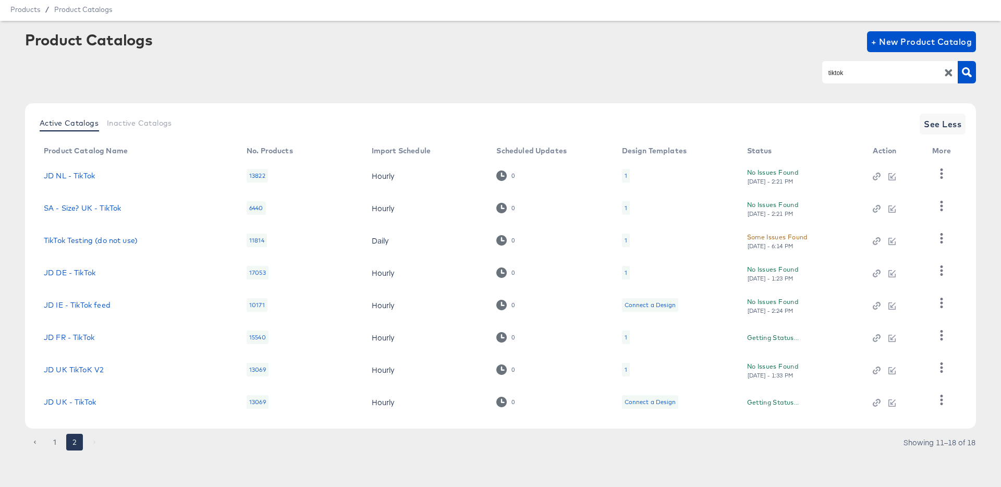
scroll to position [31, 0]
click at [93, 367] on link "JD UK TikToK V2" at bounding box center [74, 369] width 60 height 8
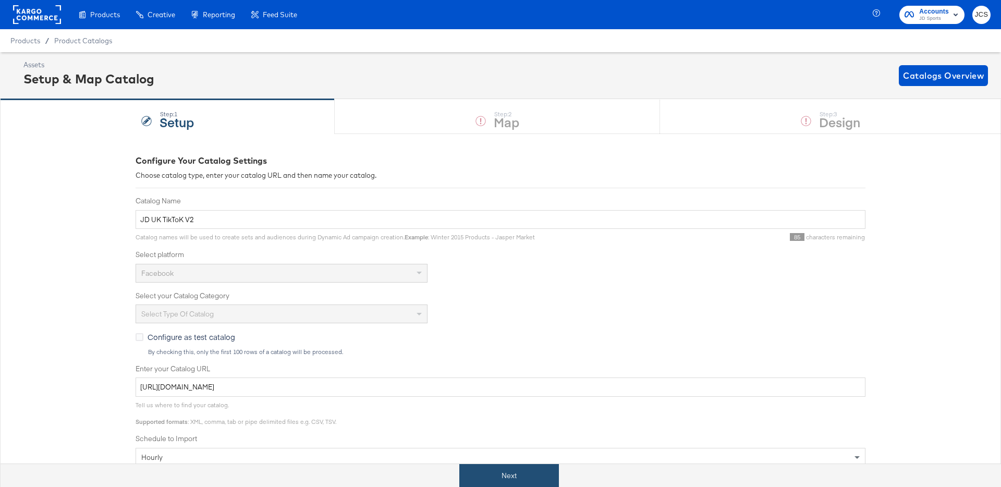
click at [537, 474] on button "Next" at bounding box center [509, 475] width 100 height 23
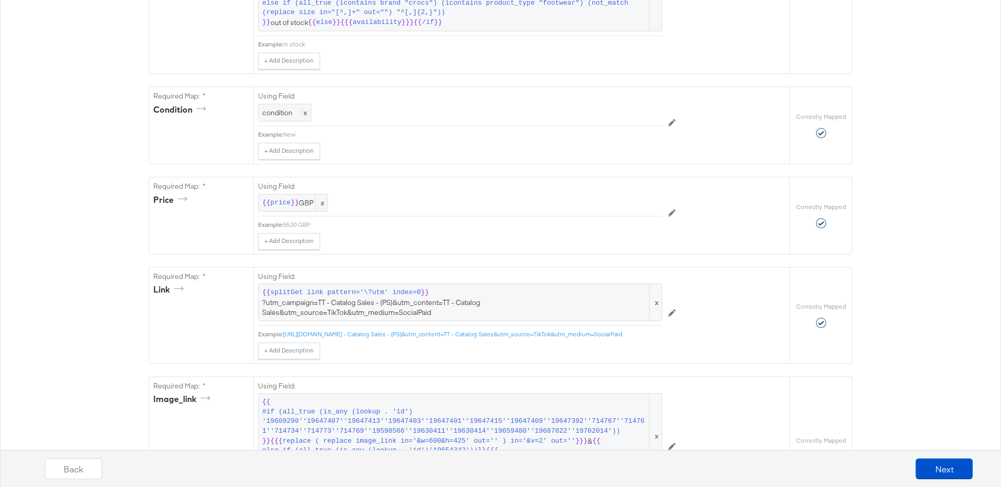
scroll to position [626, 0]
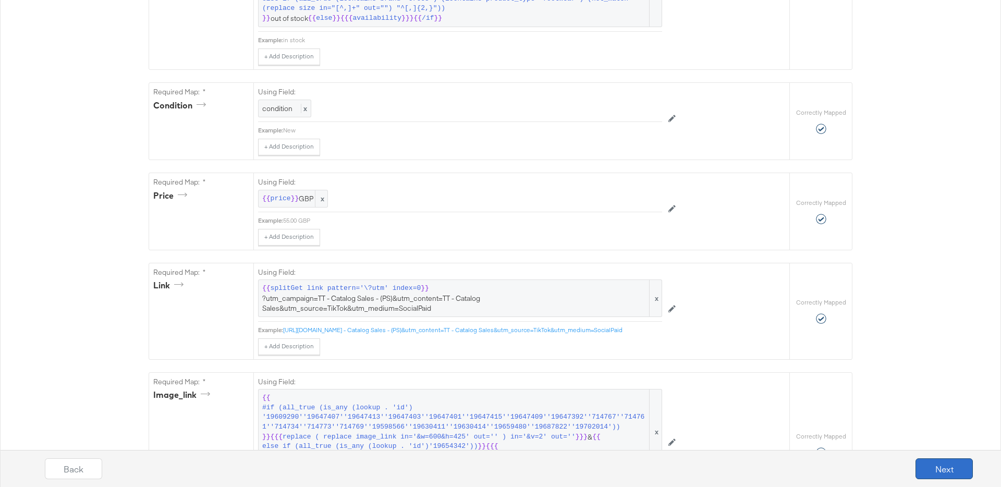
click at [923, 459] on button "Next" at bounding box center [943, 468] width 57 height 21
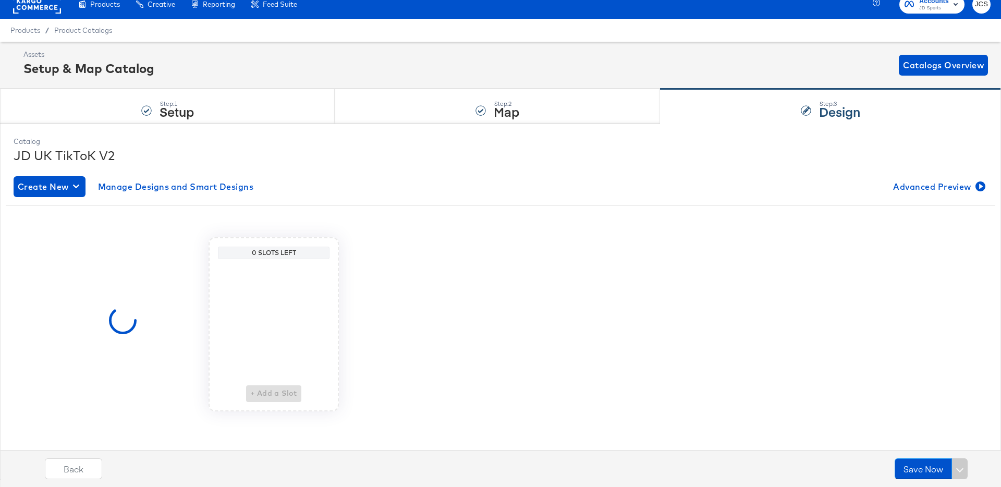
scroll to position [0, 0]
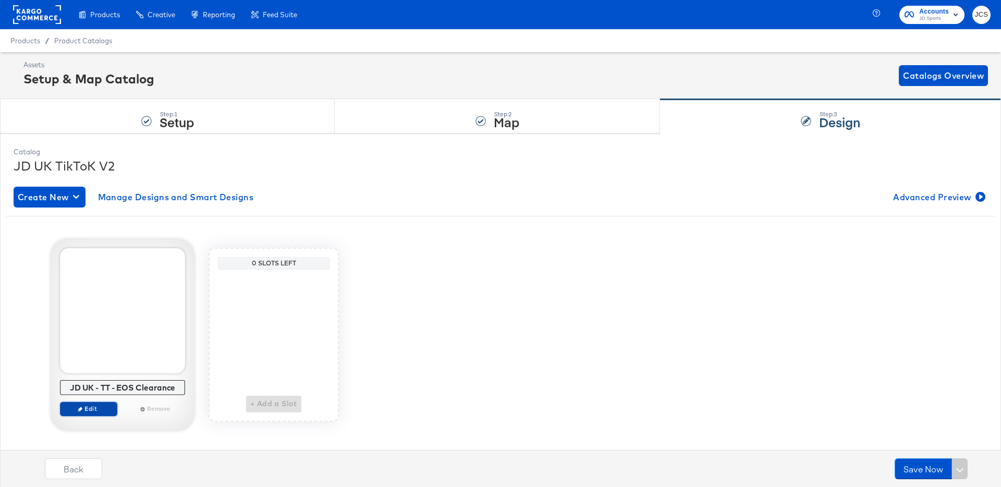
click at [89, 408] on span "Edit" at bounding box center [89, 408] width 48 height 8
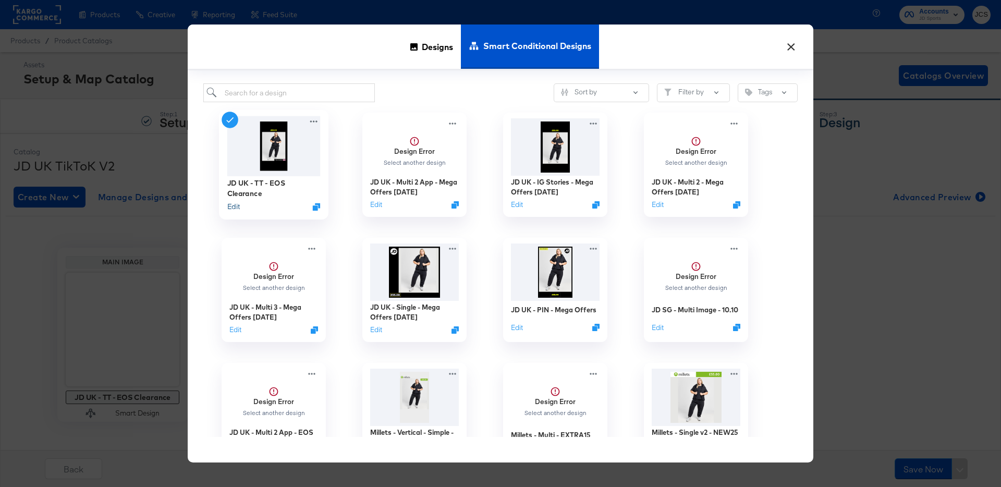
click at [235, 205] on button "Edit" at bounding box center [233, 207] width 13 height 10
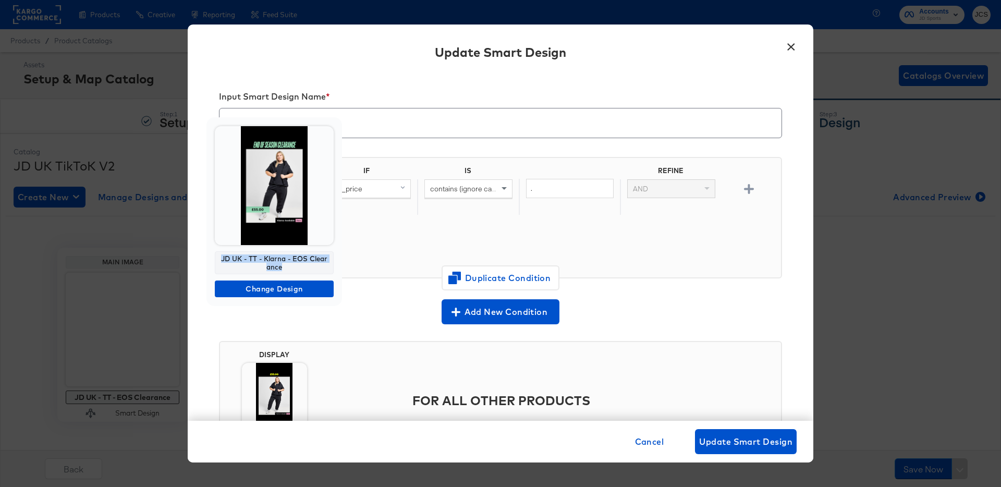
drag, startPoint x: 285, startPoint y: 268, endPoint x: 217, endPoint y: 257, distance: 69.1
click at [217, 257] on div "JD UK - TT - Klarna - EOS Clearance" at bounding box center [274, 262] width 119 height 23
copy div "JD UK - TT - Klarna - EOS Clearance"
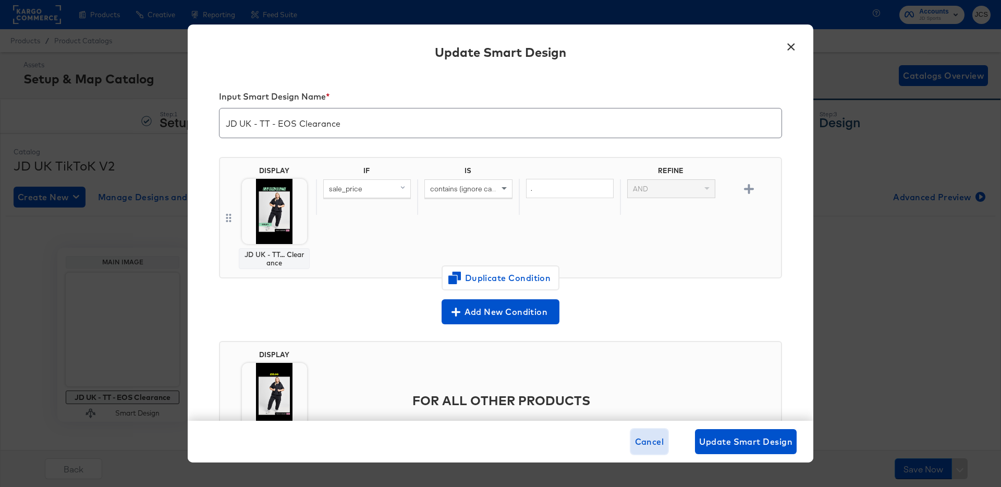
click at [647, 442] on span "Cancel" at bounding box center [649, 441] width 29 height 15
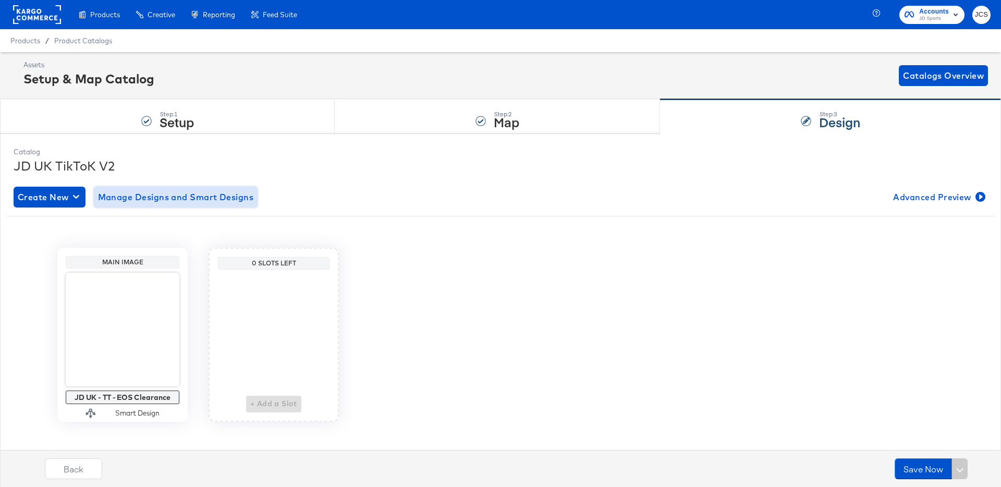
click at [167, 200] on span "Manage Designs and Smart Designs" at bounding box center [176, 197] width 156 height 15
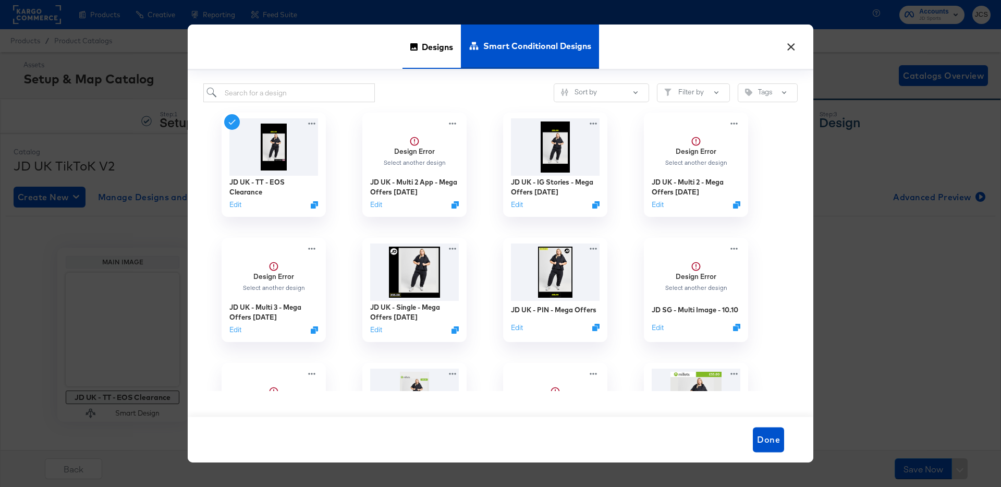
click at [419, 48] on div "Designs" at bounding box center [431, 46] width 58 height 44
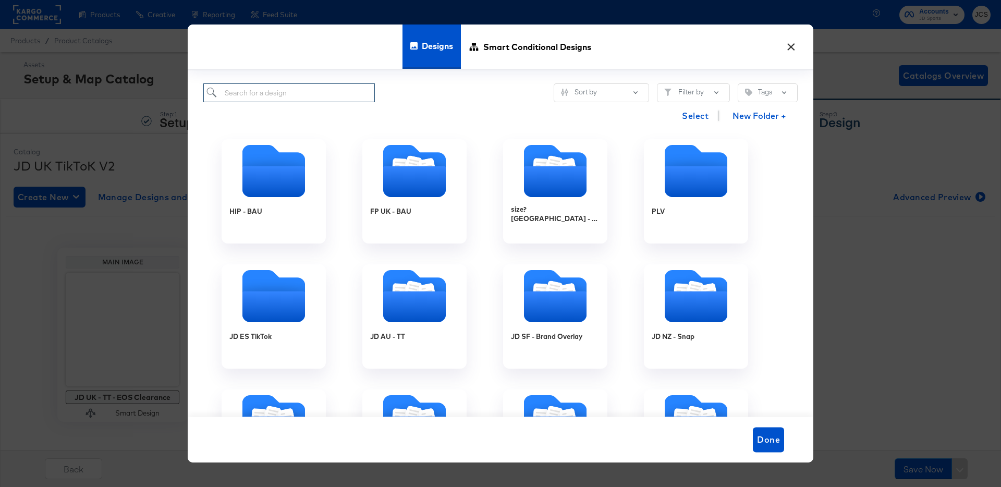
click at [319, 90] on input "search" at bounding box center [288, 92] width 171 height 19
paste input "JD UK - TT - Klarna - EOS Clearance"
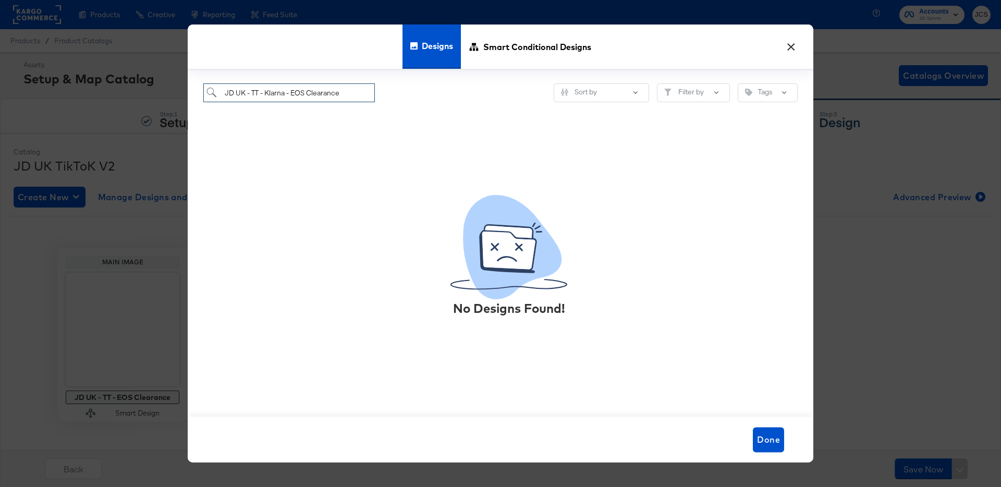
drag, startPoint x: 264, startPoint y: 94, endPoint x: 404, endPoint y: 95, distance: 139.7
click at [404, 95] on div "JD UK - TT - Klarna - EOS Clearance Sort by Filter by Tags" at bounding box center [500, 92] width 594 height 19
type input "JD UK - TT"
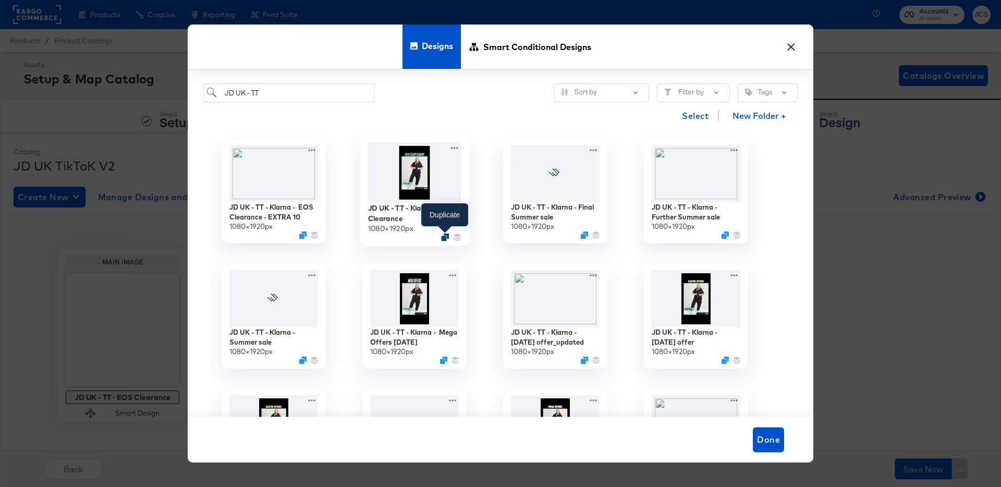
click at [445, 237] on icon "Duplicate" at bounding box center [445, 237] width 8 height 8
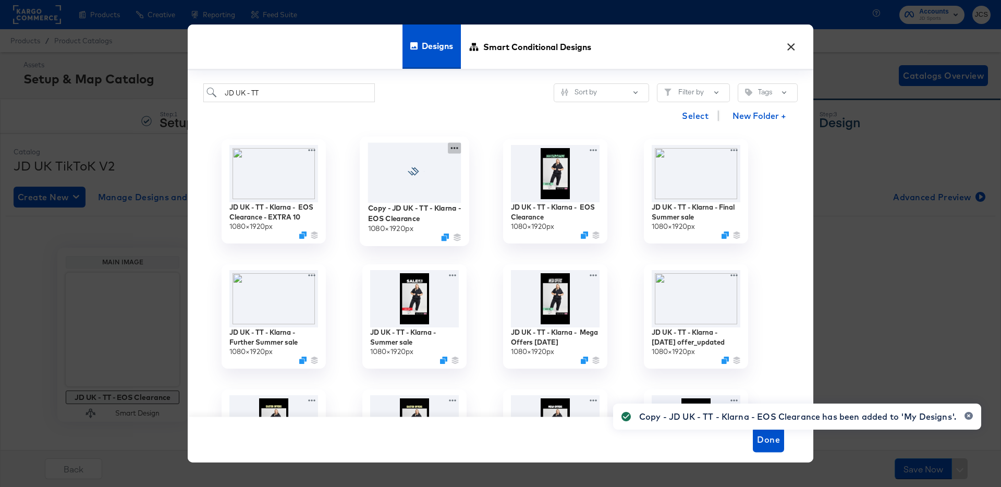
click at [455, 144] on icon at bounding box center [454, 148] width 13 height 11
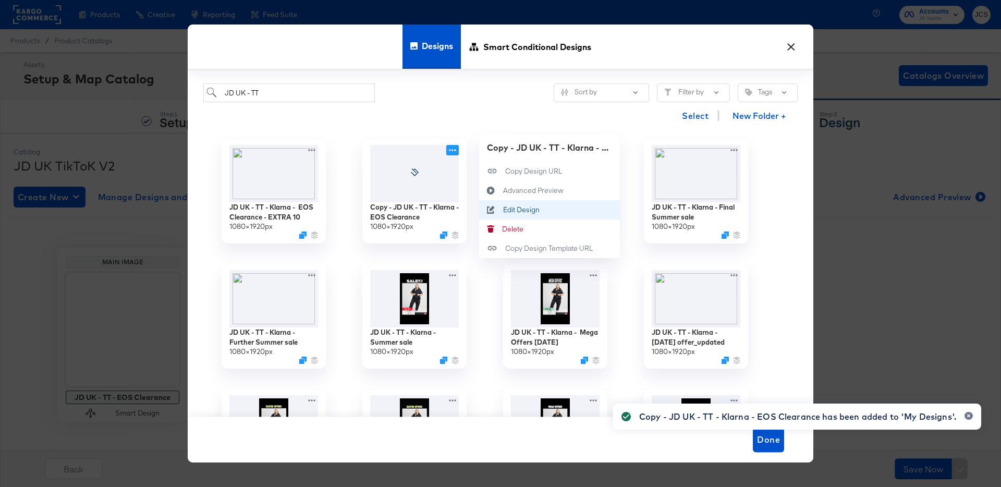
click at [503, 210] on div "Edit Design Edit Design" at bounding box center [503, 210] width 0 height 0
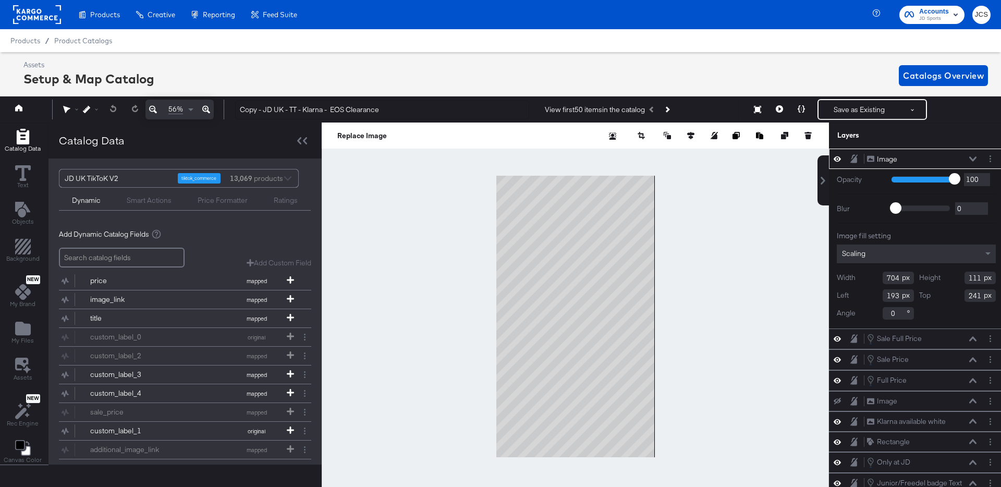
scroll to position [0, 3]
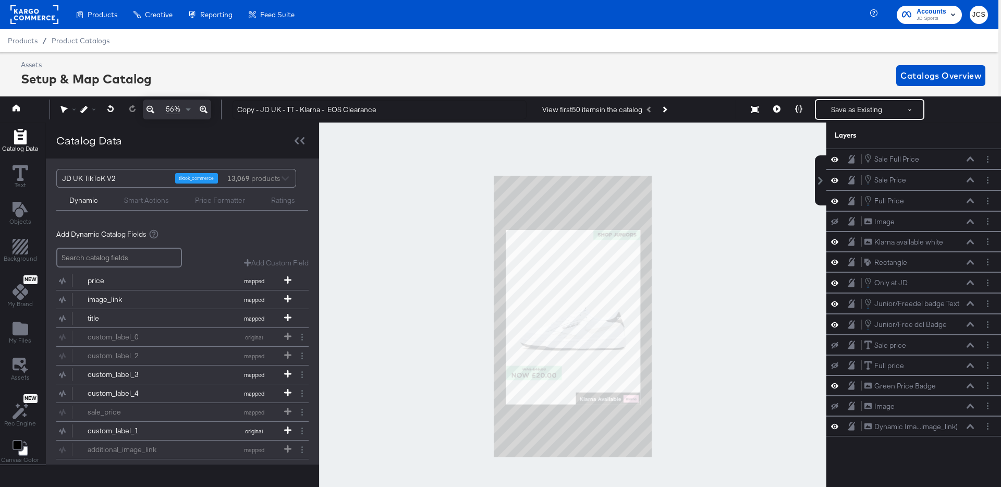
click at [24, 316] on div "Catalog Data Text Objects Background New My Brand My Files Assets New Rec Engin…" at bounding box center [20, 297] width 51 height 348
click at [23, 324] on icon "Add Files" at bounding box center [21, 329] width 16 height 14
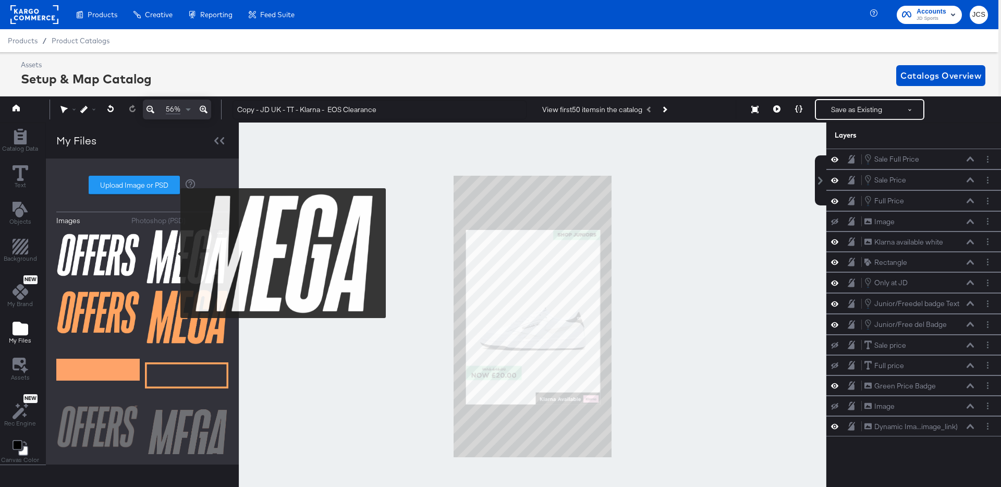
click at [174, 253] on img at bounding box center [186, 256] width 83 height 55
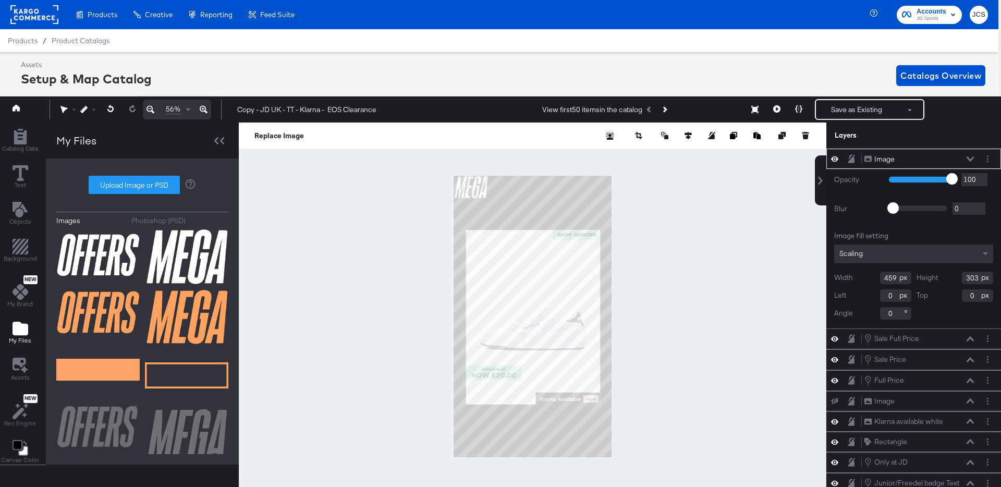
type input "189"
type input "125"
type input "177"
type input "224"
type input "196"
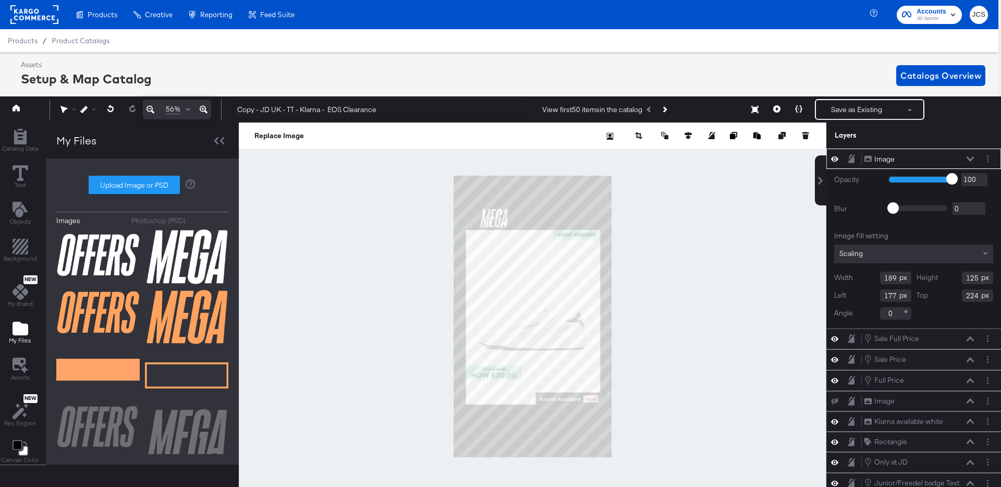
type input "129"
type input "266"
type input "223"
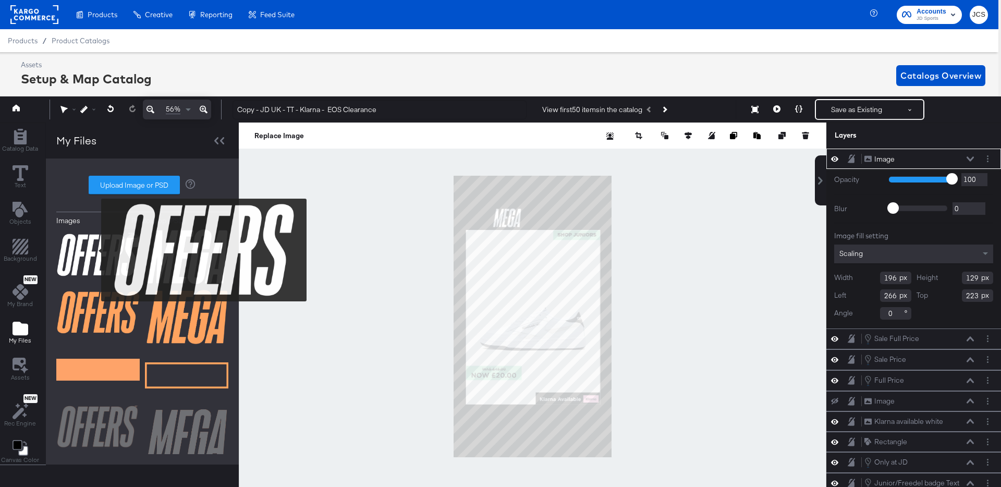
click at [94, 250] on img at bounding box center [97, 255] width 83 height 52
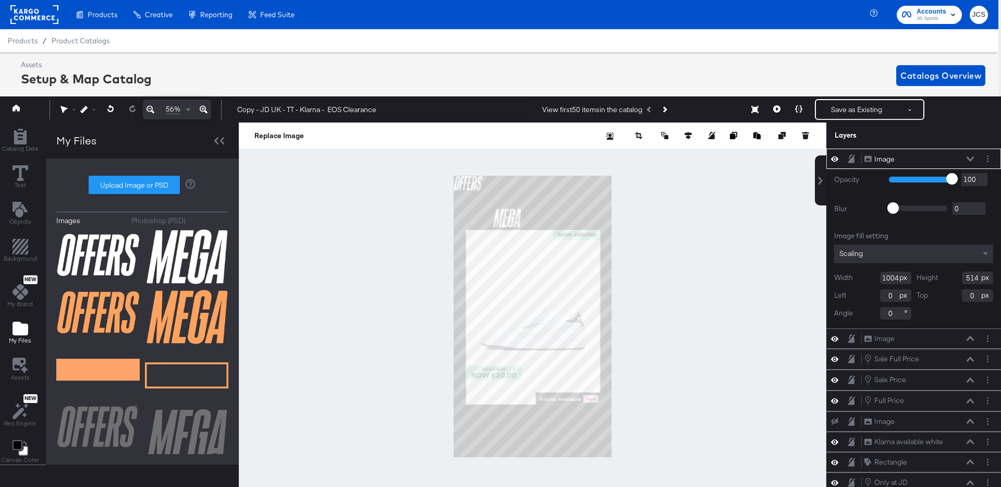
type input "198"
type input "101"
type input "479"
type input "223"
type input "245"
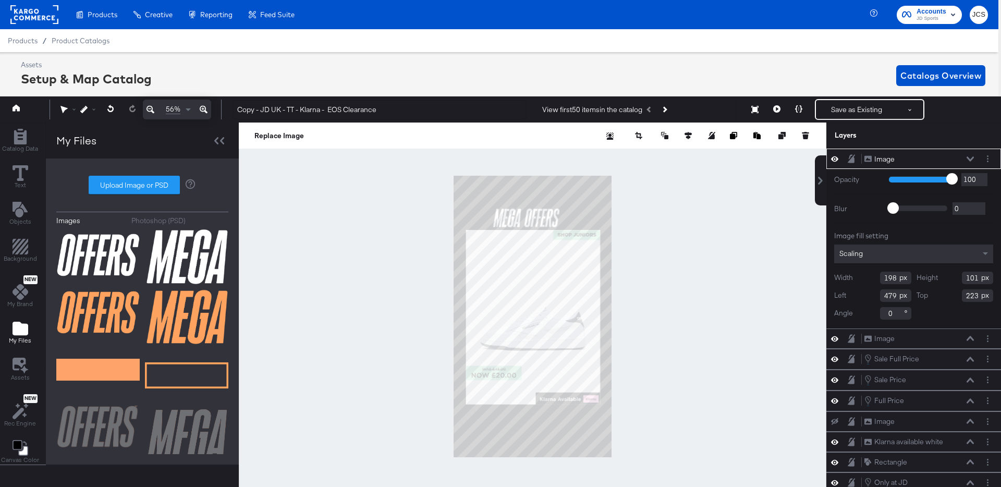
type input "130"
type input "480"
click at [629, 224] on div at bounding box center [532, 316] width 587 height 388
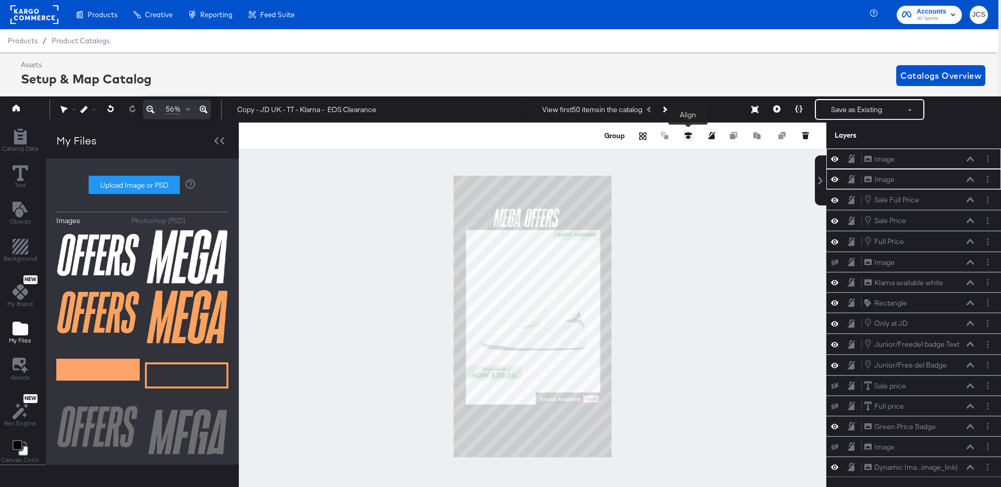
click at [685, 136] on icon at bounding box center [687, 135] width 7 height 7
click at [611, 153] on icon at bounding box center [610, 154] width 7 height 7
click at [669, 231] on div at bounding box center [532, 316] width 587 height 388
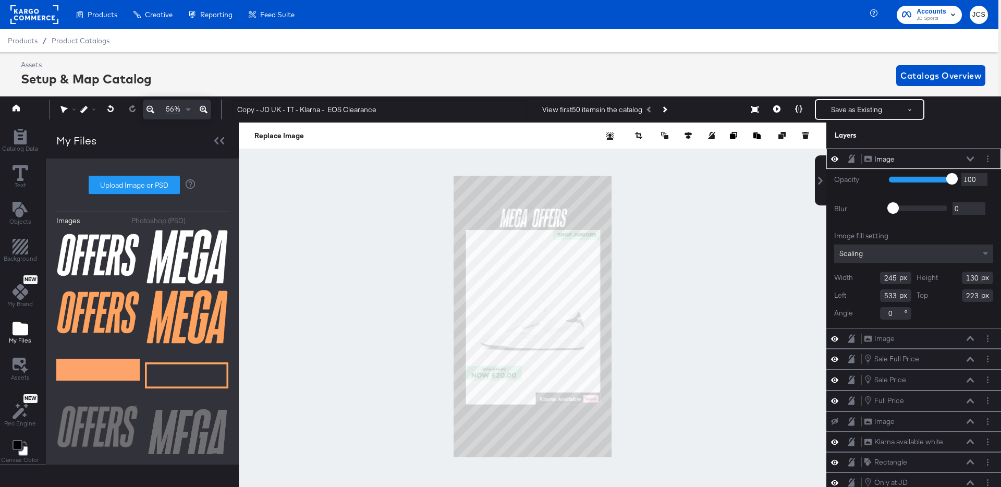
type input "534"
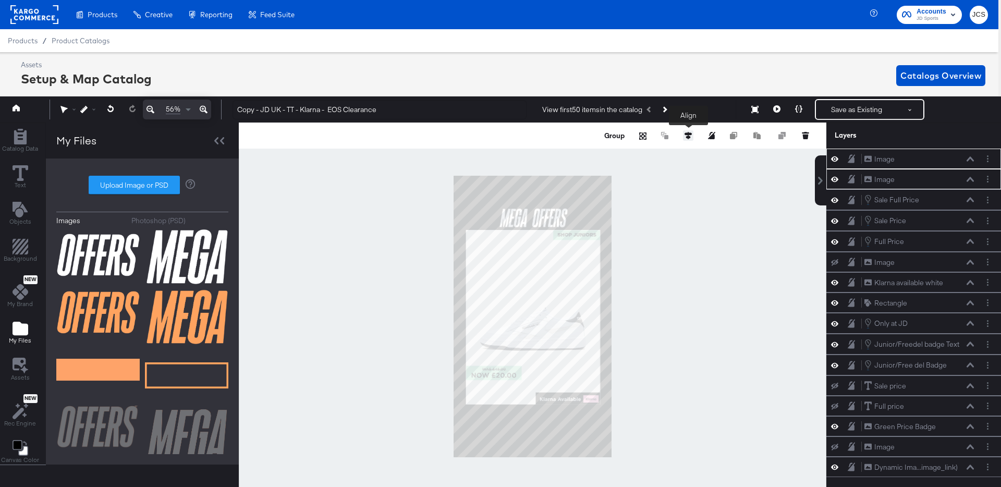
click at [685, 132] on icon at bounding box center [687, 135] width 7 height 7
click at [610, 154] on icon at bounding box center [610, 154] width 7 height 7
click at [641, 219] on div at bounding box center [532, 316] width 587 height 388
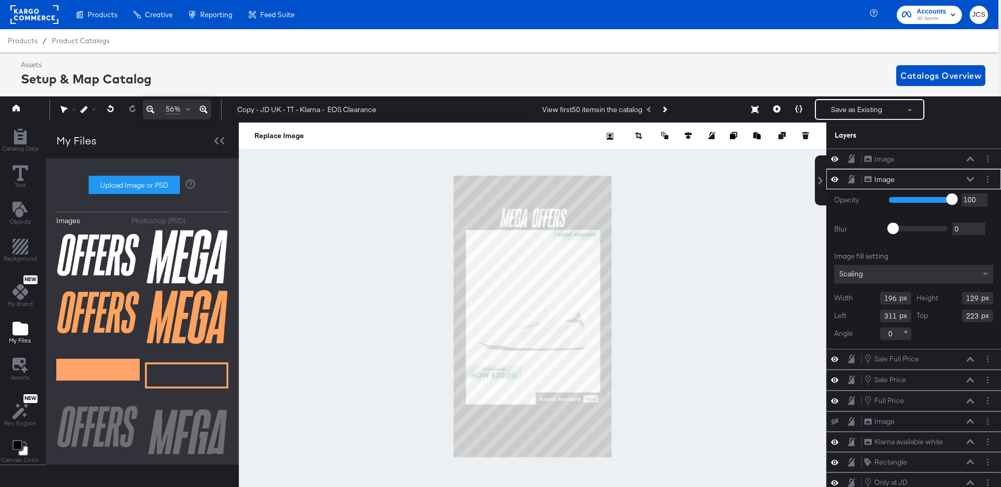
type input "310"
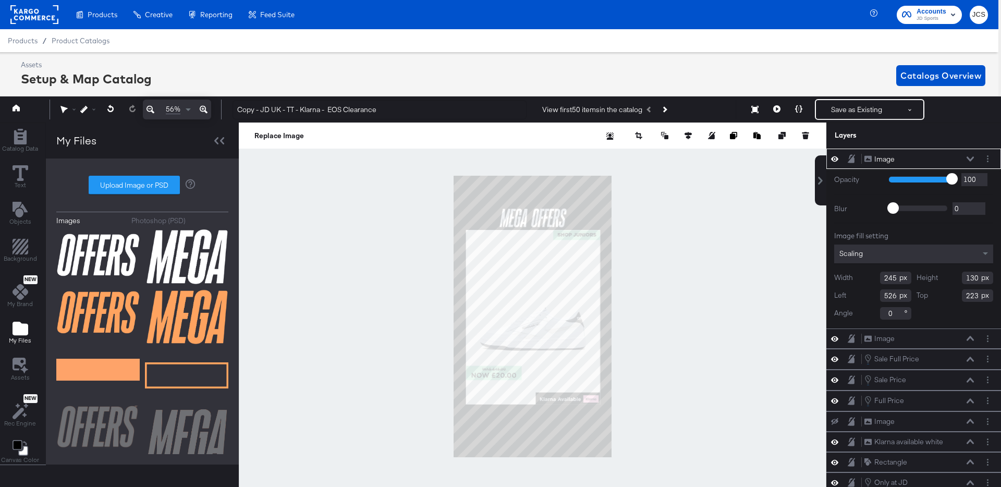
type input "525"
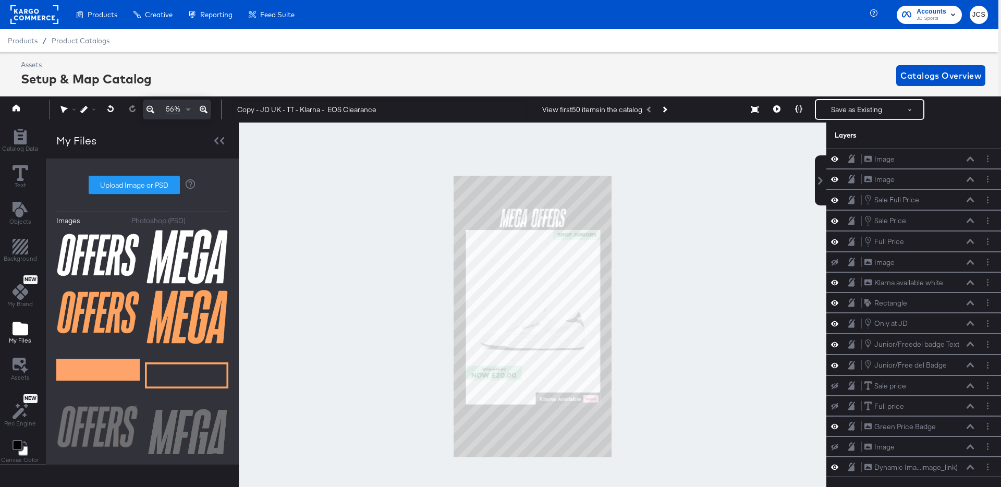
click at [642, 226] on div at bounding box center [532, 316] width 587 height 388
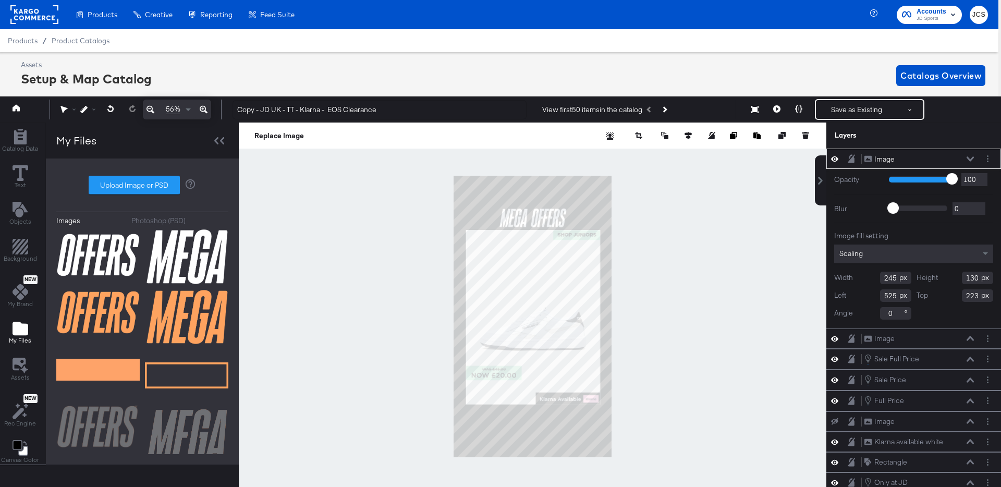
type input "526"
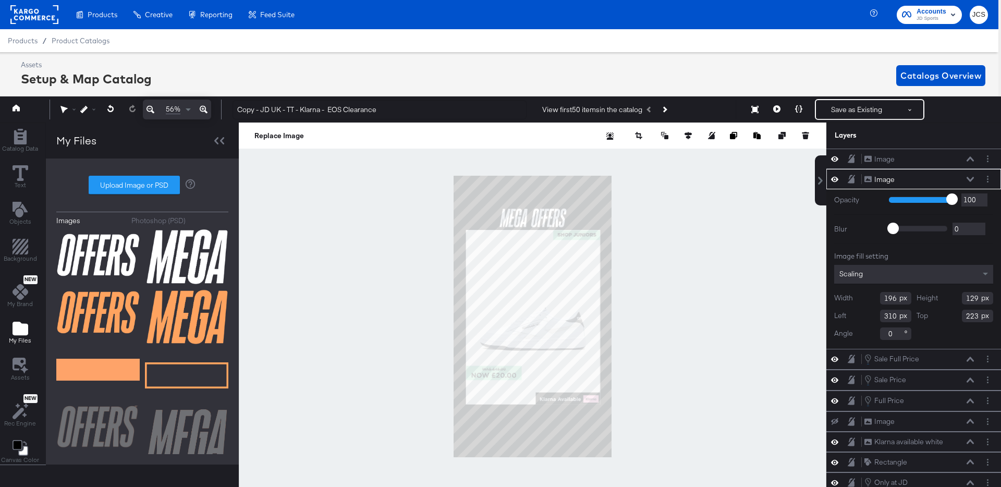
type input "309"
click at [738, 254] on div at bounding box center [532, 316] width 587 height 388
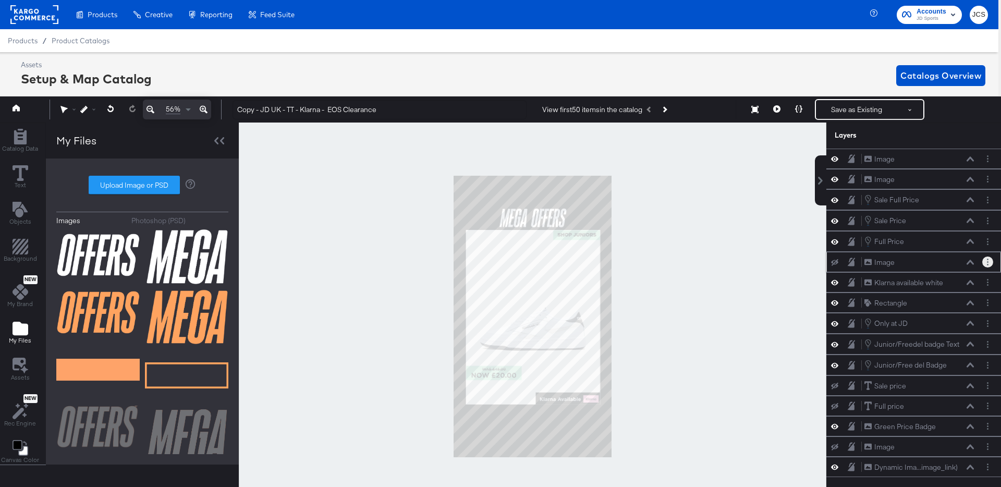
click at [986, 264] on button "Layer Options" at bounding box center [987, 261] width 11 height 11
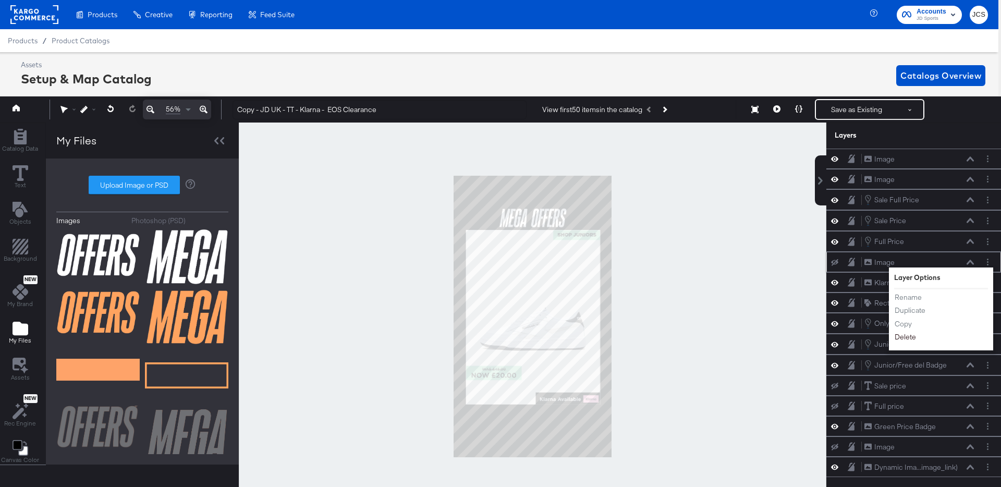
click at [903, 336] on button "Delete" at bounding box center [905, 337] width 22 height 11
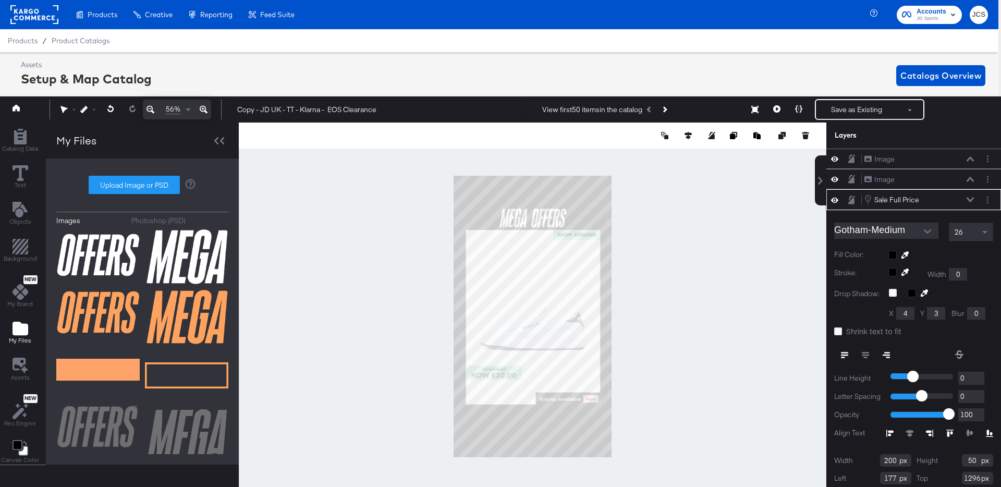
scroll to position [13, 0]
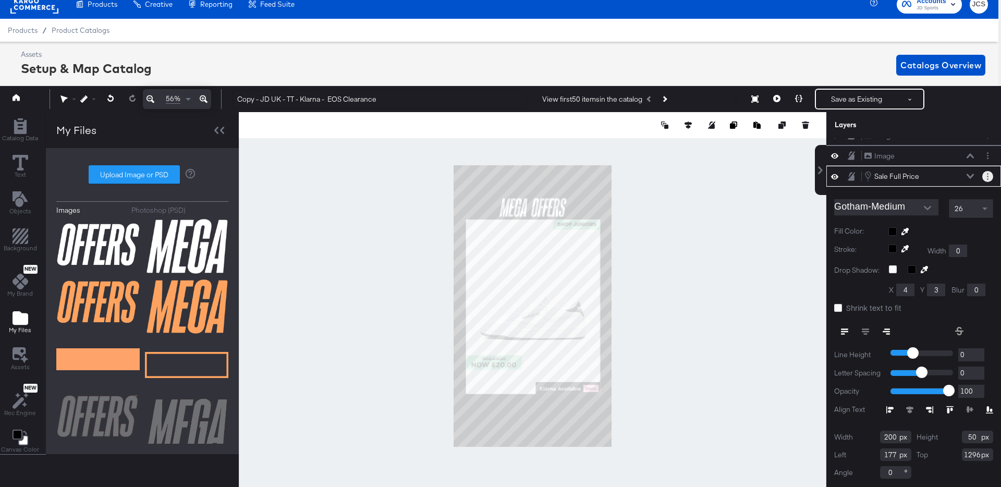
click at [987, 176] on icon "Layer Options" at bounding box center [988, 176] width 2 height 7
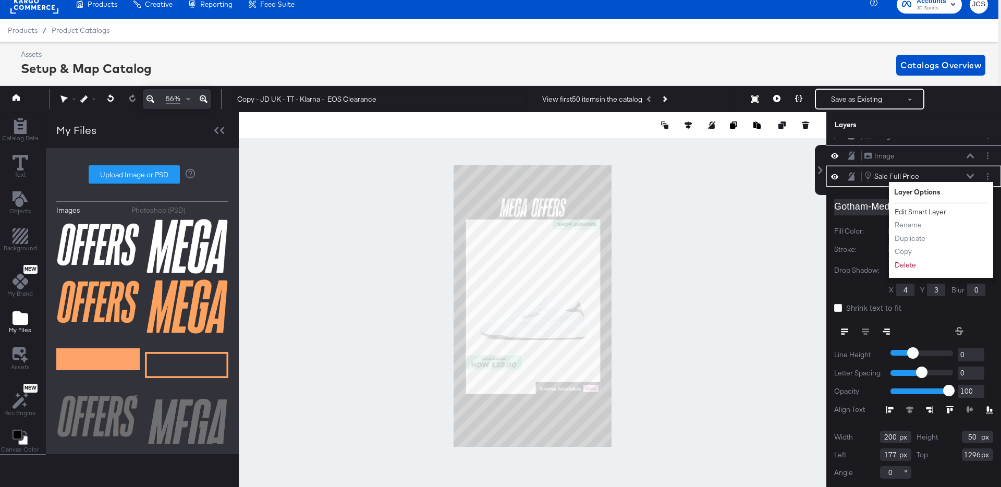
click at [921, 212] on button "Edit Smart Layer" at bounding box center [920, 211] width 53 height 11
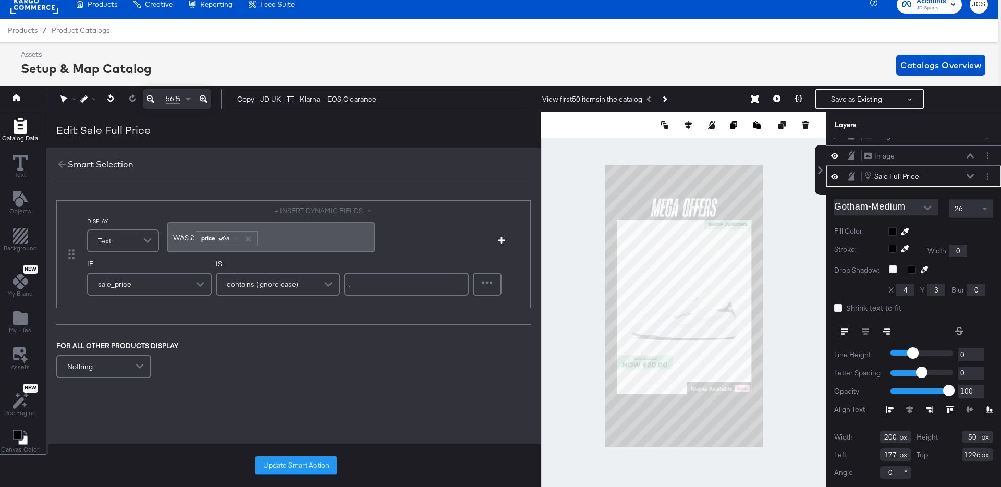
drag, startPoint x: 184, startPoint y: 235, endPoint x: 178, endPoint y: 235, distance: 6.8
click at [178, 235] on span "WAS ﻿£" at bounding box center [183, 237] width 21 height 9
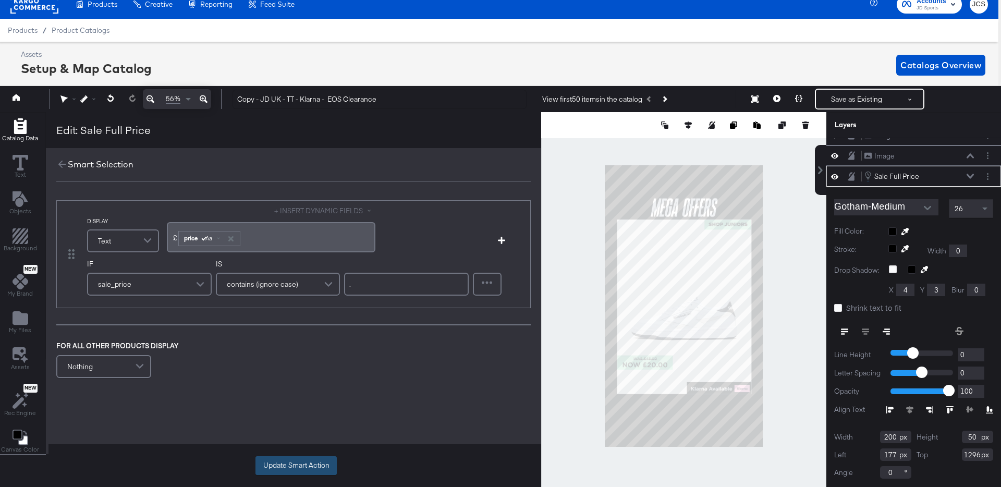
click at [283, 464] on button "Update Smart Action" at bounding box center [295, 465] width 81 height 19
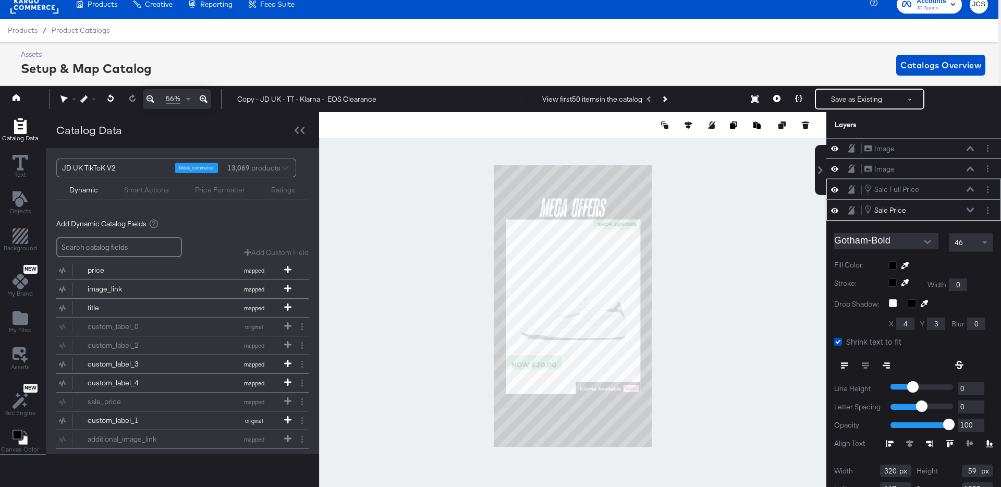
scroll to position [34, 0]
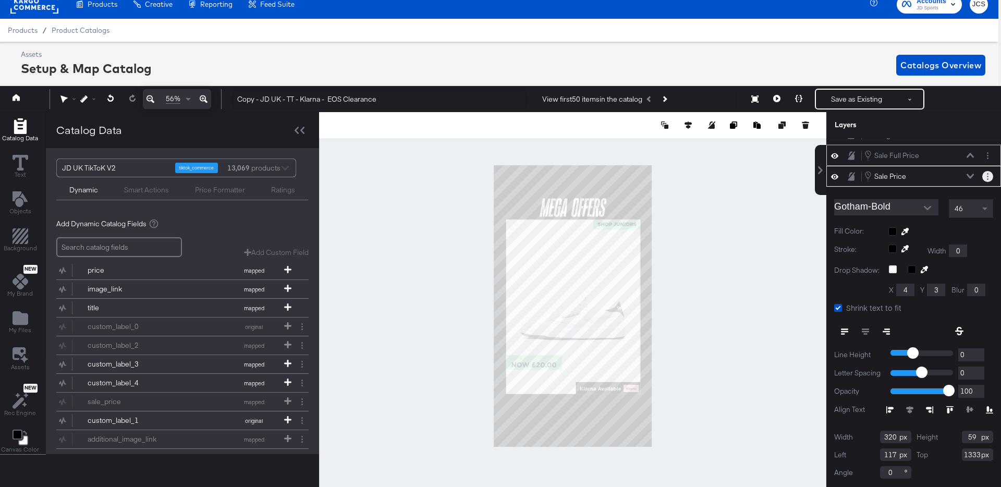
click at [987, 178] on circle "Layer Options" at bounding box center [988, 179] width 2 height 2
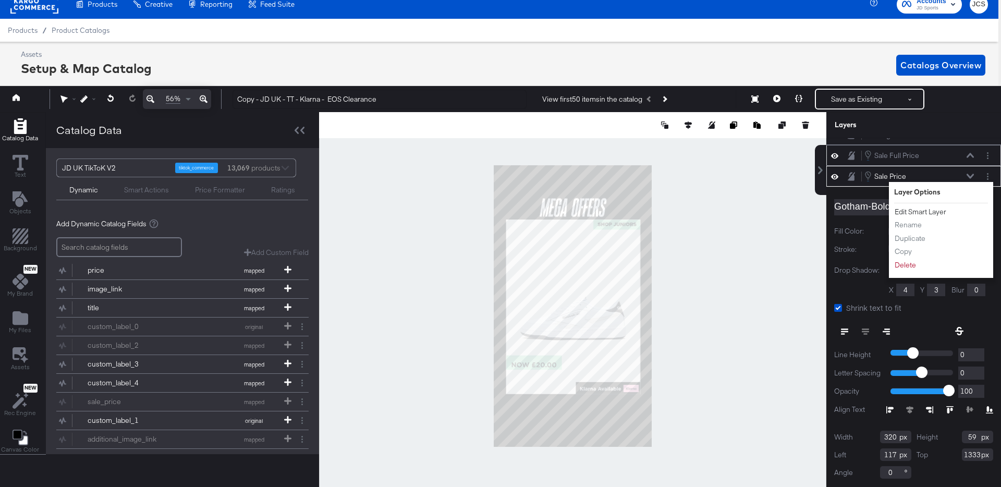
click at [908, 212] on button "Edit Smart Layer" at bounding box center [920, 211] width 53 height 11
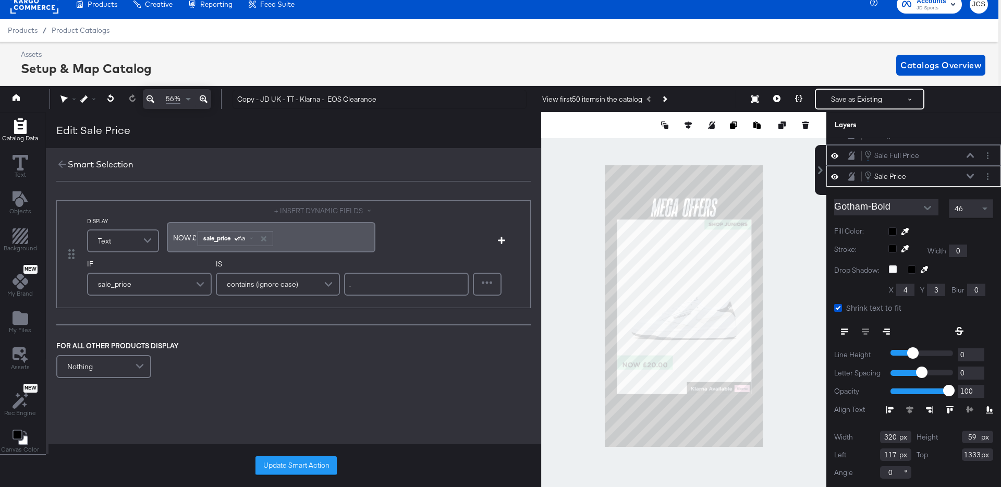
click at [177, 240] on span "NOW ﻿£" at bounding box center [184, 237] width 23 height 9
click at [276, 470] on button "Update Smart Action" at bounding box center [295, 465] width 81 height 19
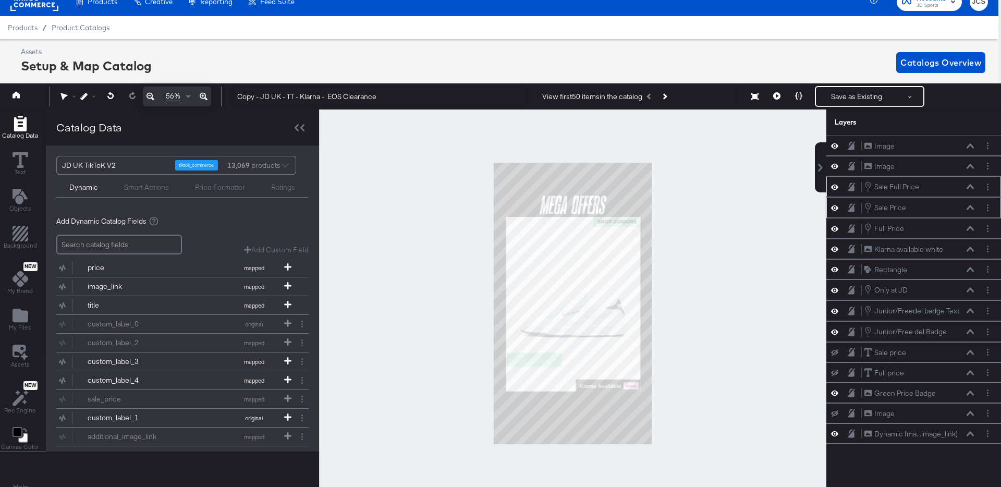
scroll to position [10, 3]
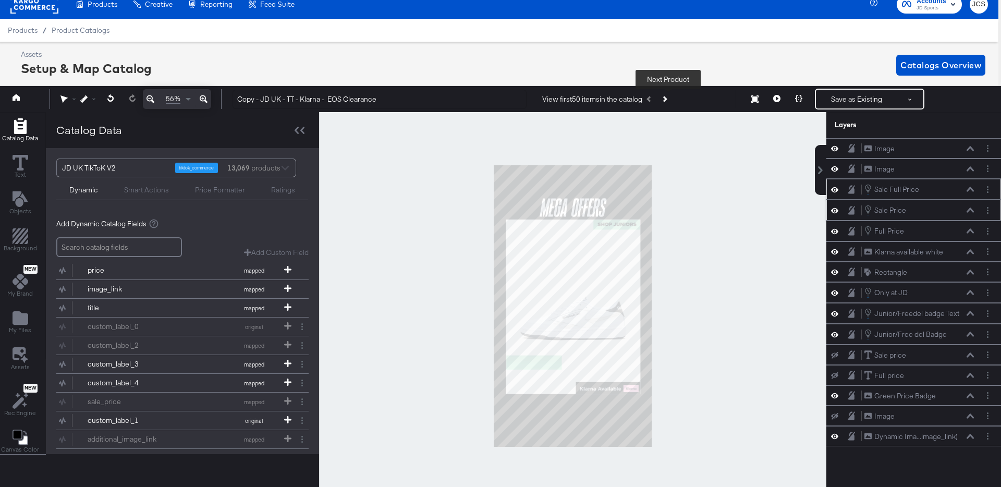
click at [671, 98] on button "Next Product" at bounding box center [664, 99] width 15 height 19
click at [652, 98] on icon "Previous Product" at bounding box center [650, 99] width 6 height 6
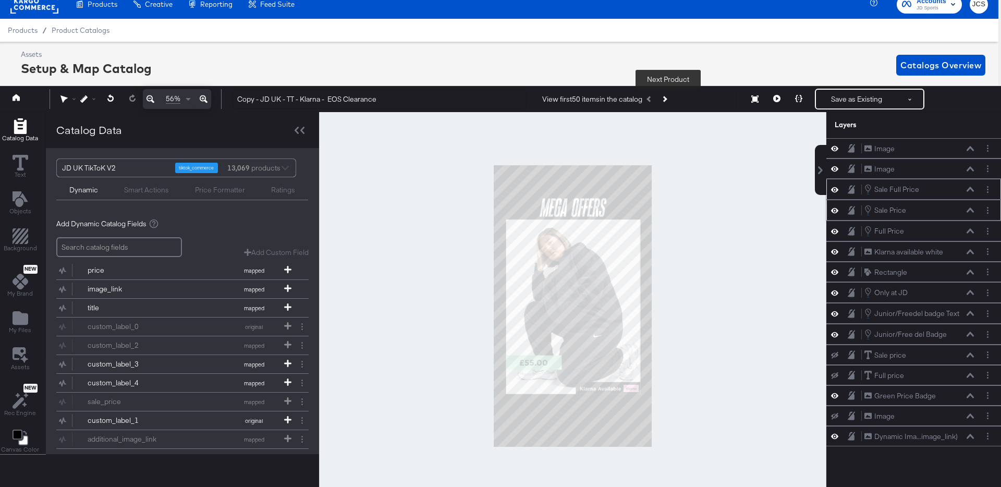
click at [665, 97] on button "Next Product" at bounding box center [664, 99] width 15 height 19
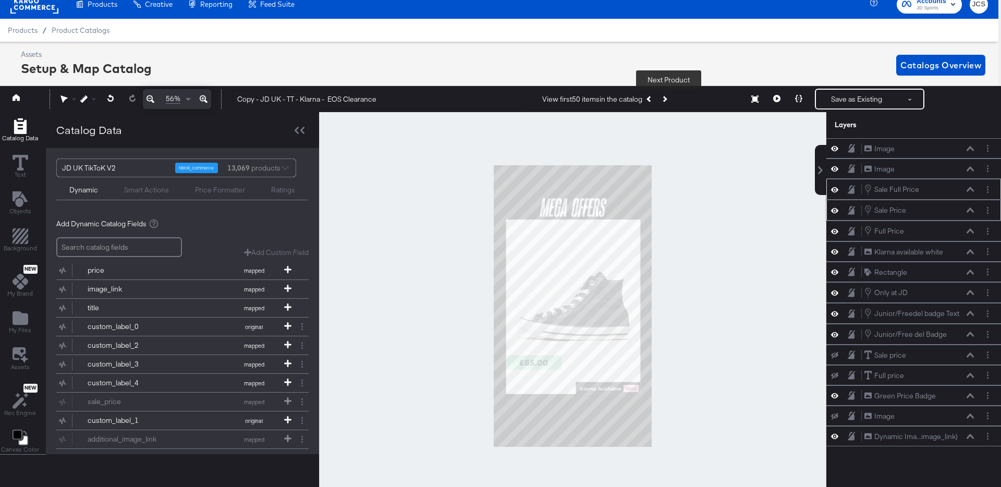
click at [665, 97] on button "Next Product" at bounding box center [664, 99] width 15 height 19
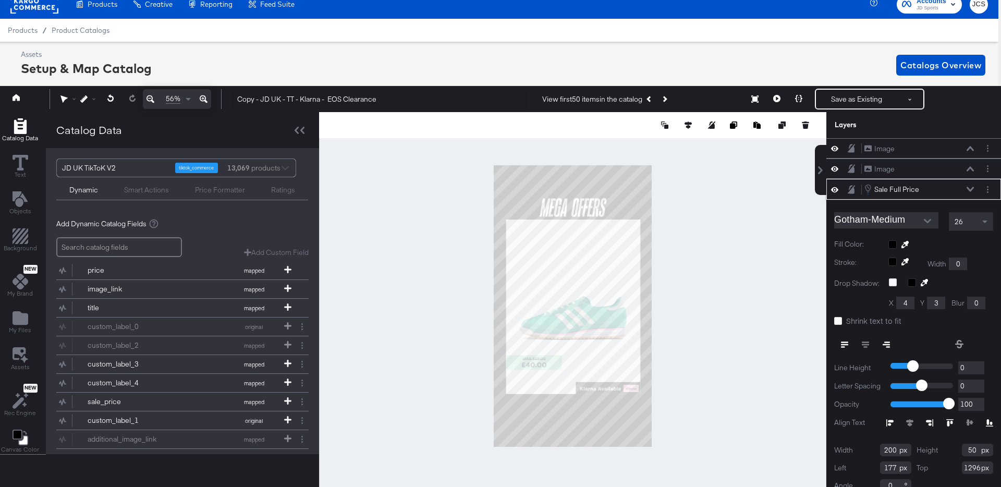
scroll to position [13, 0]
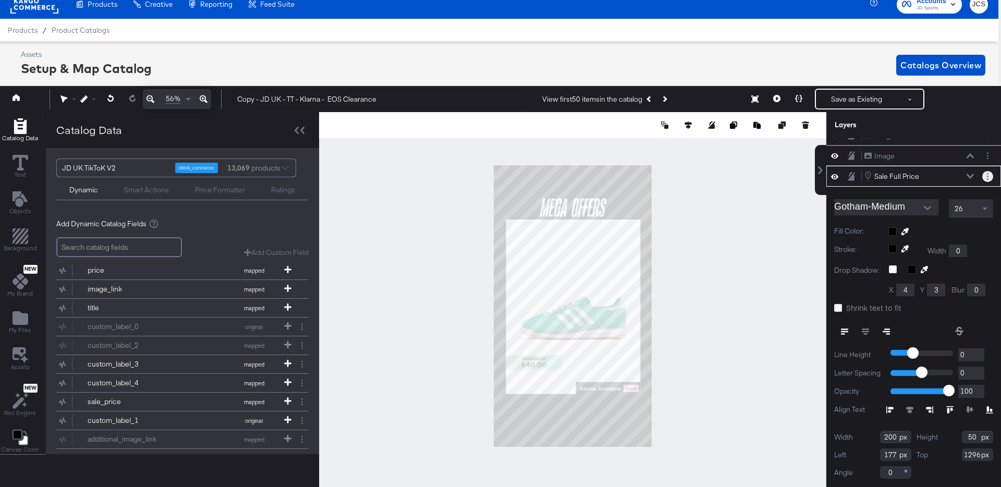
click at [984, 175] on button "Layer Options" at bounding box center [987, 176] width 11 height 11
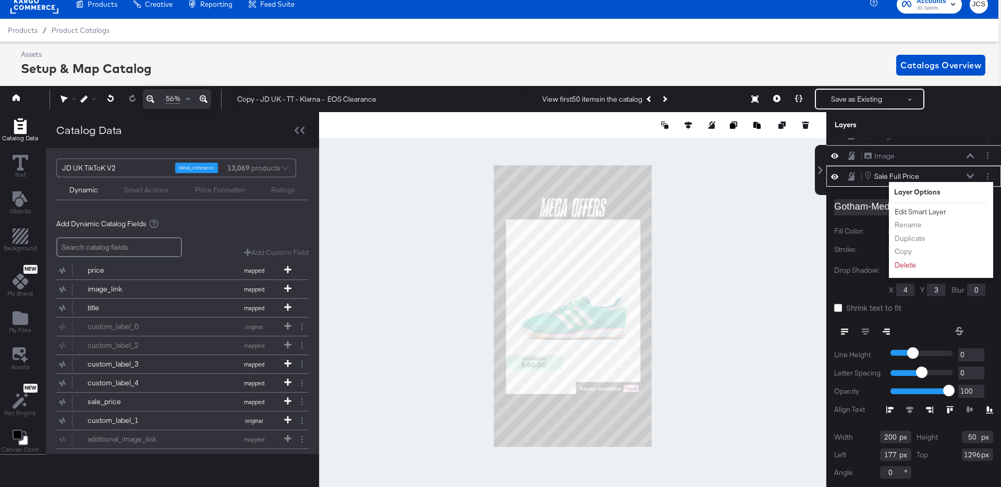
click at [920, 210] on button "Edit Smart Layer" at bounding box center [920, 211] width 53 height 11
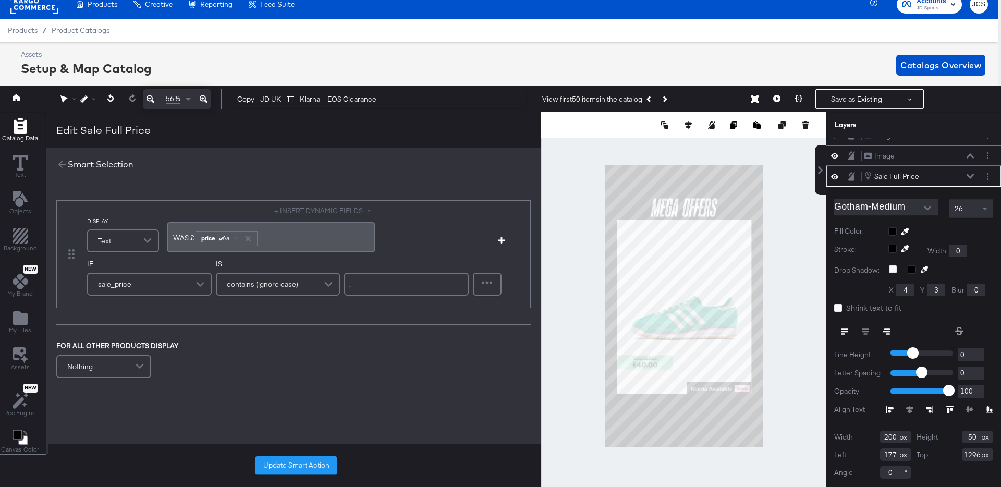
click at [181, 241] on span "WAS ﻿£" at bounding box center [183, 237] width 21 height 9
click at [279, 465] on button "Update Smart Action" at bounding box center [295, 465] width 81 height 19
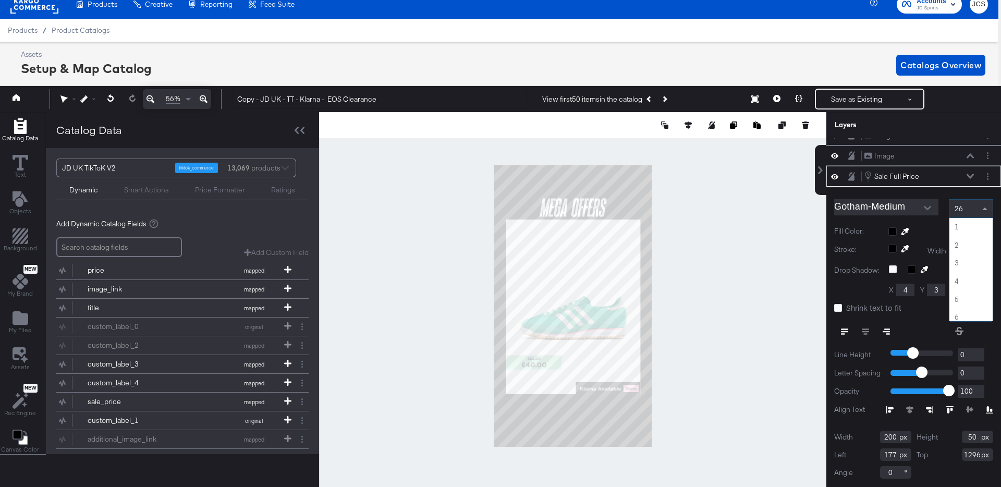
click at [987, 207] on span at bounding box center [985, 209] width 13 height 18
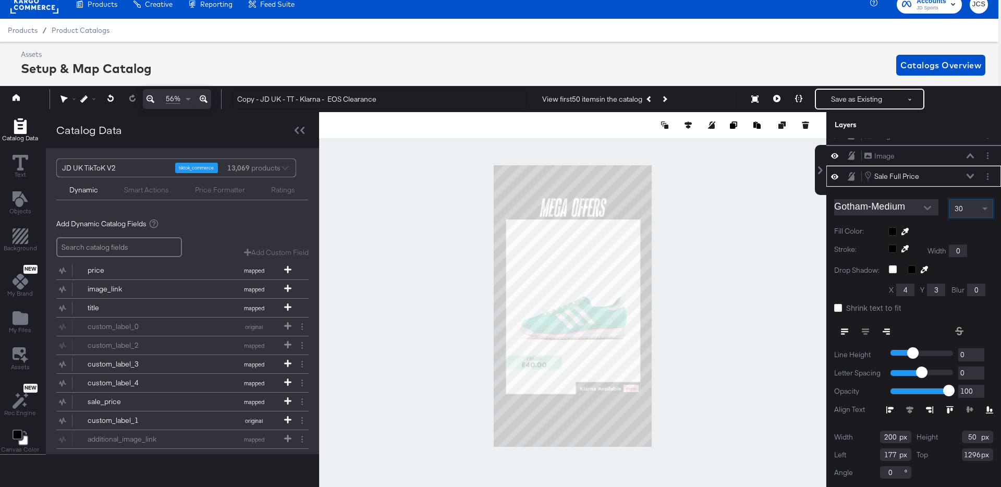
click at [705, 317] on div at bounding box center [572, 306] width 507 height 388
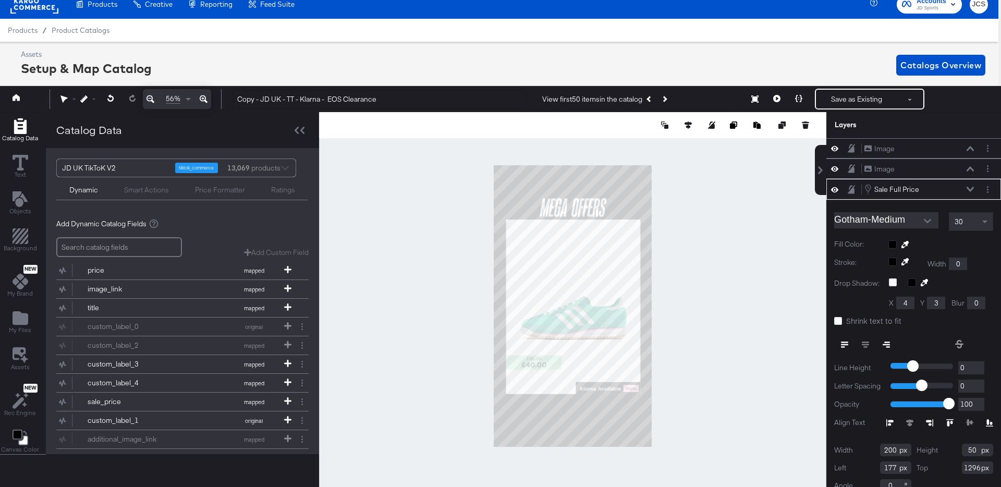
scroll to position [13, 0]
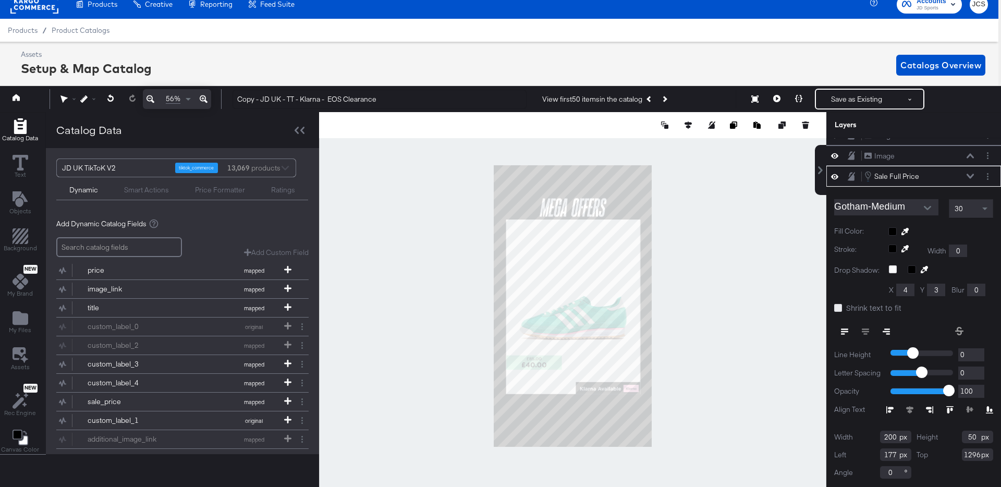
click at [841, 306] on icon at bounding box center [838, 308] width 8 height 8
click at [0, 0] on input "Shrink text to fit" at bounding box center [0, 0] width 0 height 0
click at [742, 312] on div at bounding box center [572, 306] width 507 height 388
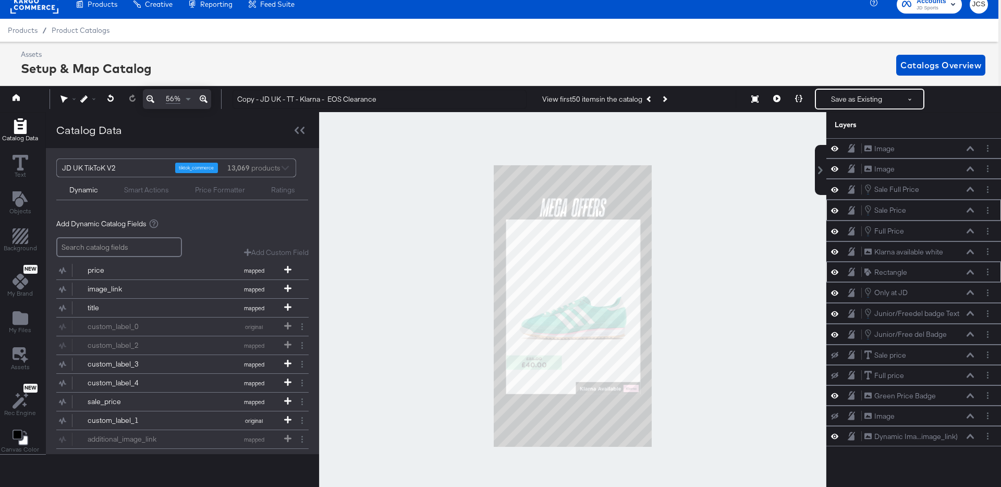
click at [836, 270] on icon at bounding box center [834, 271] width 7 height 9
click at [836, 270] on icon at bounding box center [834, 272] width 7 height 7
click at [989, 334] on button "Layer Options" at bounding box center [987, 334] width 11 height 11
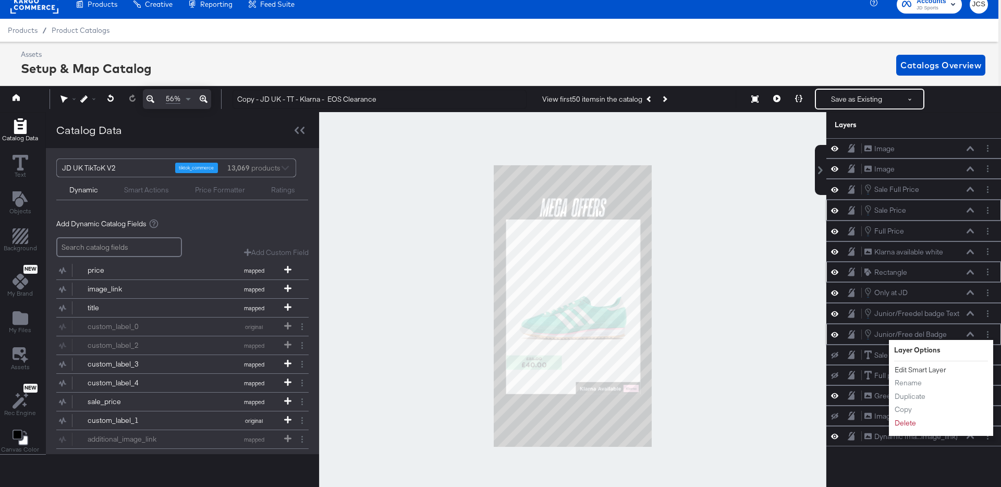
click at [927, 368] on button "Edit Smart Layer" at bounding box center [920, 369] width 53 height 11
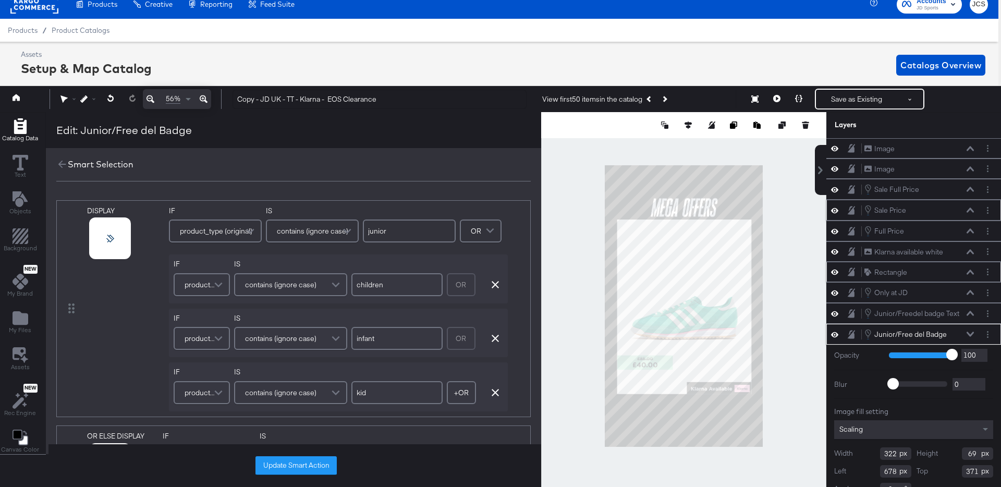
scroll to position [17, 0]
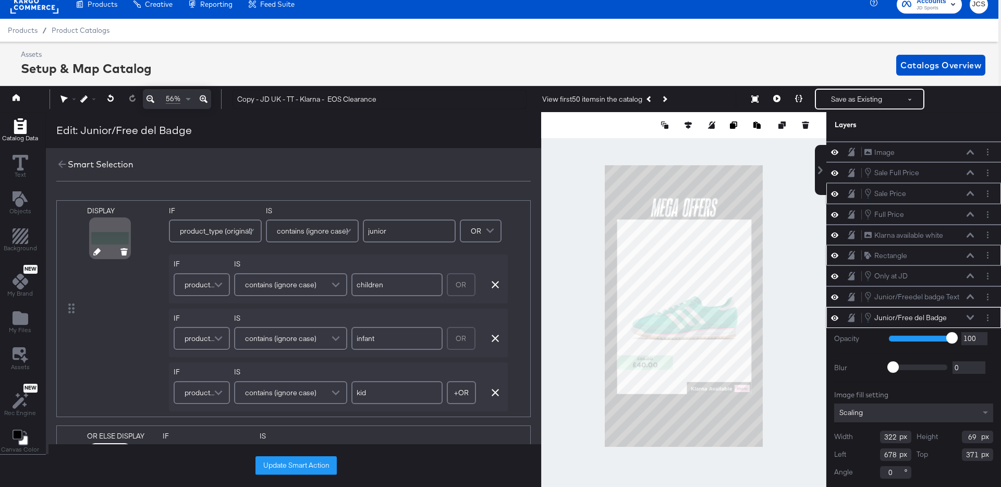
click at [97, 251] on icon at bounding box center [96, 251] width 7 height 7
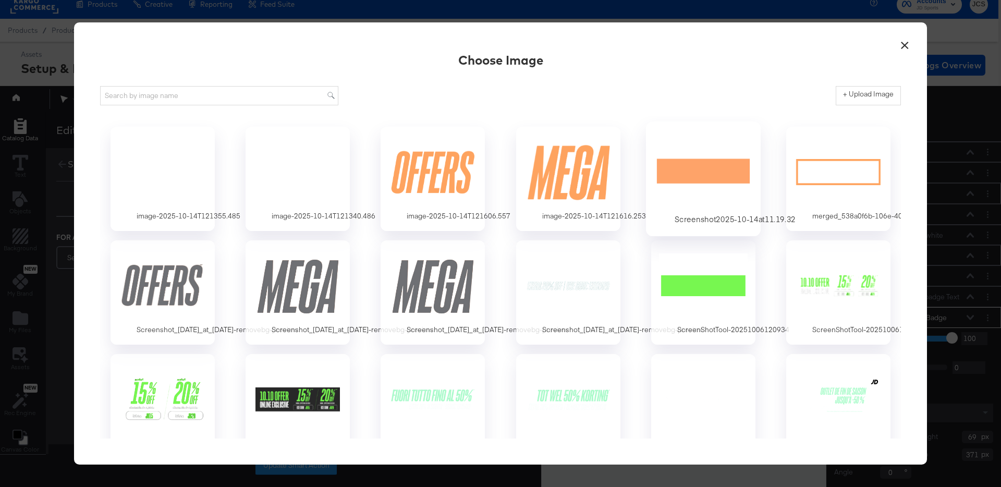
click at [685, 170] on div at bounding box center [702, 172] width 97 height 72
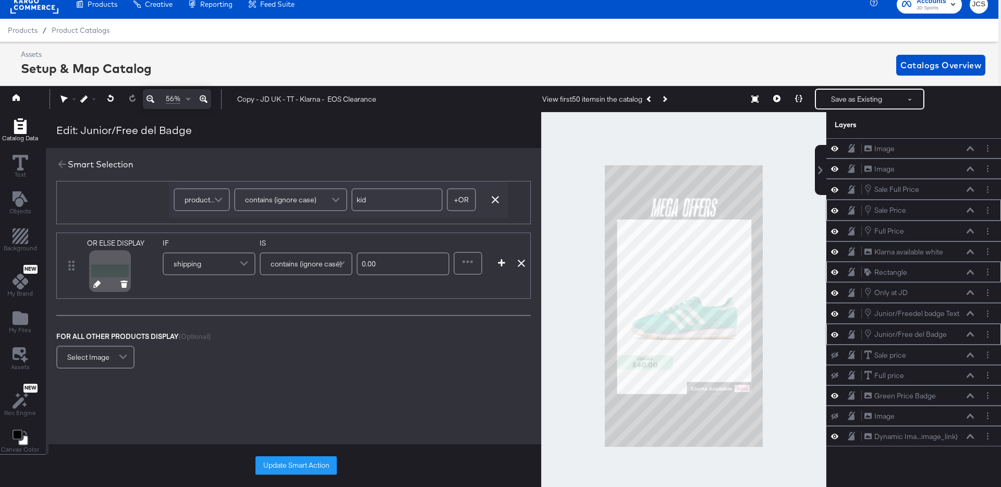
scroll to position [194, 0]
click at [96, 282] on icon at bounding box center [96, 282] width 7 height 7
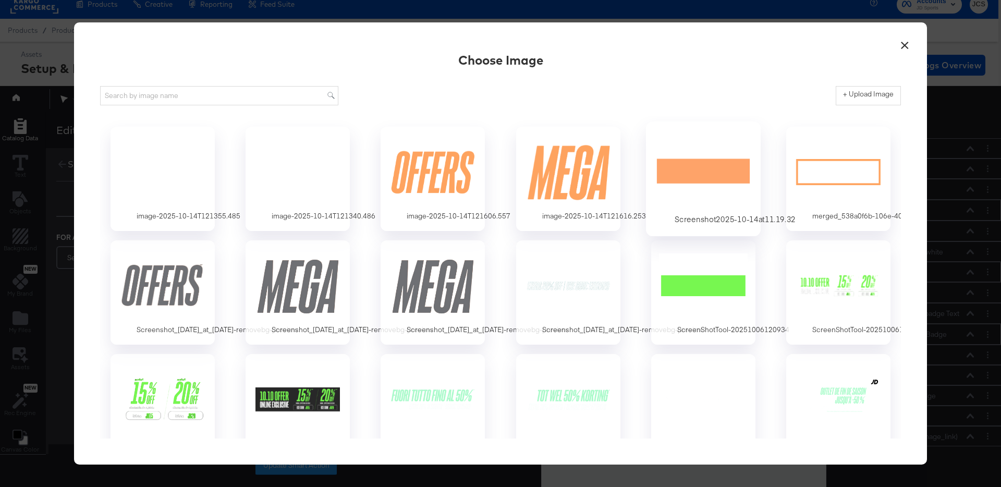
click at [691, 171] on div at bounding box center [702, 172] width 97 height 72
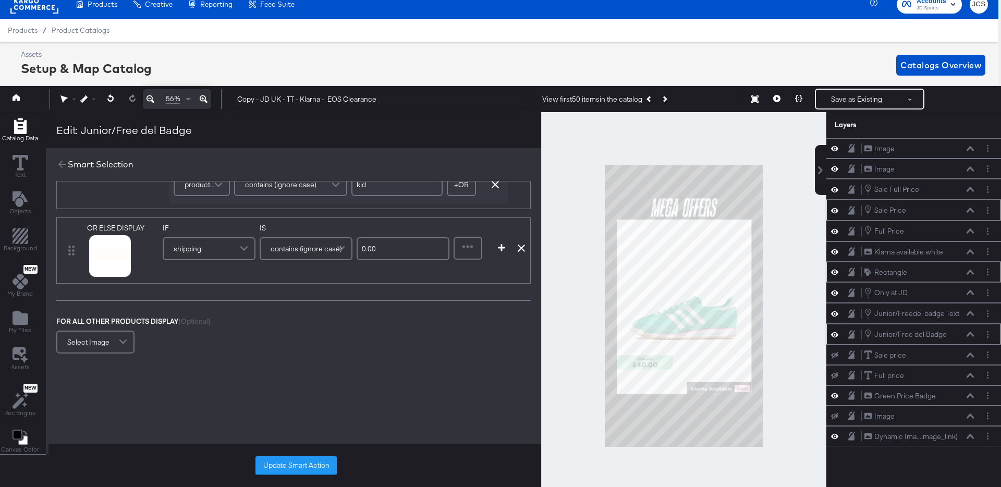
scroll to position [243, 0]
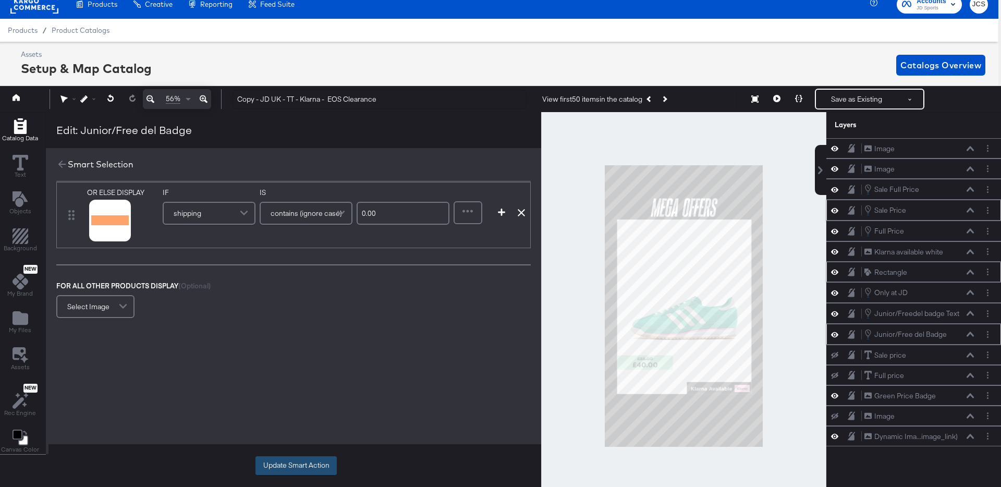
click at [291, 466] on button "Update Smart Action" at bounding box center [295, 465] width 81 height 19
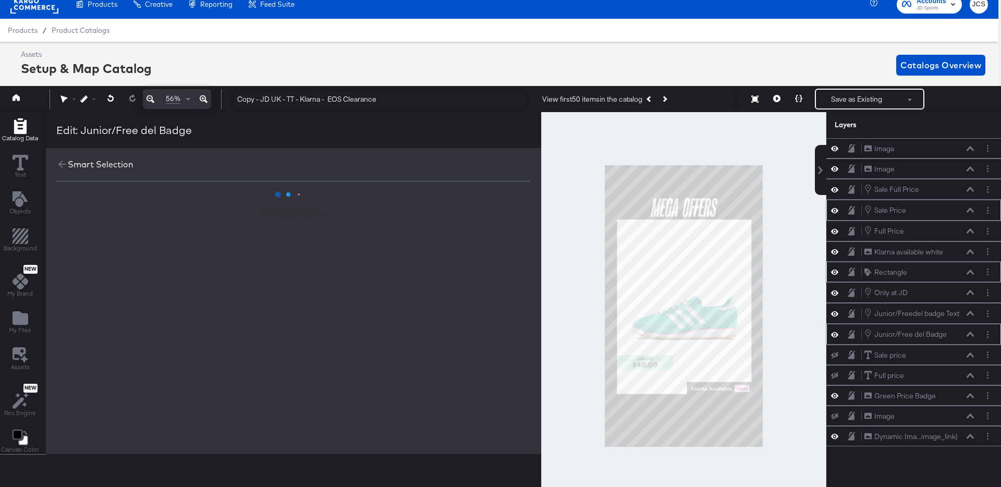
scroll to position [0, 0]
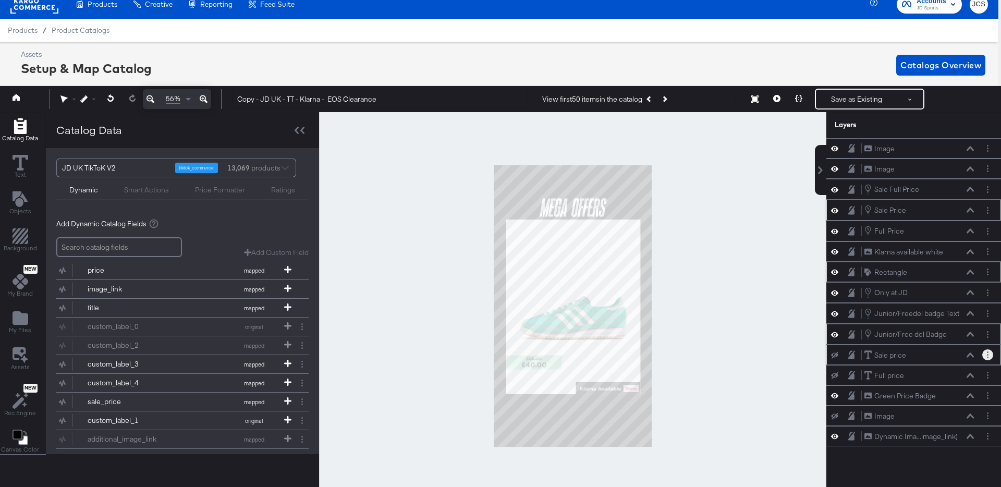
click at [990, 356] on button "Layer Options" at bounding box center [987, 354] width 11 height 11
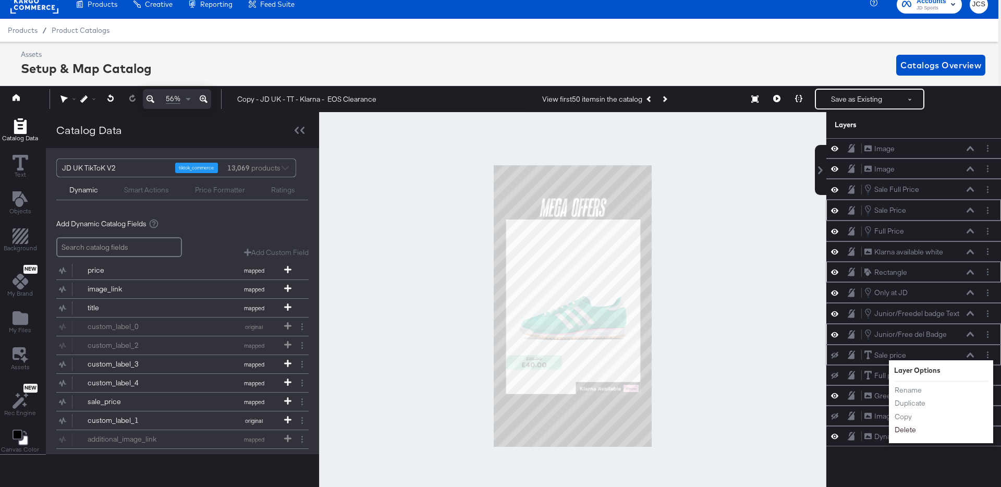
click at [909, 429] on button "Delete" at bounding box center [905, 430] width 22 height 11
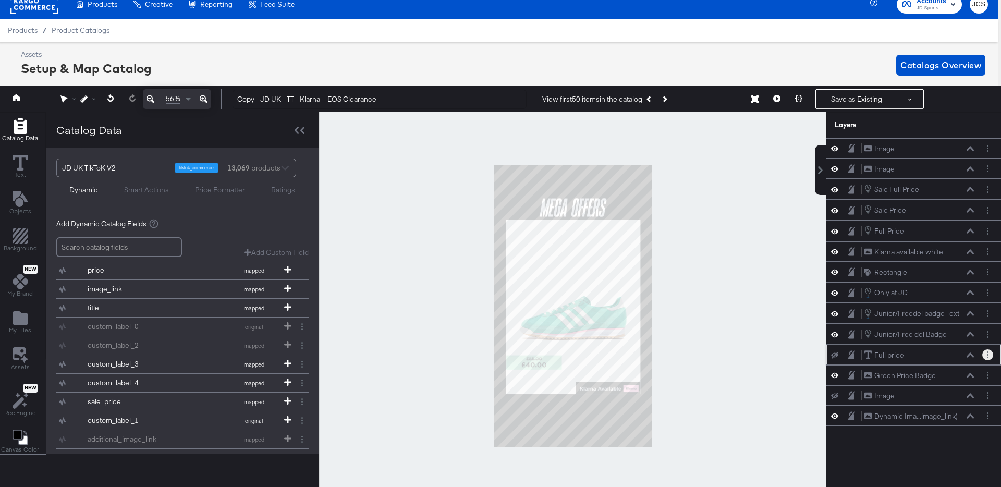
click at [988, 353] on icon "Layer Options" at bounding box center [988, 354] width 2 height 7
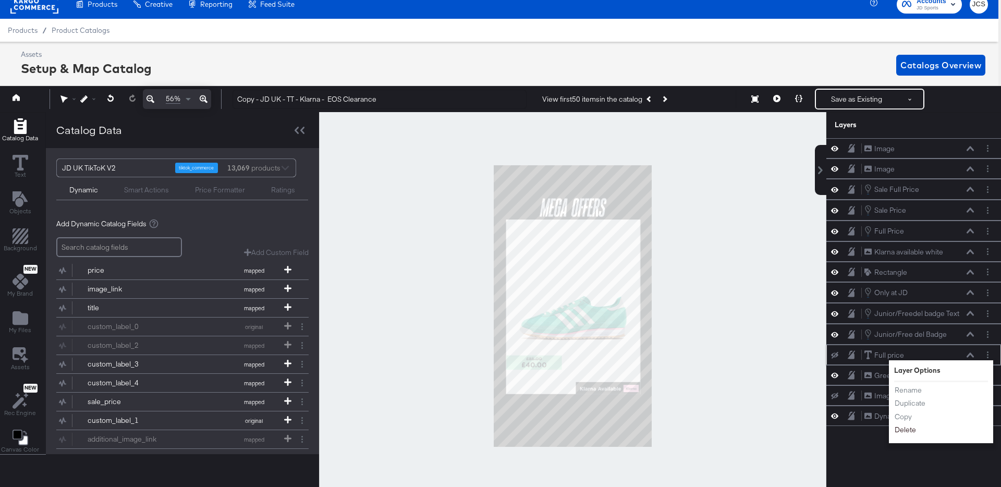
click at [897, 425] on button "Delete" at bounding box center [905, 430] width 22 height 11
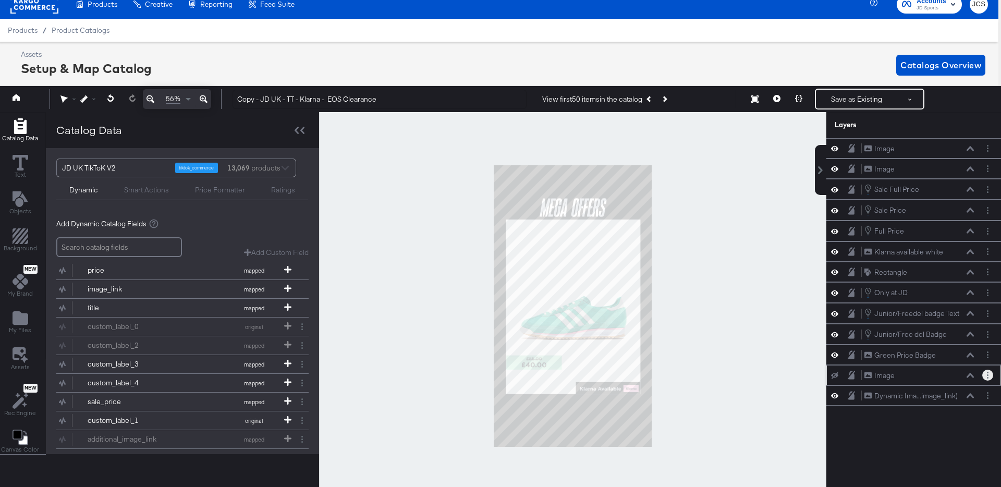
click at [989, 376] on button "Layer Options" at bounding box center [987, 374] width 11 height 11
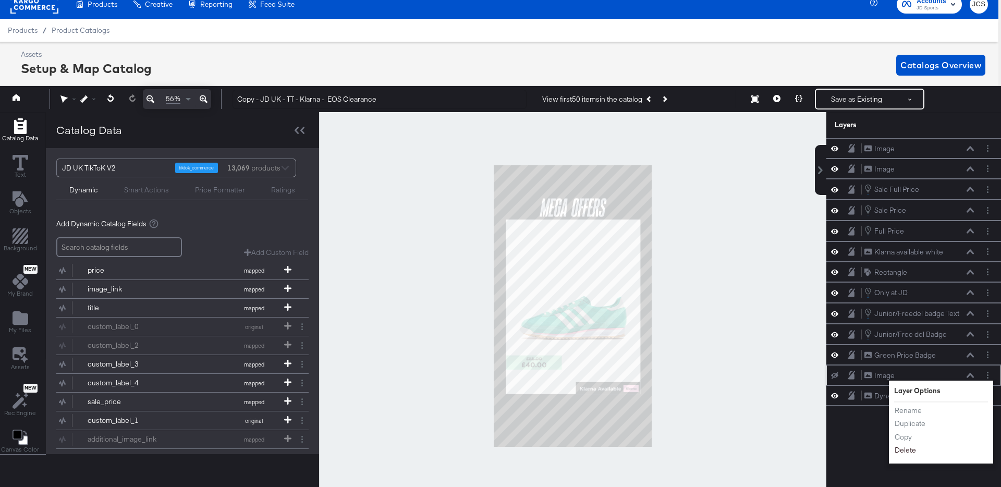
click at [907, 448] on button "Delete" at bounding box center [905, 450] width 22 height 11
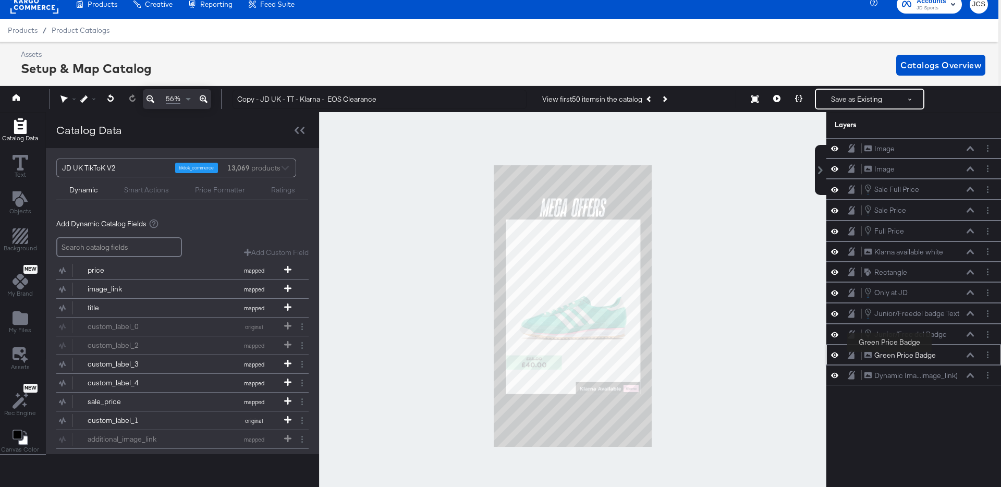
click at [889, 354] on div "Green Price Badge" at bounding box center [904, 355] width 61 height 10
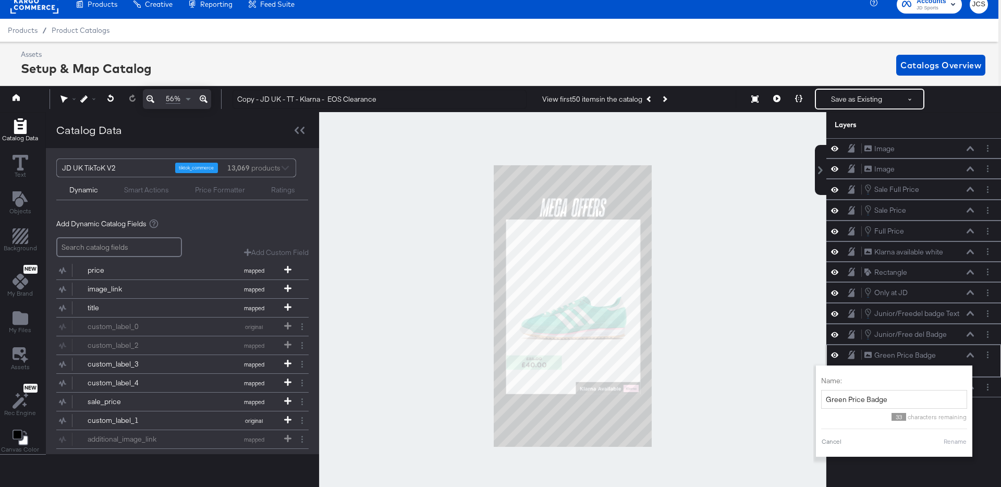
click at [968, 352] on icon at bounding box center [969, 354] width 7 height 5
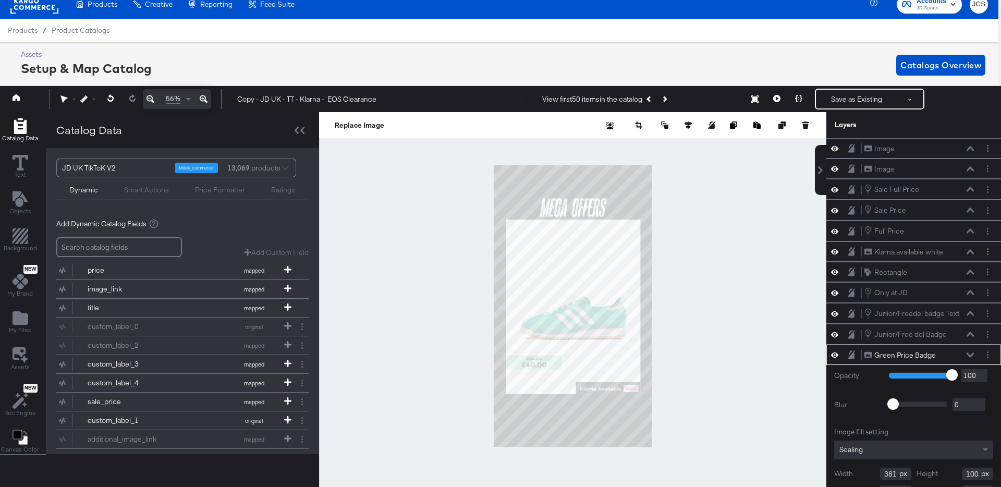
scroll to position [37, 0]
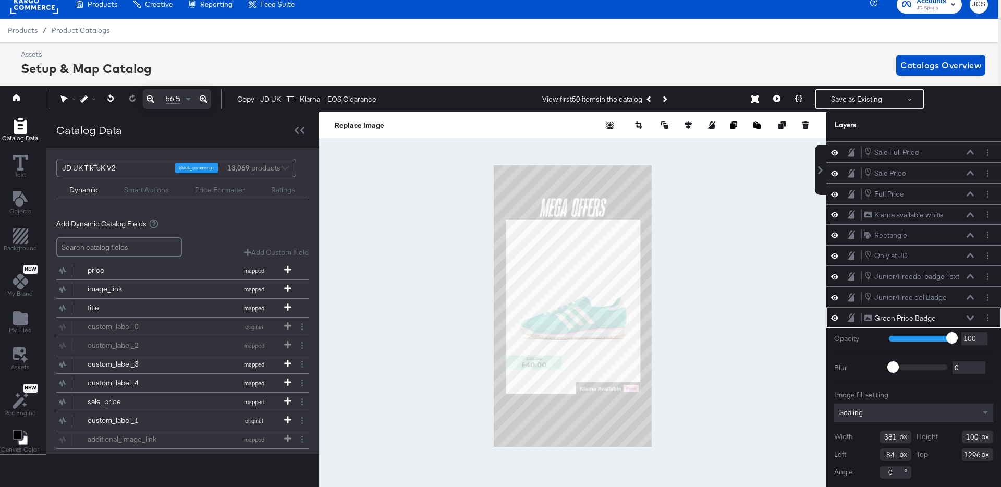
click at [972, 317] on icon at bounding box center [969, 317] width 7 height 5
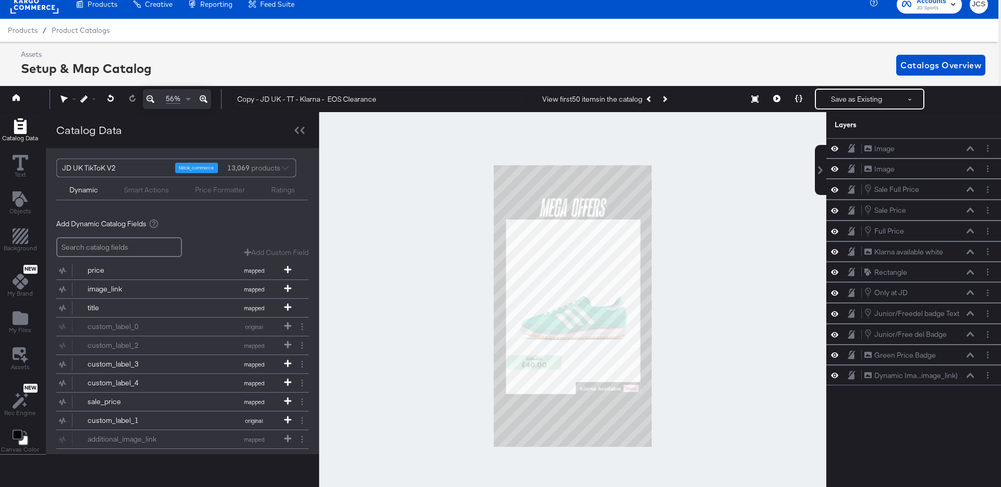
scroll to position [0, 0]
click at [22, 310] on icon "Add Files" at bounding box center [21, 318] width 16 height 16
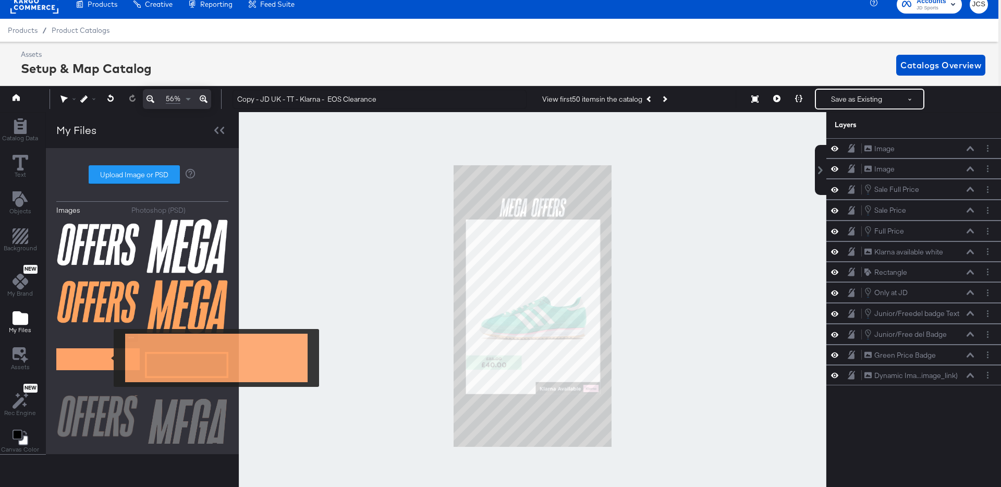
click at [107, 358] on img at bounding box center [97, 359] width 83 height 52
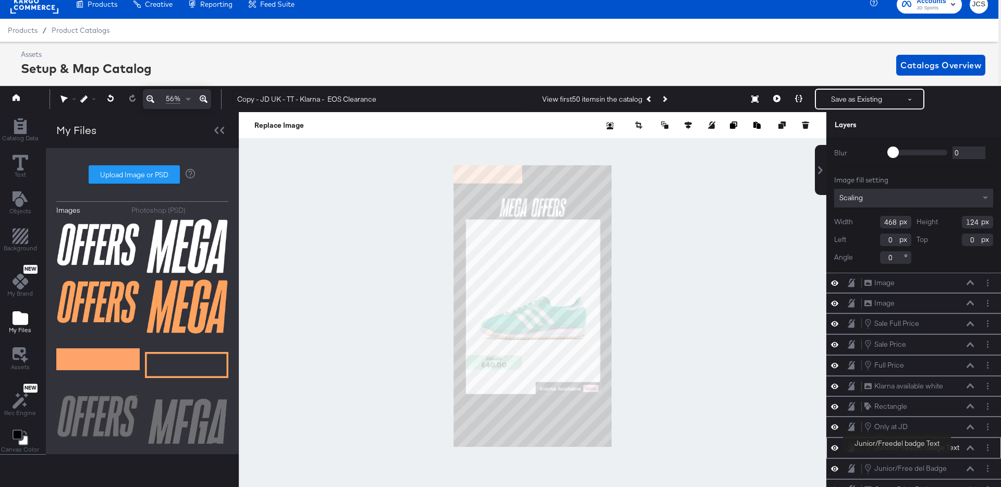
scroll to position [78, 0]
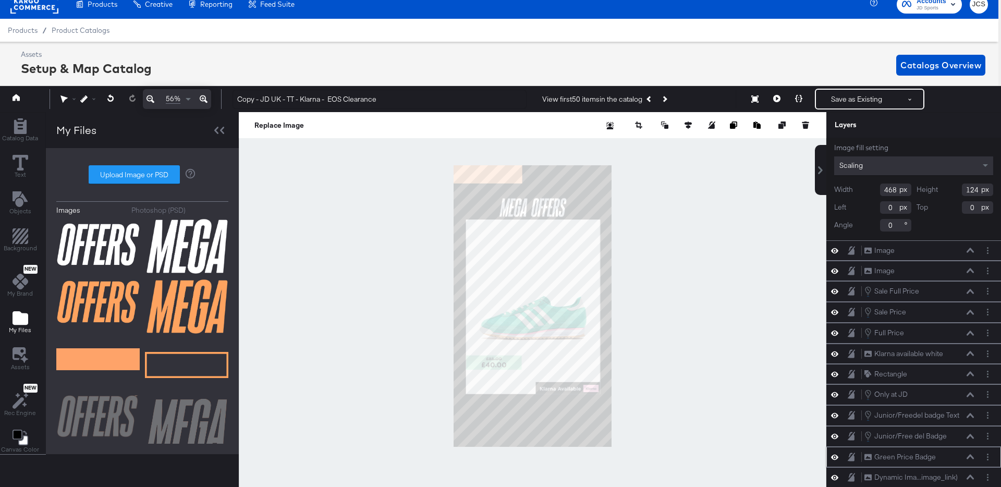
click at [971, 453] on button at bounding box center [970, 456] width 8 height 6
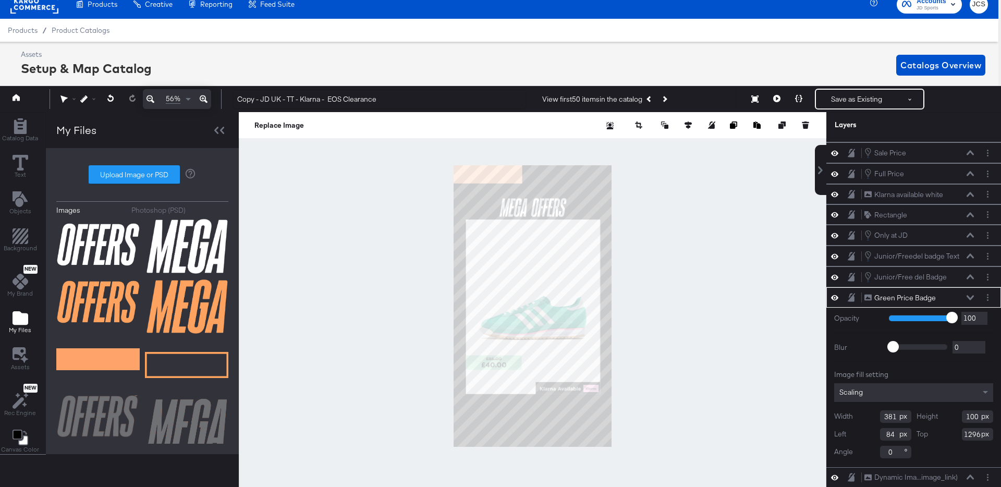
scroll to position [0, 0]
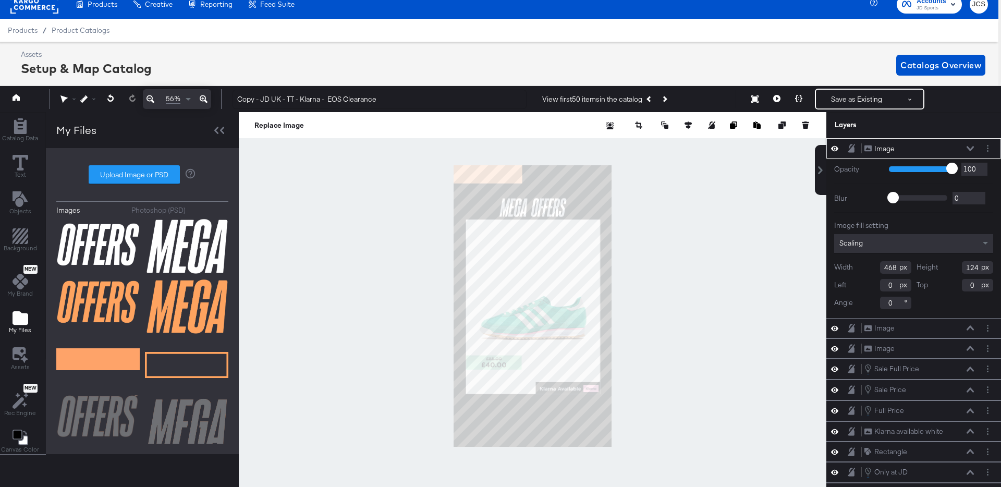
click at [891, 265] on input "468" at bounding box center [895, 267] width 31 height 13
type input "381"
type input "100"
click at [969, 148] on icon at bounding box center [969, 148] width 7 height 5
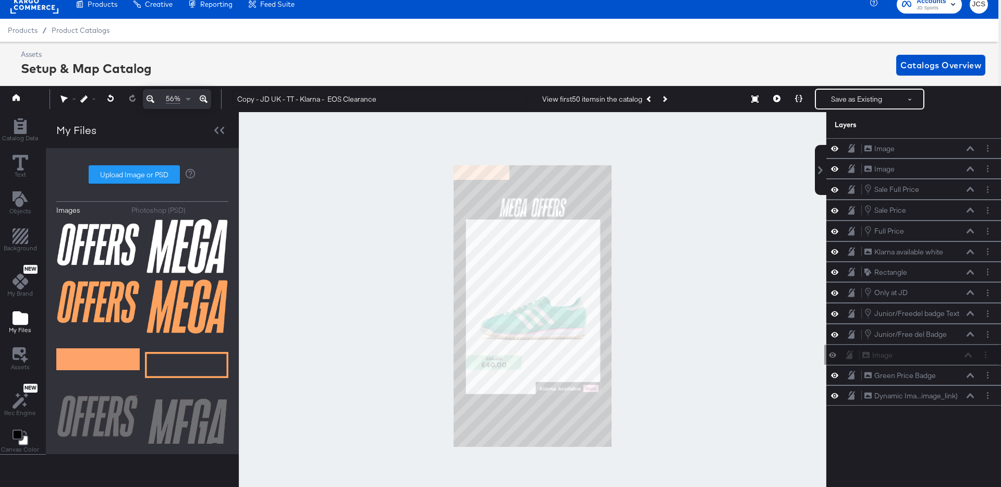
drag, startPoint x: 941, startPoint y: 150, endPoint x: 938, endPoint y: 363, distance: 213.2
click at [938, 363] on div "Image Image Image Image Image Image Sale Full Price Sale Full Price Sale Price …" at bounding box center [913, 271] width 175 height 267
click at [970, 374] on icon at bounding box center [969, 375] width 7 height 5
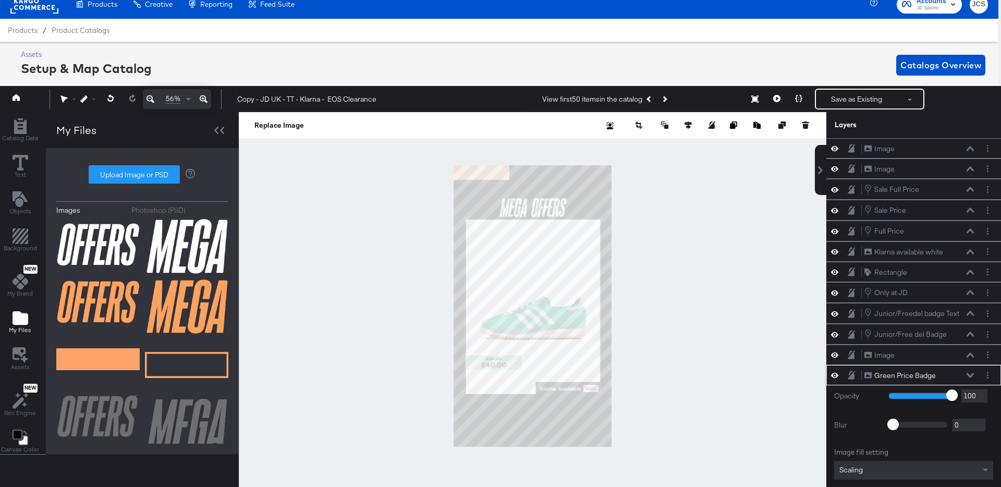
scroll to position [57, 0]
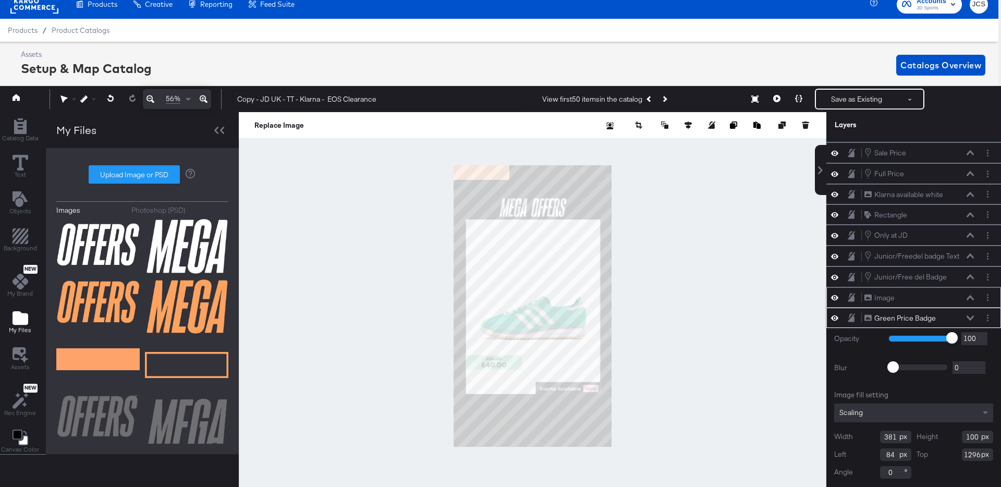
click at [970, 297] on icon at bounding box center [969, 297] width 7 height 5
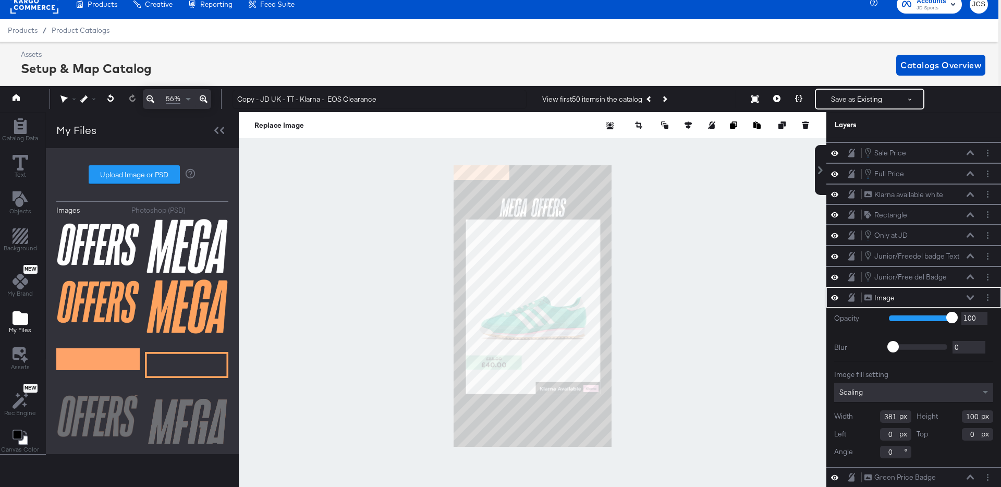
click at [889, 436] on input "0" at bounding box center [895, 434] width 31 height 13
type input "84"
type input "1296"
click at [971, 294] on button at bounding box center [970, 297] width 8 height 6
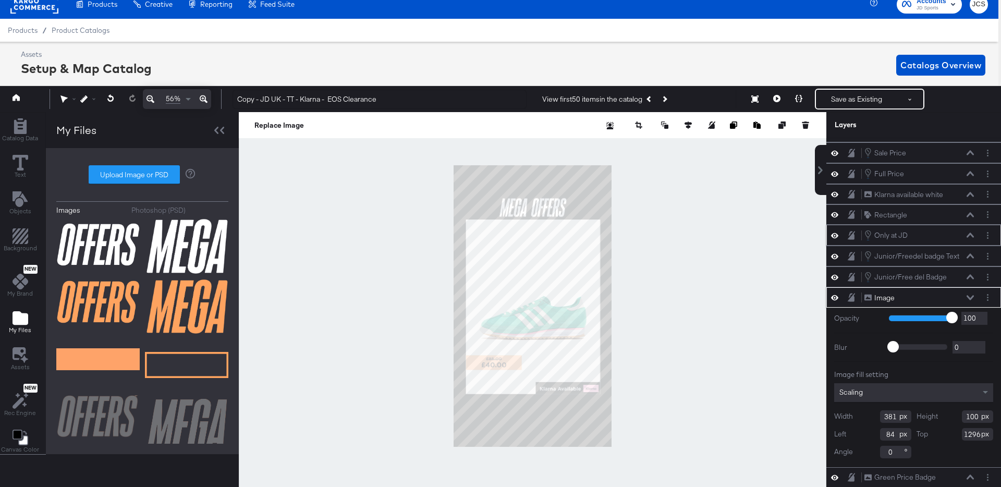
scroll to position [0, 0]
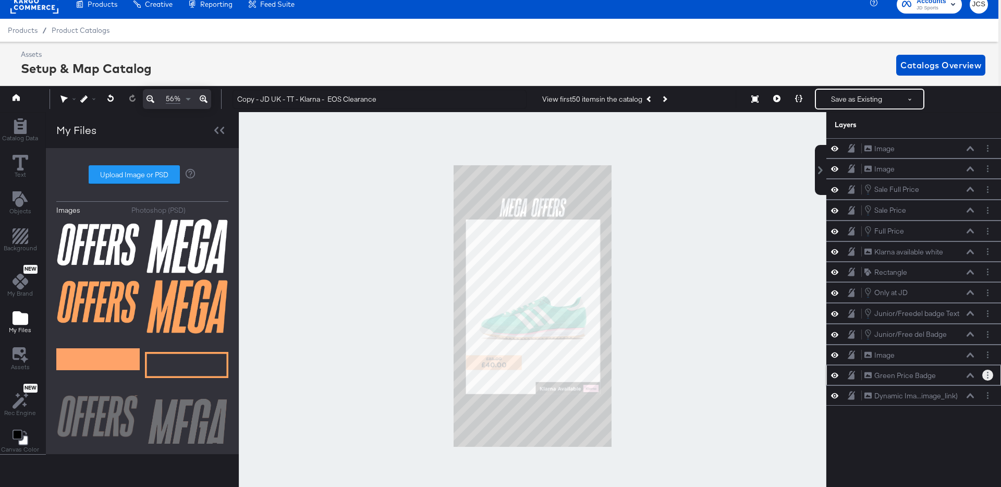
click at [984, 376] on button "Layer Options" at bounding box center [987, 374] width 11 height 11
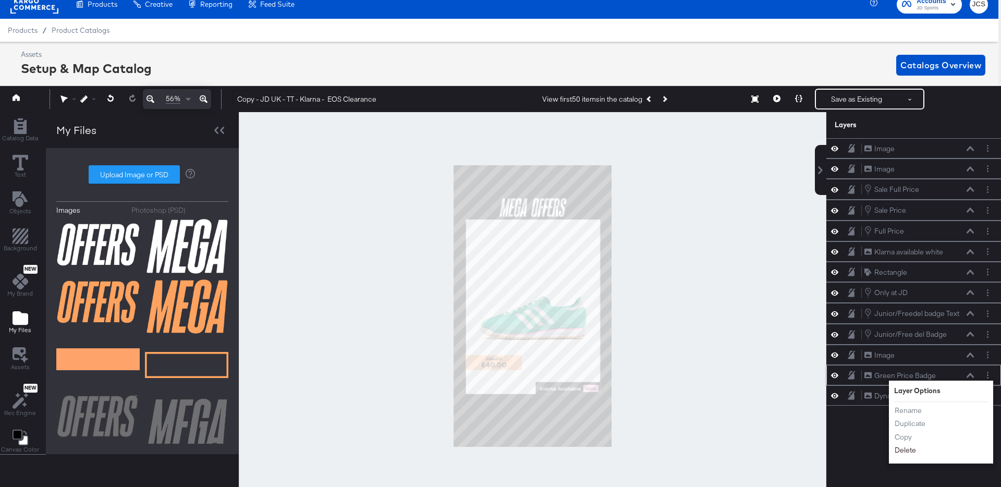
click at [910, 449] on button "Delete" at bounding box center [905, 450] width 22 height 11
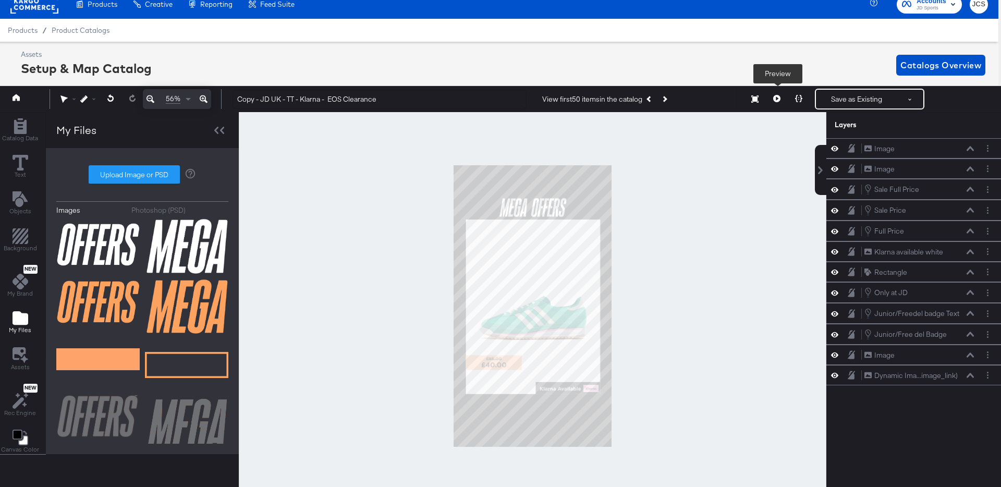
click at [778, 97] on icon at bounding box center [776, 98] width 7 height 7
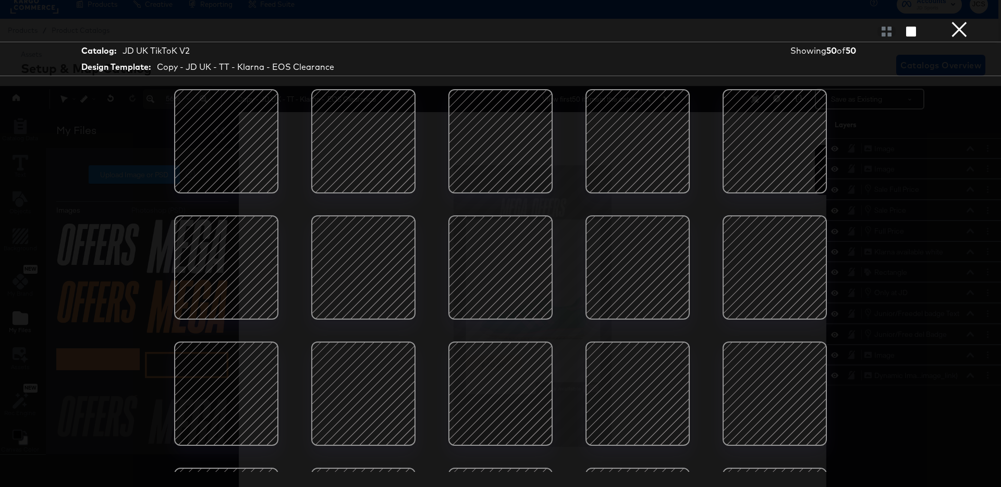
click at [957, 21] on button "×" at bounding box center [959, 10] width 21 height 21
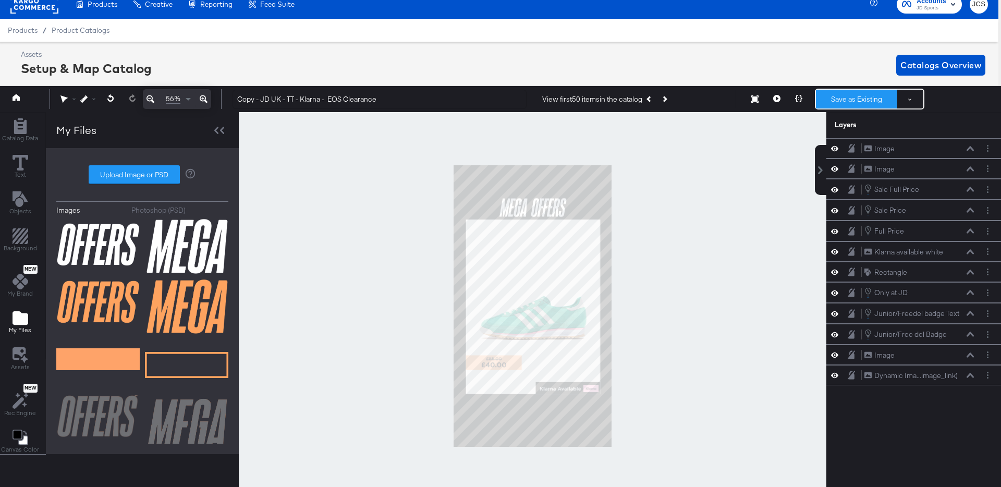
click at [863, 96] on button "Save as Existing" at bounding box center [856, 99] width 81 height 19
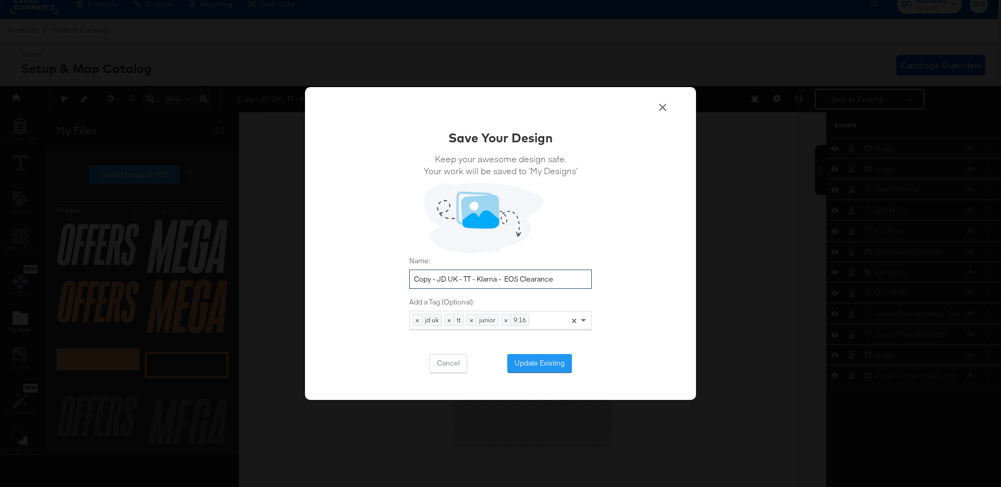
click at [438, 279] on input "Copy - JD UK - TT - Klarna - EOS Clearance" at bounding box center [500, 278] width 182 height 19
drag, startPoint x: 483, startPoint y: 279, endPoint x: 557, endPoint y: 285, distance: 73.7
click at [557, 285] on input "JD UK - TT - Klarna - EOS Clearance" at bounding box center [500, 278] width 182 height 19
type input "JD UK - TT - Klarna - Mega Offers Oct25"
click at [550, 367] on button "Update Existing" at bounding box center [539, 363] width 65 height 19
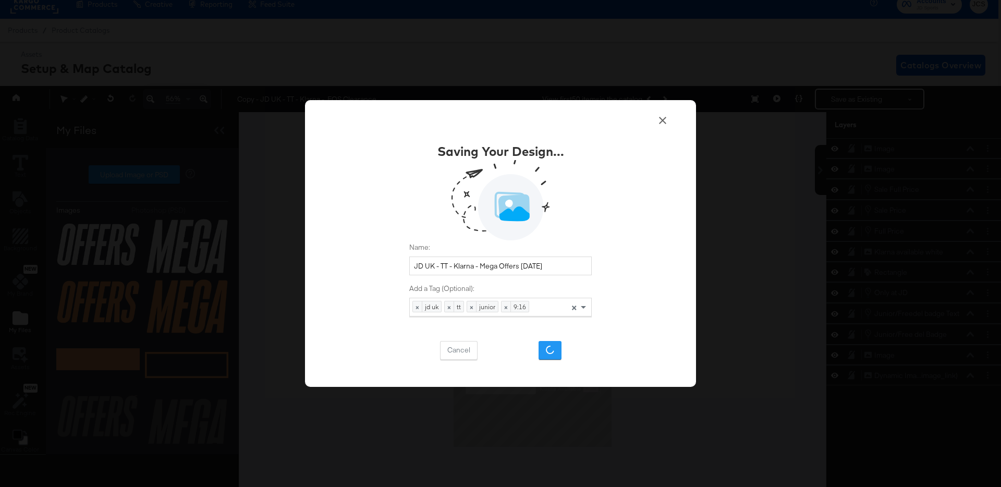
scroll to position [10, 0]
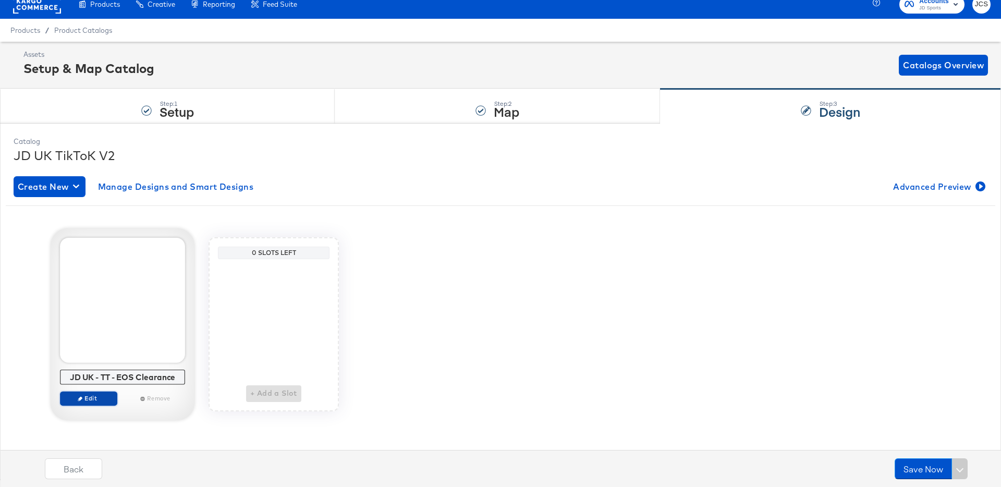
click at [83, 399] on span "Edit" at bounding box center [89, 398] width 48 height 8
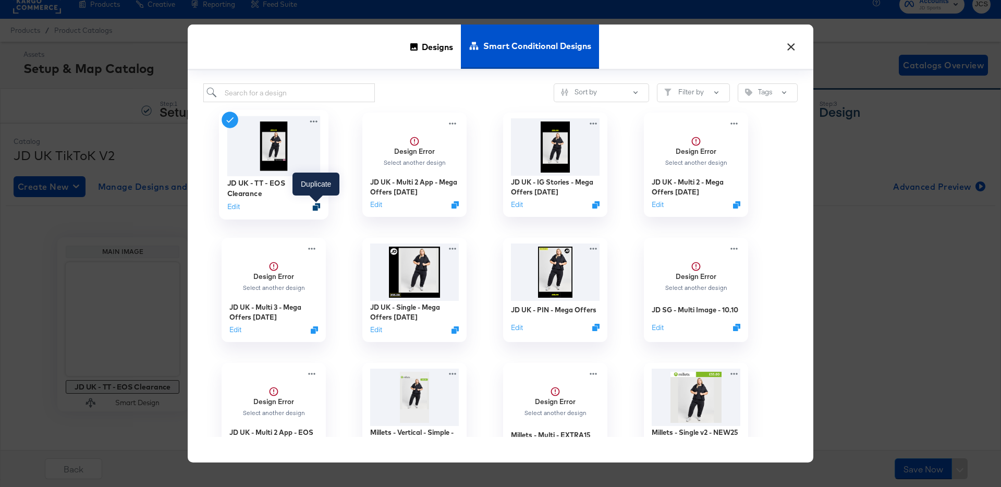
click at [317, 205] on icon "Duplicate" at bounding box center [317, 207] width 8 height 8
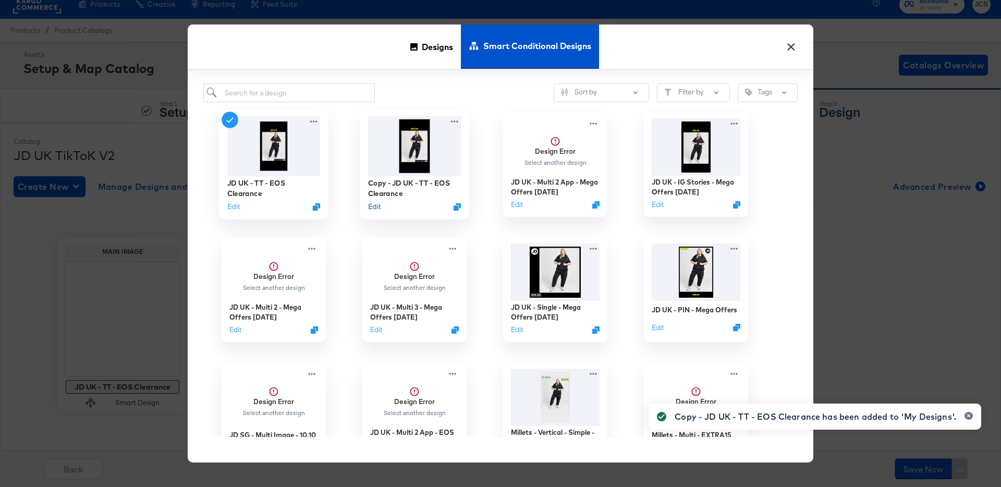
click at [371, 207] on button "Edit" at bounding box center [374, 207] width 13 height 10
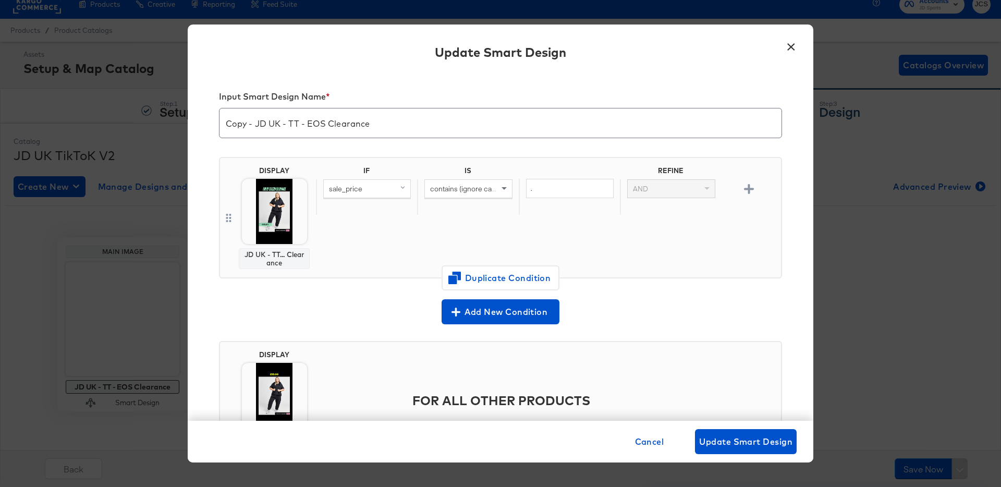
click at [274, 198] on img at bounding box center [274, 211] width 65 height 65
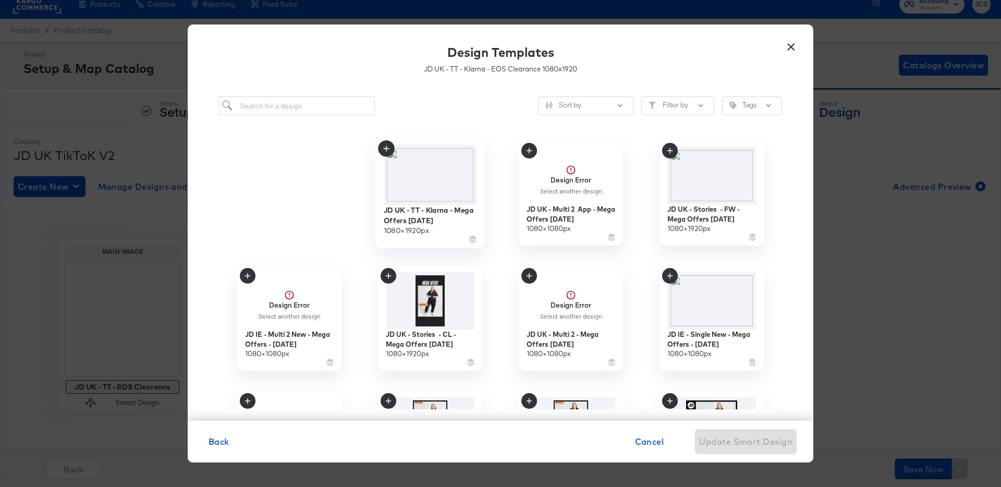
click at [435, 186] on img at bounding box center [430, 175] width 93 height 60
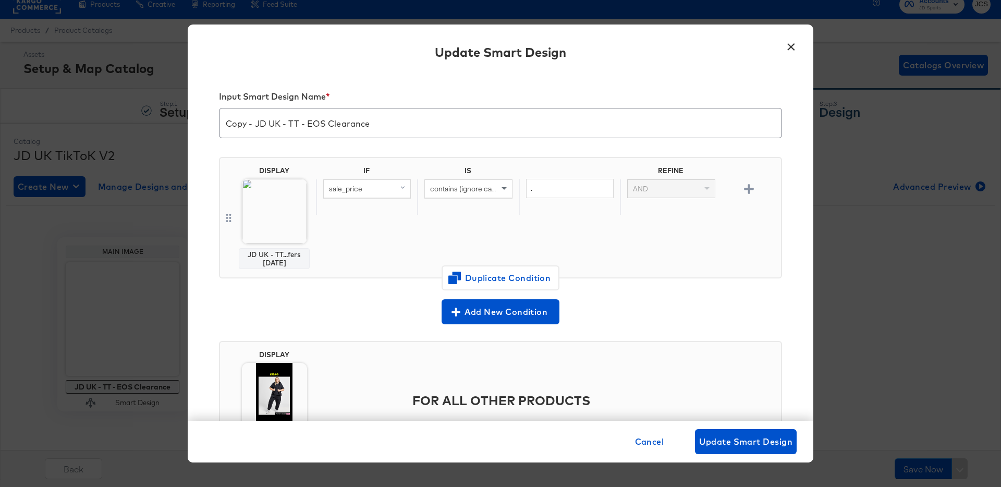
click at [257, 123] on input "Copy - JD UK - TT - EOS Clearance" at bounding box center [500, 118] width 562 height 29
drag, startPoint x: 279, startPoint y: 124, endPoint x: 392, endPoint y: 138, distance: 113.9
click at [392, 138] on div "JD UK - TT - EOS Clearance" at bounding box center [500, 123] width 563 height 30
click at [352, 125] on input "JD UK - TT - Mega Offers Oct25" at bounding box center [500, 118] width 562 height 29
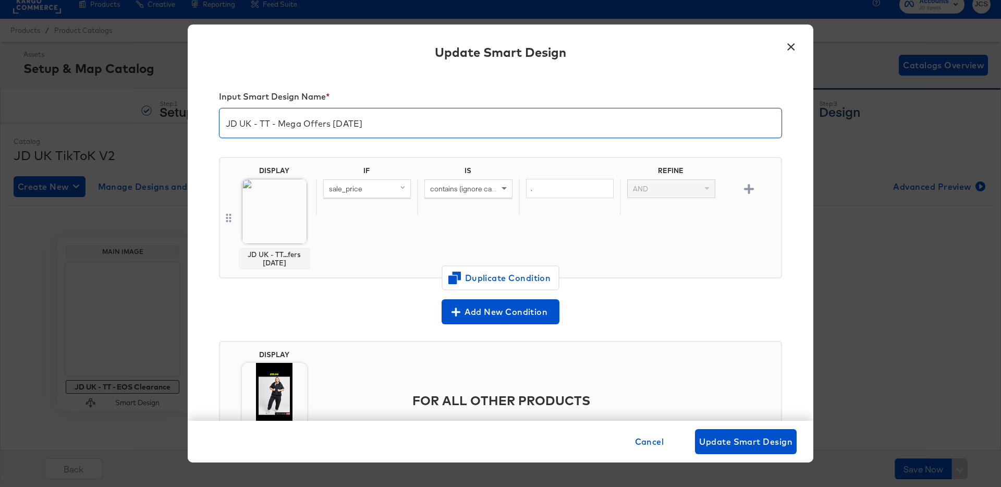
click at [352, 125] on input "JD UK - TT - Mega Offers Oct25" at bounding box center [500, 118] width 562 height 29
type input "JD UK - TT - Mega Offers Oct25"
click at [728, 449] on button "Update Smart Design" at bounding box center [746, 441] width 102 height 25
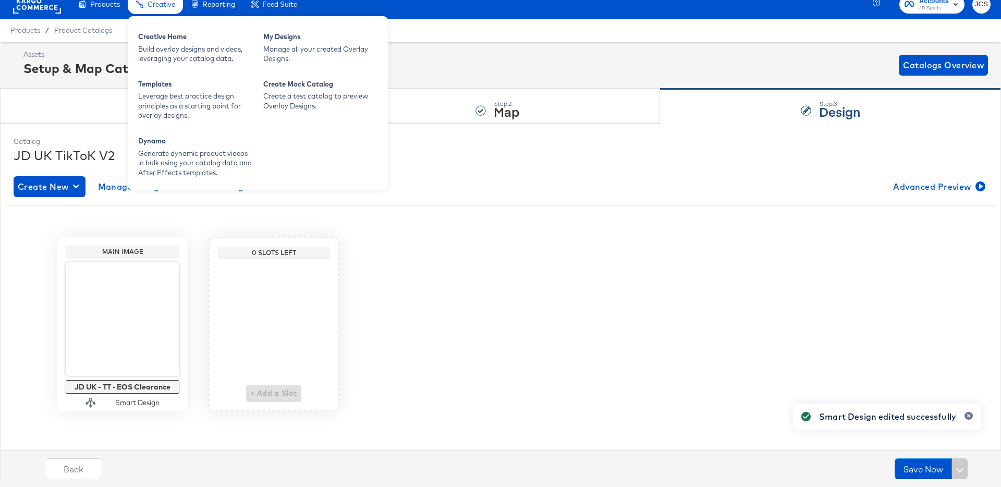
scroll to position [0, 0]
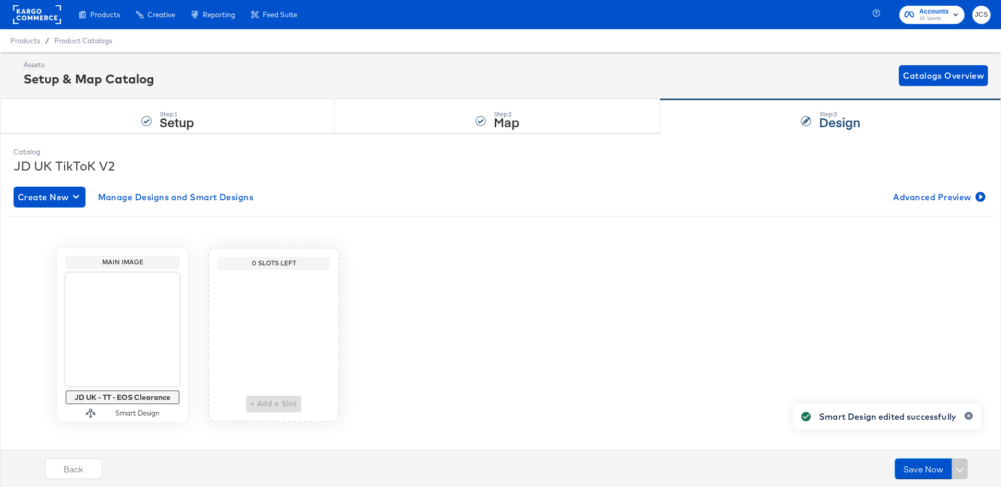
click at [43, 17] on rect at bounding box center [37, 14] width 48 height 19
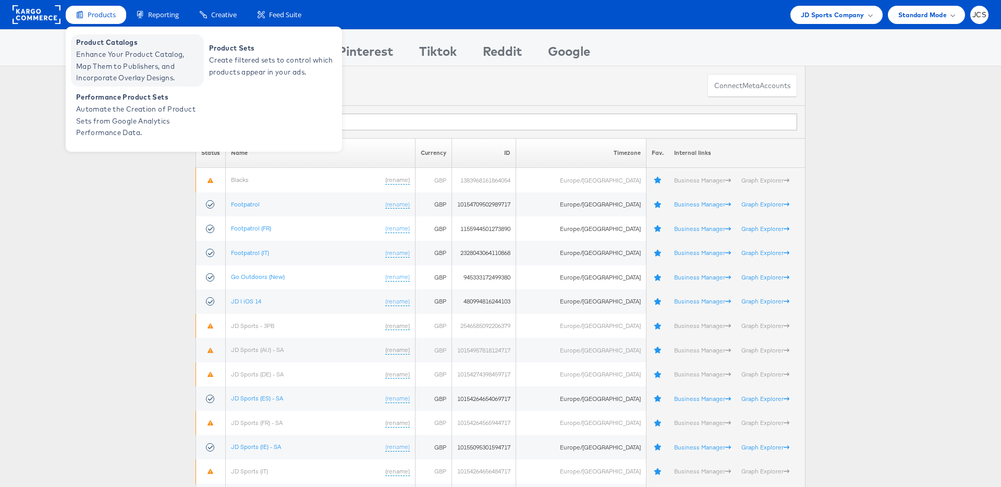
click at [103, 55] on span "Enhance Your Product Catalog, Map Them to Publishers, and Incorporate Overlay D…" at bounding box center [138, 65] width 125 height 35
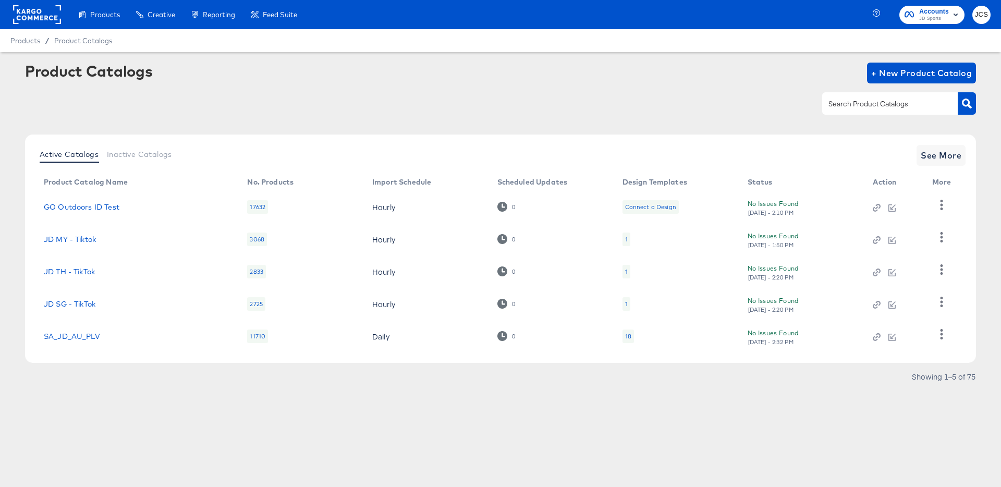
click at [869, 102] on input "text" at bounding box center [881, 104] width 111 height 12
type input "main"
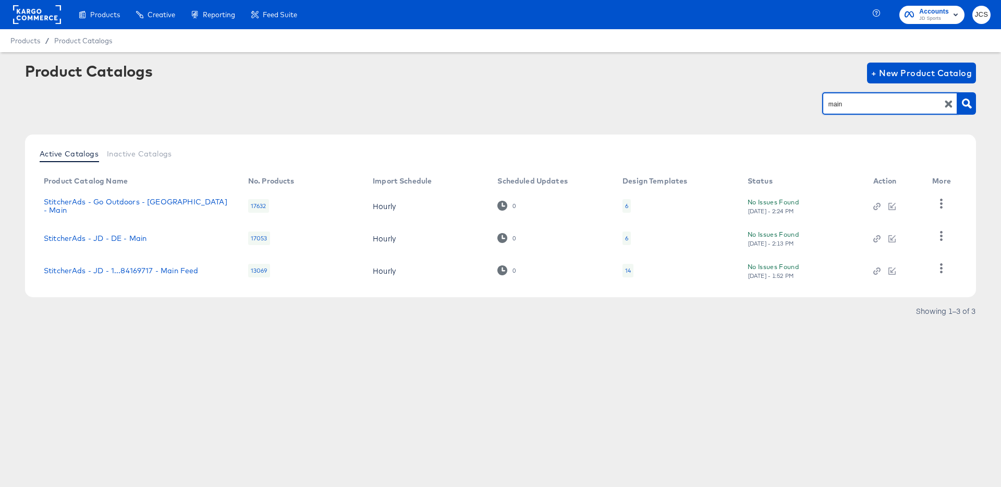
click at [622, 269] on div "14" at bounding box center [627, 271] width 11 height 14
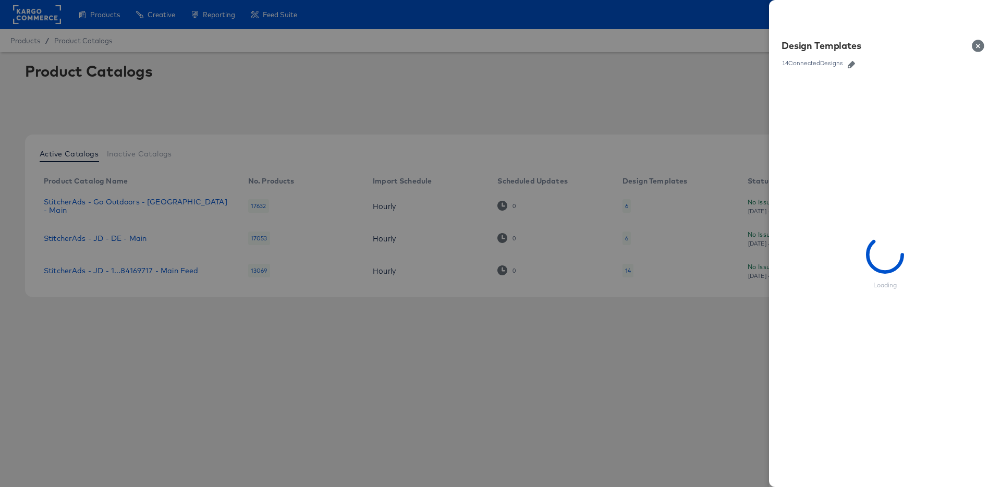
click at [853, 63] on icon "button" at bounding box center [850, 64] width 7 height 7
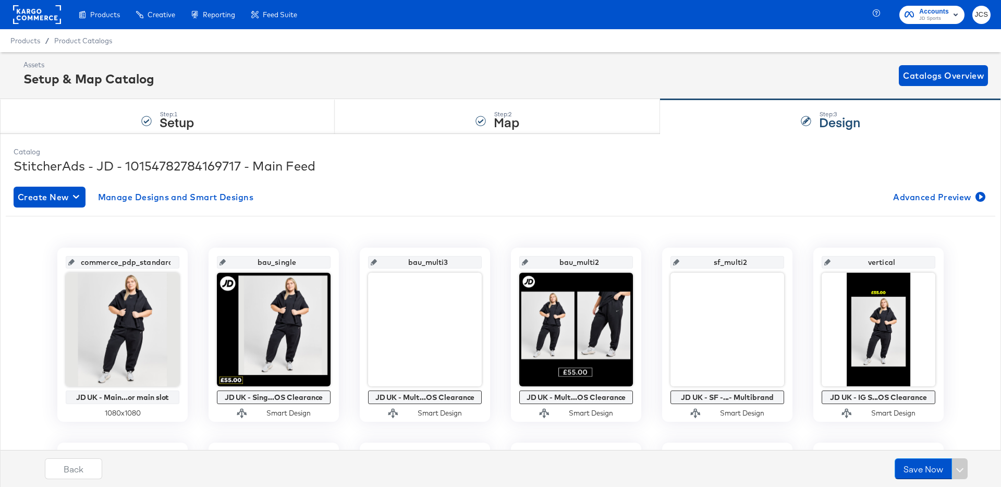
click at [50, 13] on rect at bounding box center [37, 14] width 48 height 19
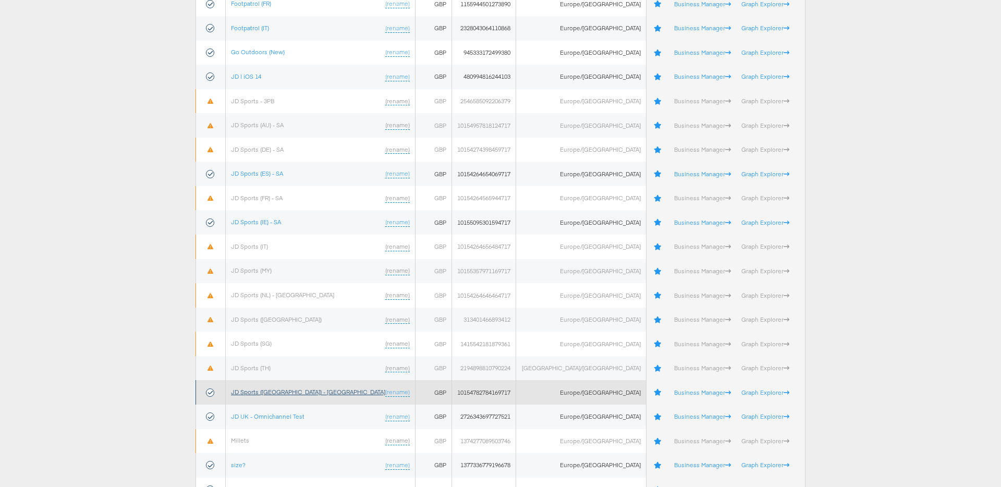
click at [282, 392] on link "JD Sports (UK) - SA" at bounding box center [308, 392] width 154 height 8
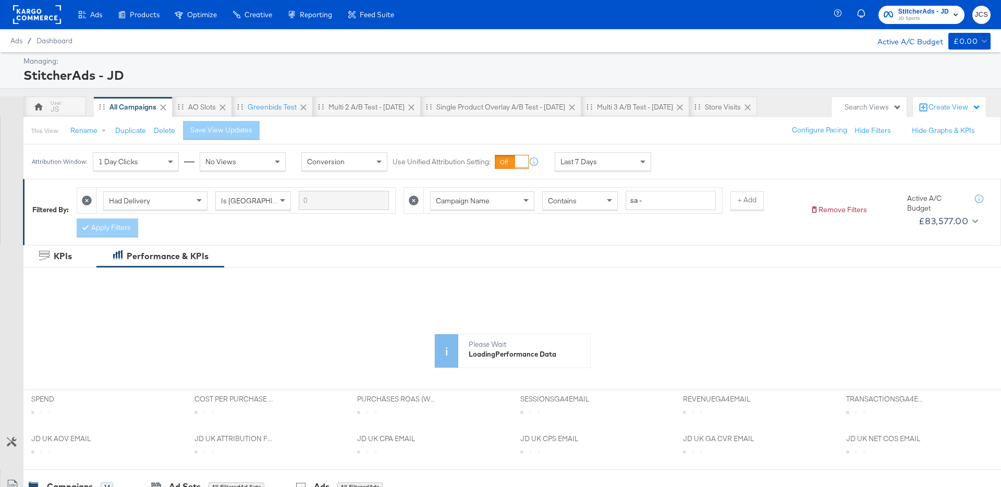
click at [307, 138] on div "This View: Rename Duplicate Delete Save View Updates Configure Pacing Hide Filt…" at bounding box center [512, 130] width 978 height 28
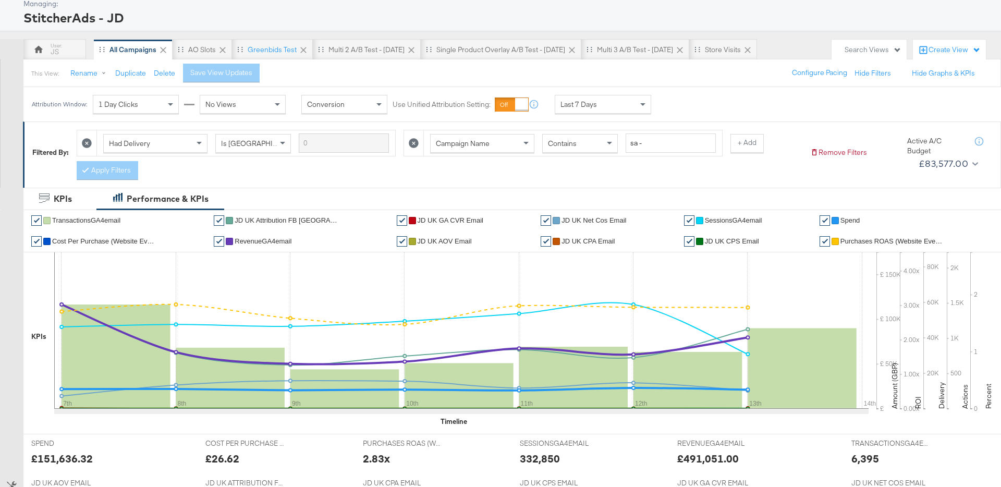
scroll to position [44, 0]
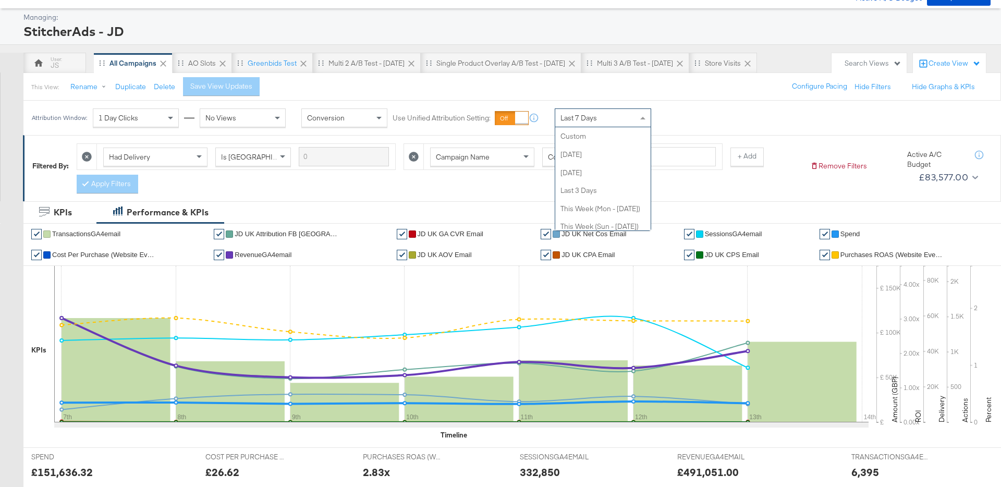
click at [614, 123] on div "Last 7 Days" at bounding box center [602, 118] width 95 height 18
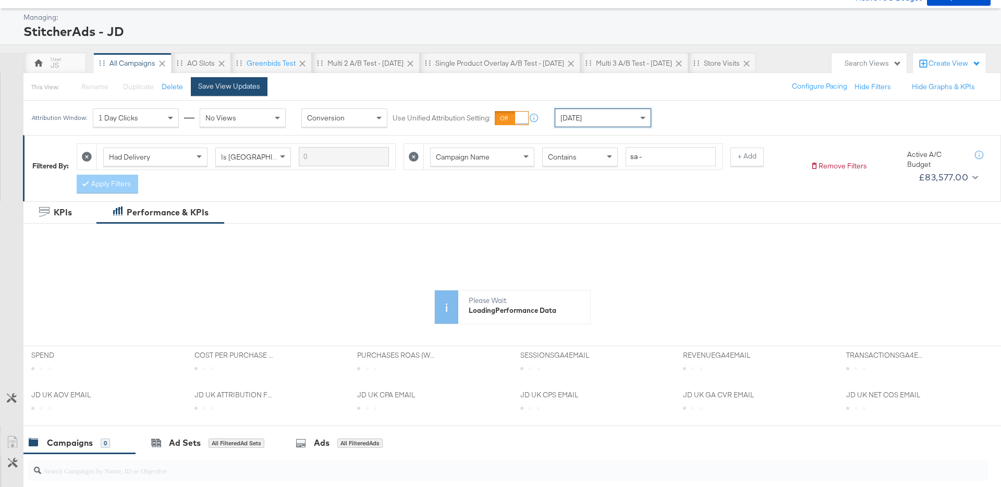
drag, startPoint x: 232, startPoint y: 85, endPoint x: 279, endPoint y: 89, distance: 47.6
click at [232, 85] on div "Save View Updates" at bounding box center [229, 86] width 62 height 10
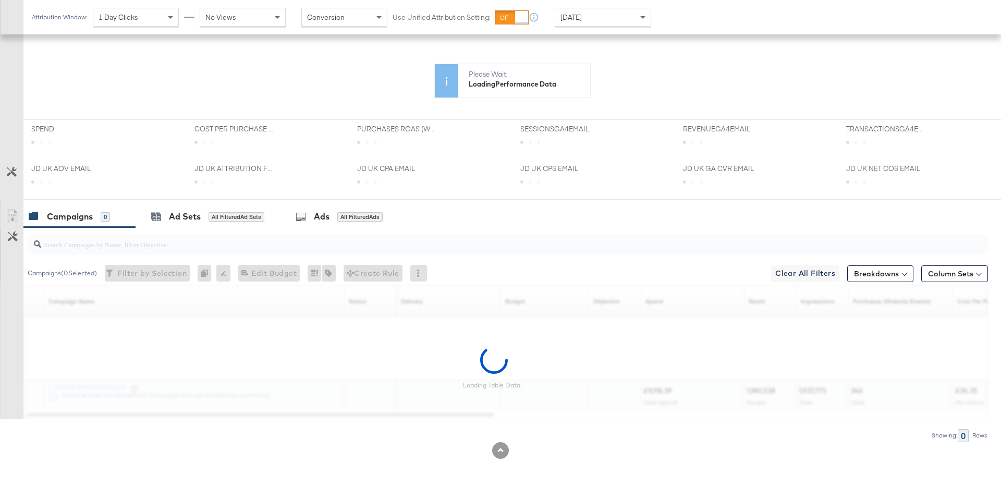
scroll to position [372, 0]
